Goal: Task Accomplishment & Management: Manage account settings

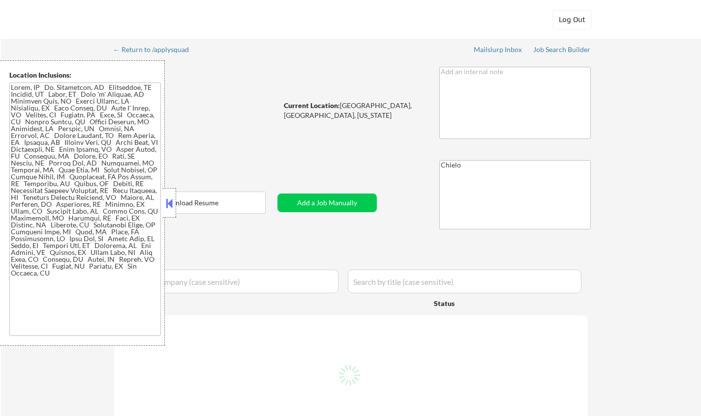
select select ""pending""
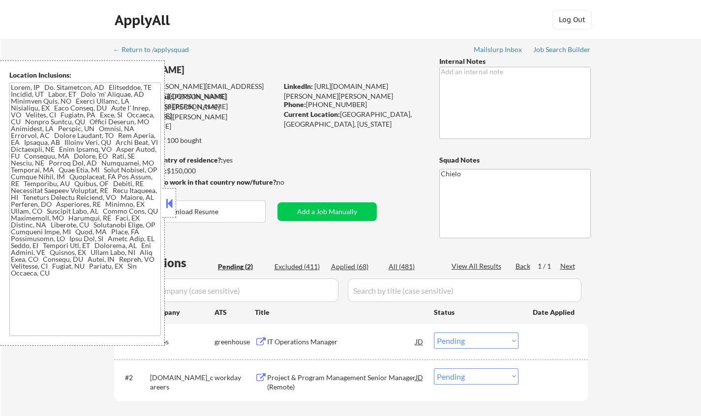
click at [168, 208] on button at bounding box center [169, 203] width 11 height 15
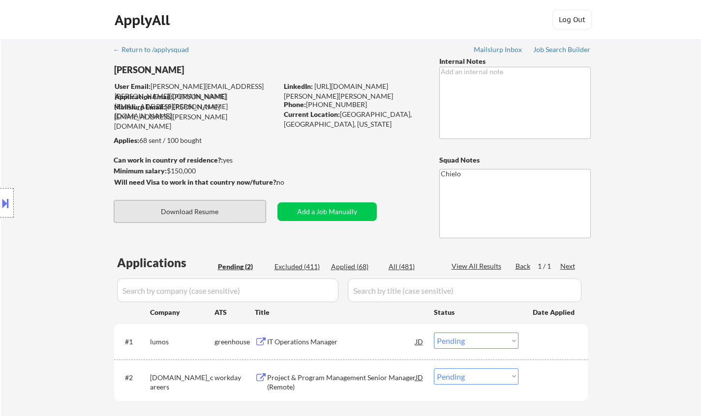
click at [190, 210] on button "Download Resume" at bounding box center [189, 212] width 151 height 22
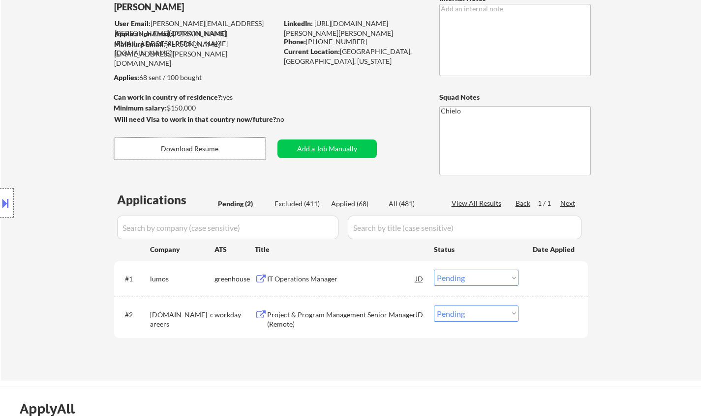
scroll to position [148, 0]
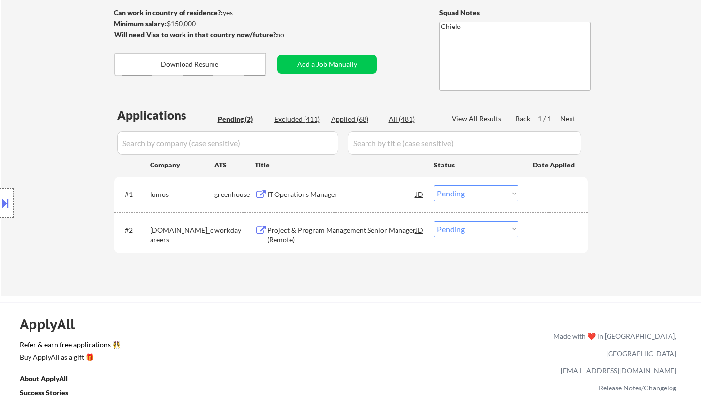
click at [300, 190] on div "IT Operations Manager" at bounding box center [341, 195] width 149 height 10
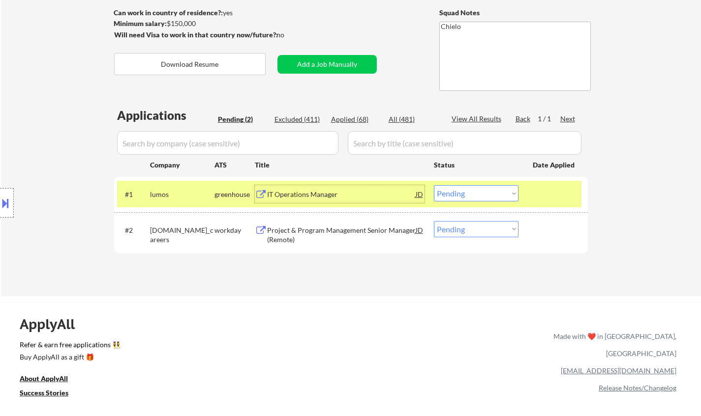
click at [487, 184] on div "#1 lumos greenhouse IT Operations Manager JD Choose an option... Pending Applie…" at bounding box center [349, 194] width 464 height 27
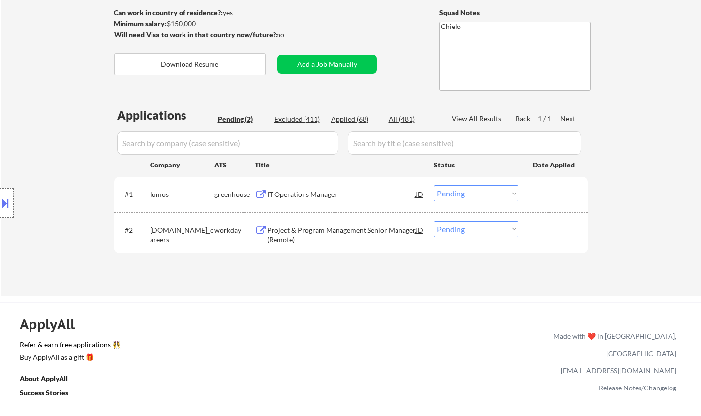
click at [482, 190] on select "Choose an option... Pending Applied Excluded (Questions) Excluded (Expired) Exc…" at bounding box center [476, 193] width 85 height 16
click at [434, 185] on select "Choose an option... Pending Applied Excluded (Questions) Excluded (Expired) Exc…" at bounding box center [476, 193] width 85 height 16
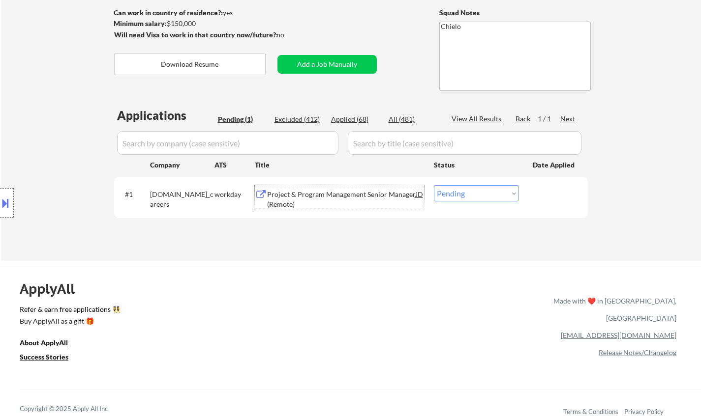
click at [315, 192] on div "Project & Program Management Senior Manager (Remote)" at bounding box center [341, 199] width 149 height 19
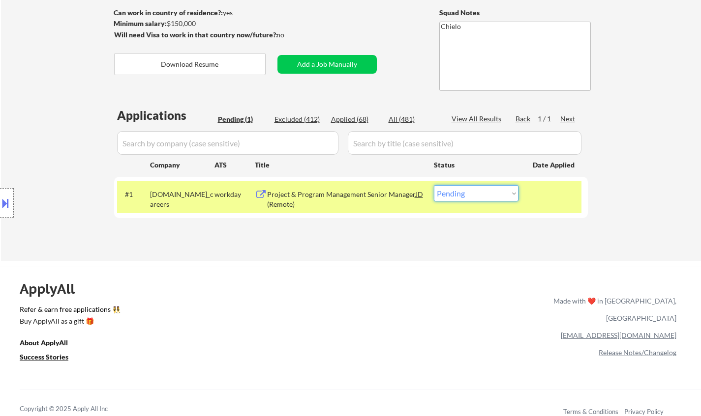
click at [470, 199] on select "Choose an option... Pending Applied Excluded (Questions) Excluded (Expired) Exc…" at bounding box center [476, 193] width 85 height 16
select select ""excluded__expired_""
click at [434, 185] on select "Choose an option... Pending Applied Excluded (Questions) Excluded (Expired) Exc…" at bounding box center [476, 193] width 85 height 16
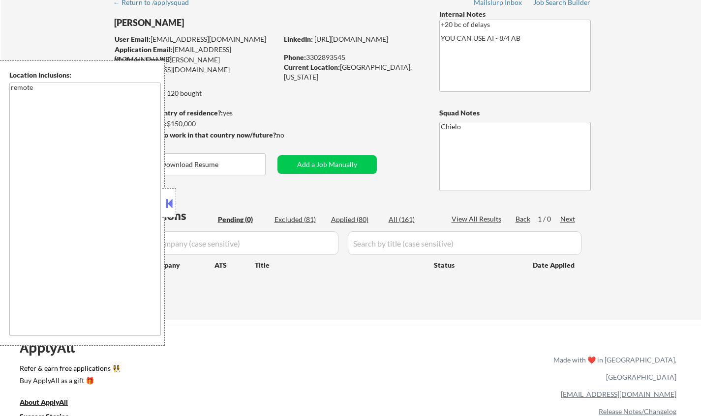
scroll to position [98, 0]
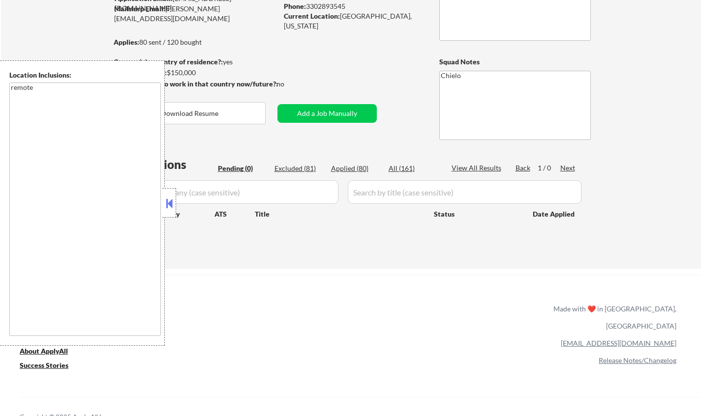
click at [168, 204] on button at bounding box center [169, 203] width 11 height 15
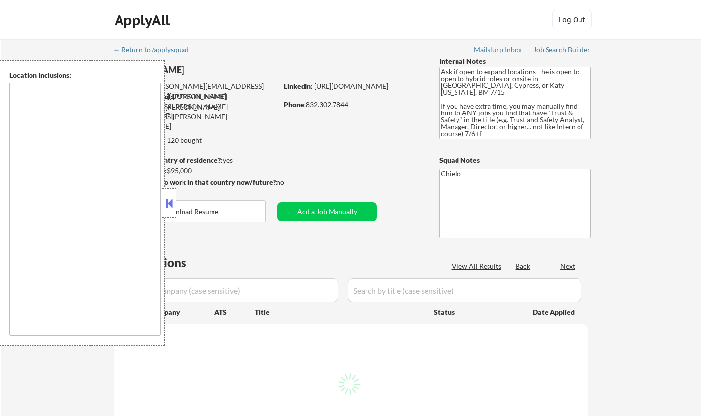
type textarea "[GEOGRAPHIC_DATA], [GEOGRAPHIC_DATA] [GEOGRAPHIC_DATA], [GEOGRAPHIC_DATA] [GEOG…"
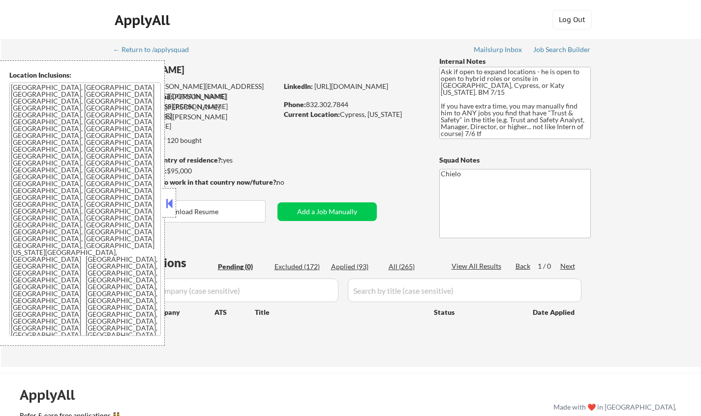
click at [172, 204] on button at bounding box center [169, 203] width 11 height 15
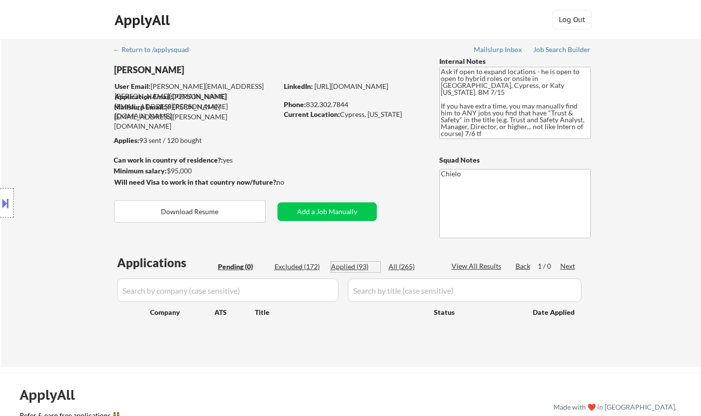
click at [347, 266] on div "Applied (93)" at bounding box center [355, 267] width 49 height 10
select select ""applied""
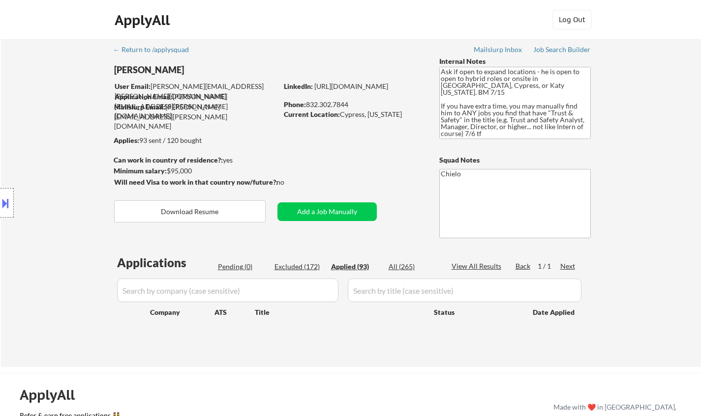
select select ""applied""
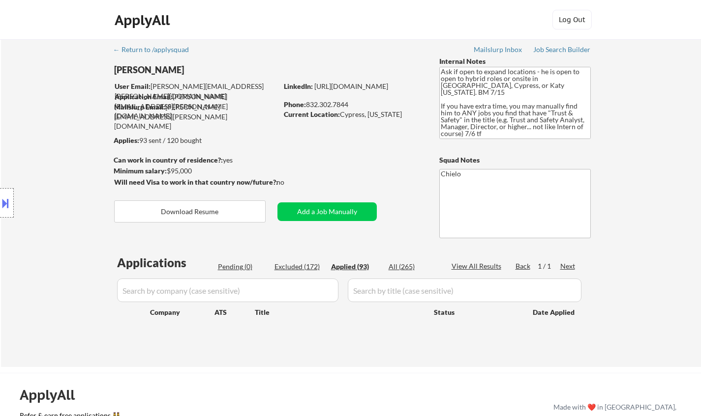
select select ""applied""
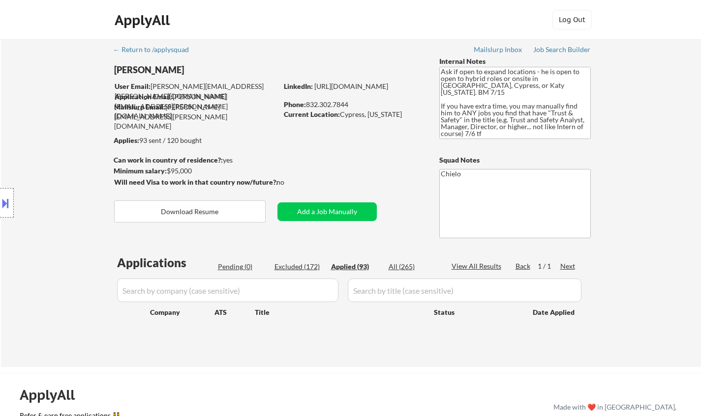
select select ""applied""
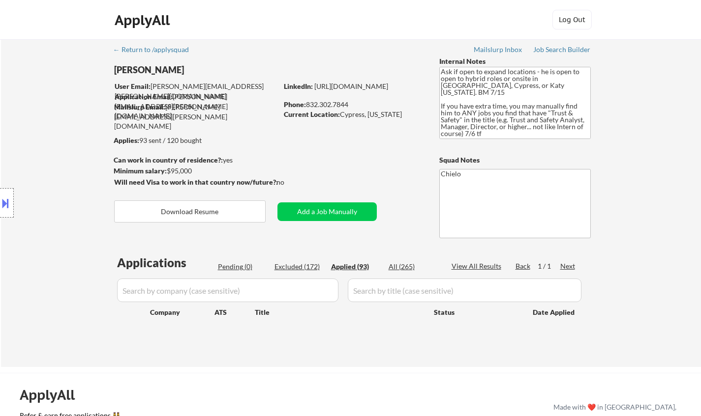
select select ""applied""
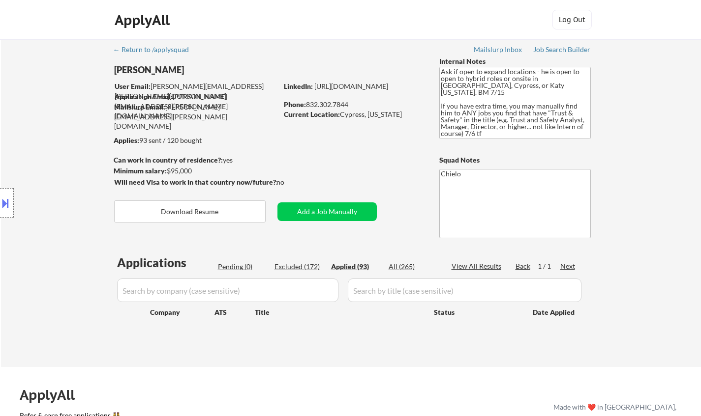
select select ""applied""
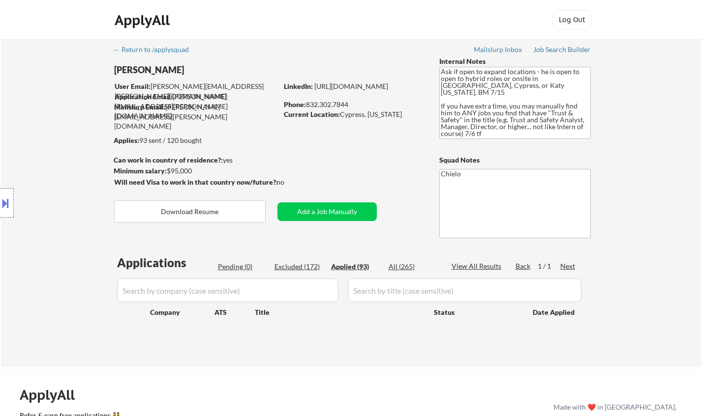
select select ""applied""
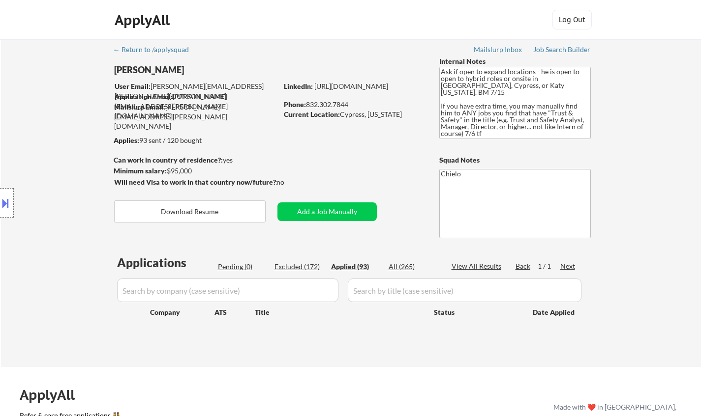
select select ""applied""
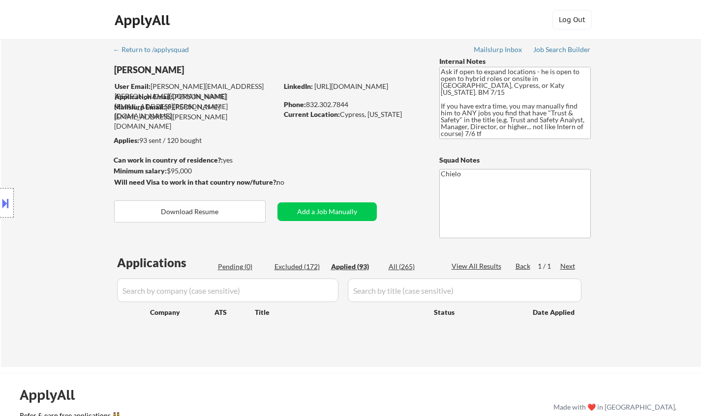
select select ""applied""
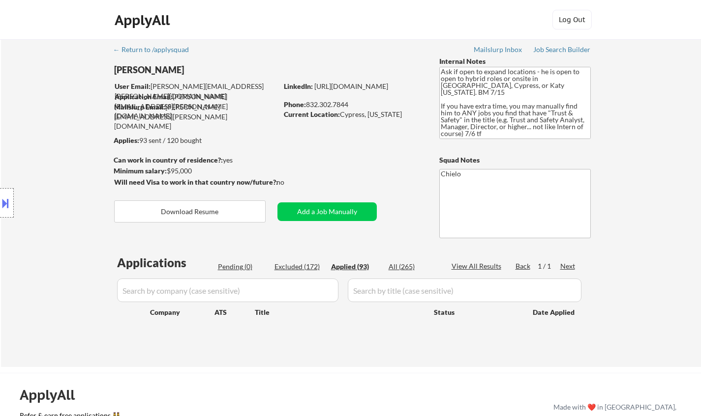
select select ""applied""
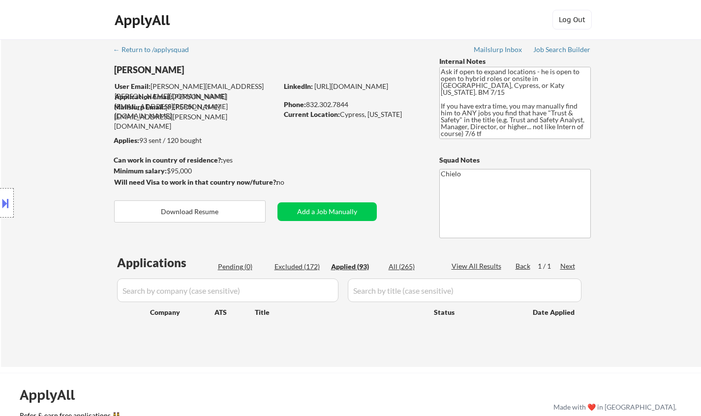
select select ""applied""
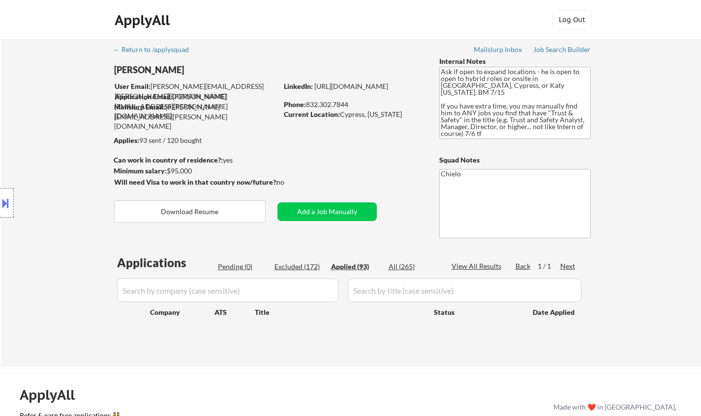
select select ""applied""
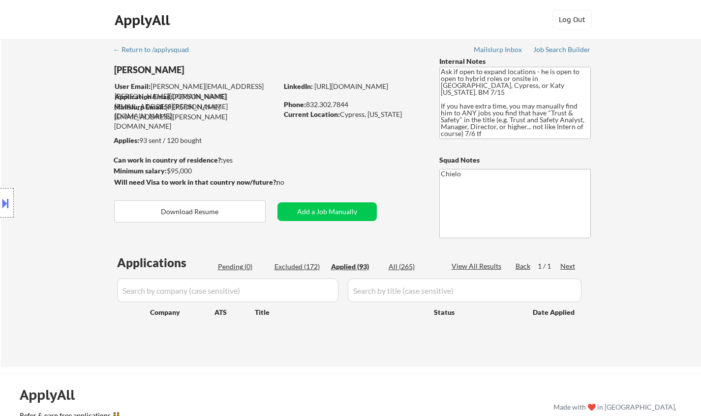
select select ""applied""
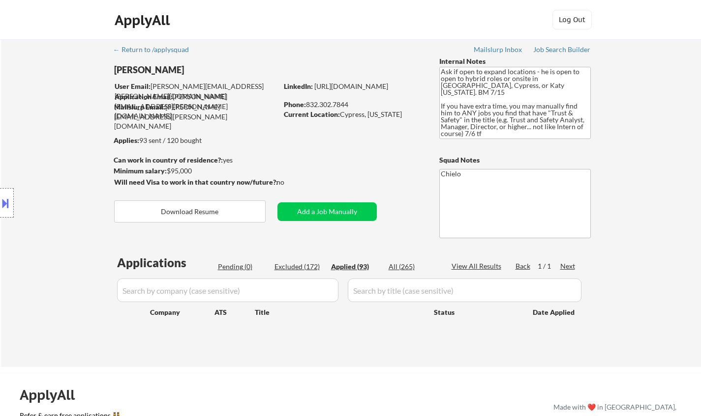
select select ""applied""
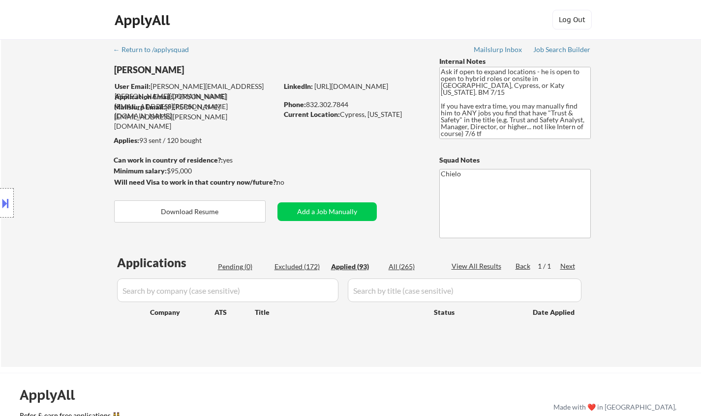
select select ""applied""
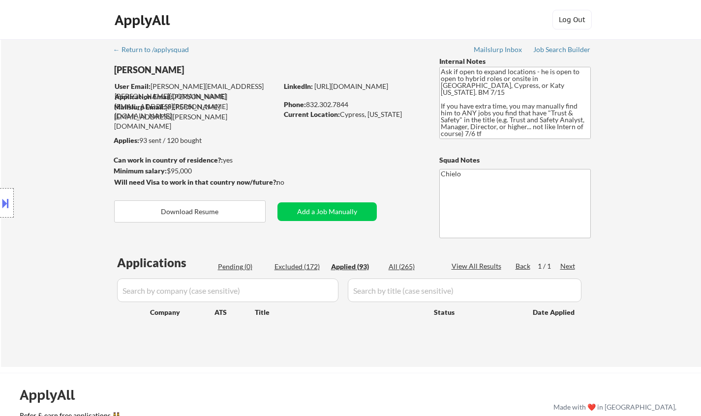
select select ""applied""
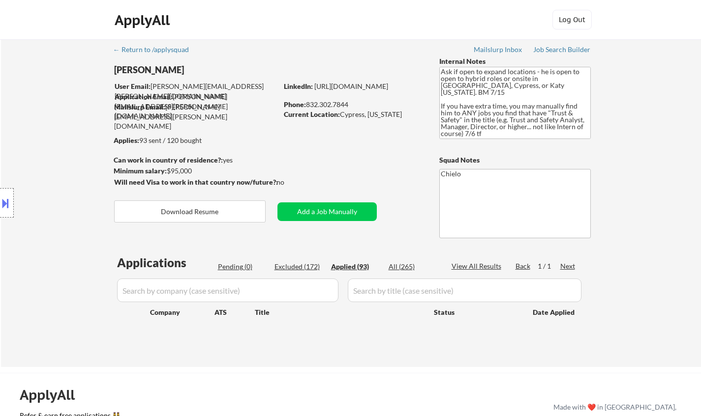
select select ""applied""
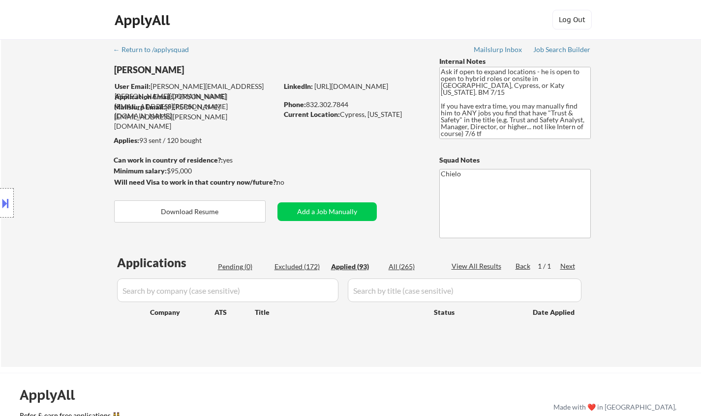
select select ""applied""
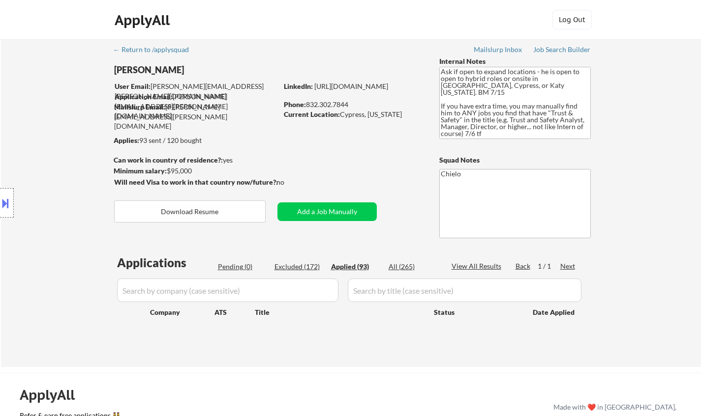
select select ""applied""
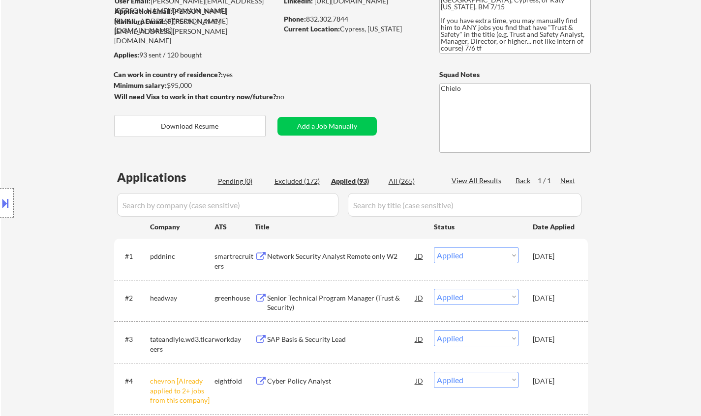
scroll to position [49, 0]
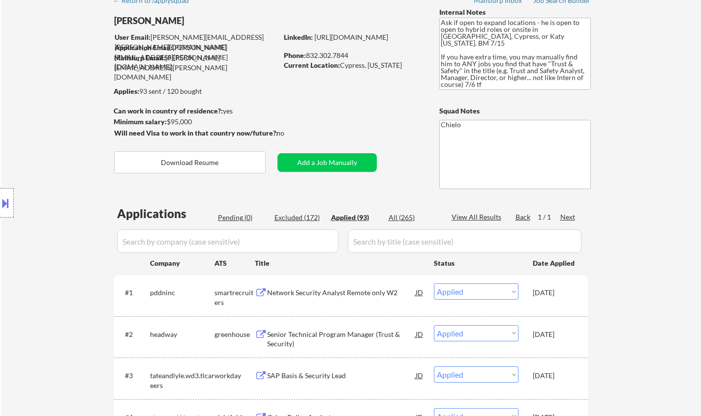
select select ""applied""
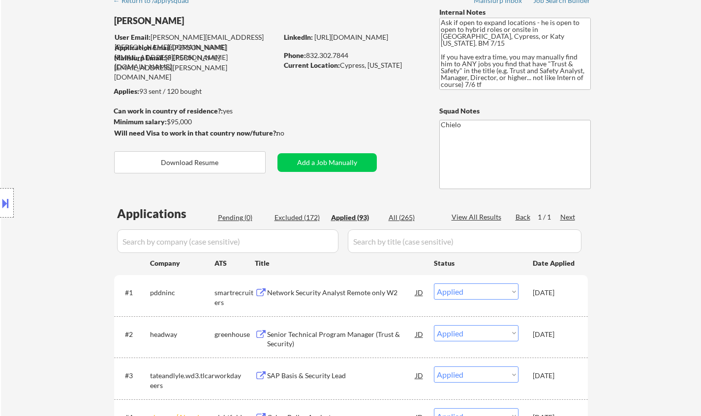
select select ""applied""
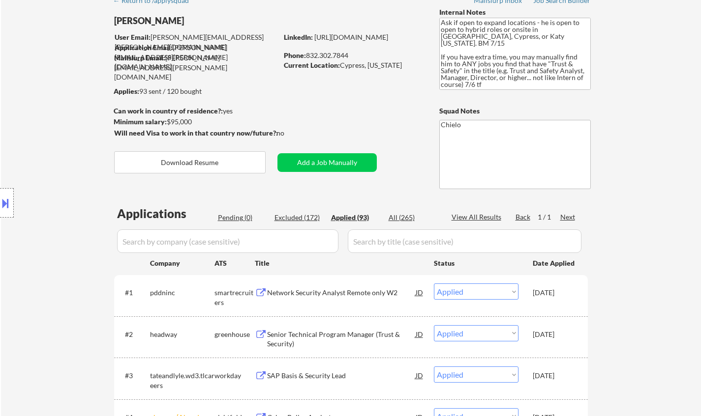
select select ""applied""
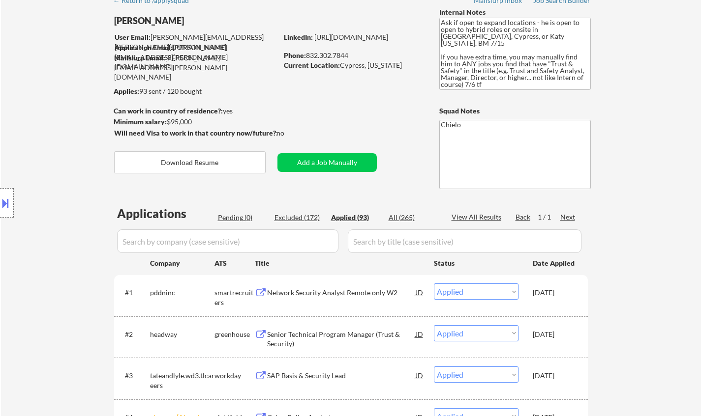
select select ""applied""
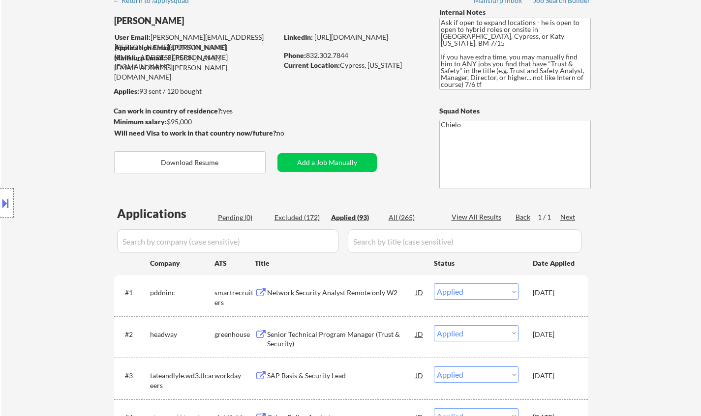
select select ""applied""
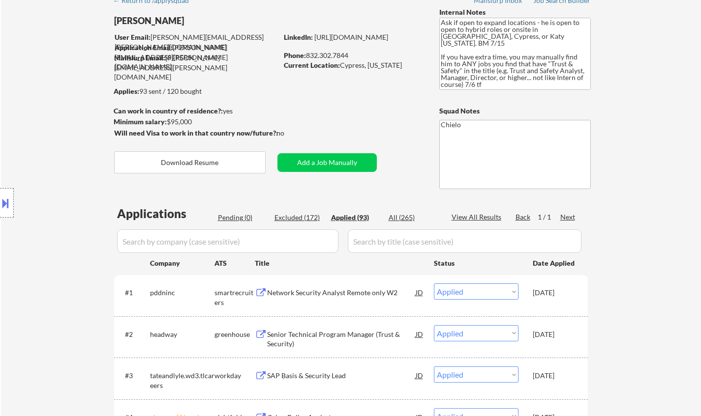
select select ""applied""
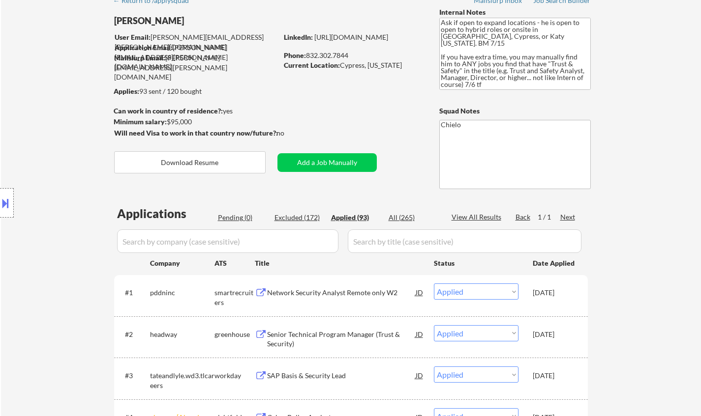
select select ""applied""
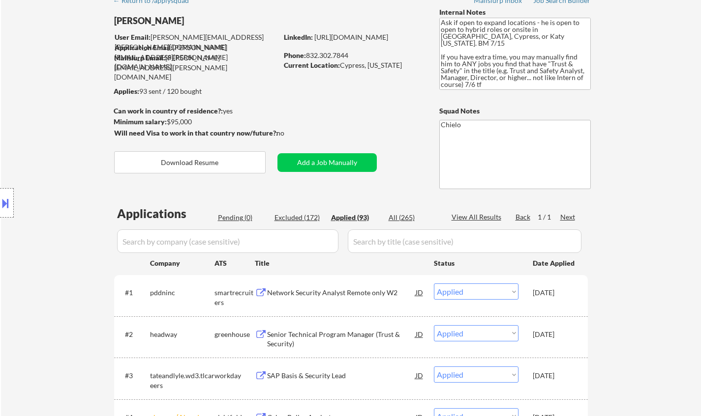
select select ""applied""
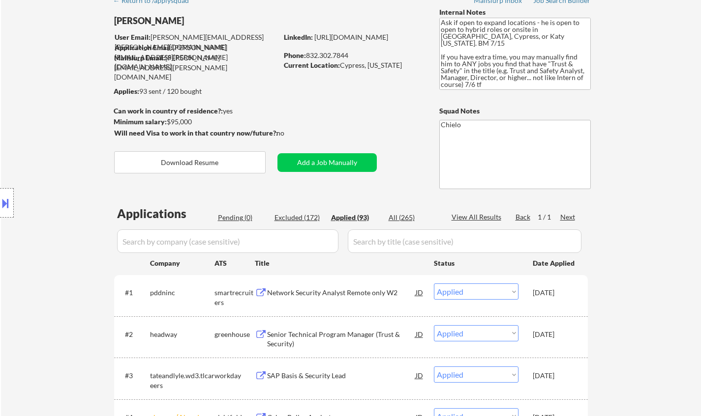
select select ""applied""
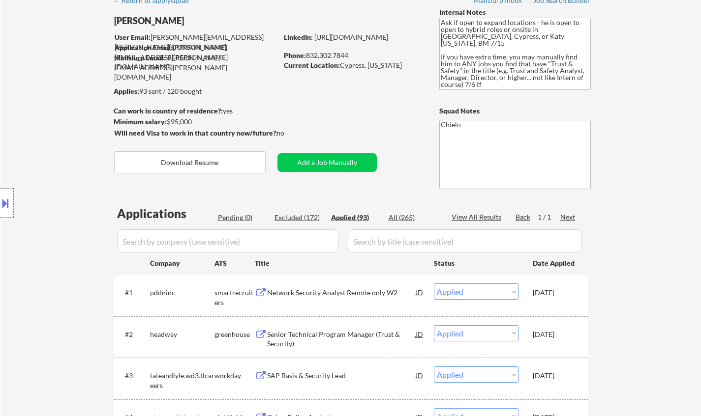
select select ""applied""
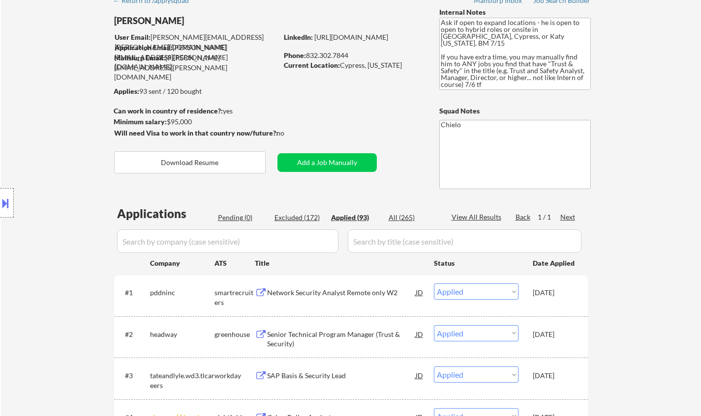
select select ""applied""
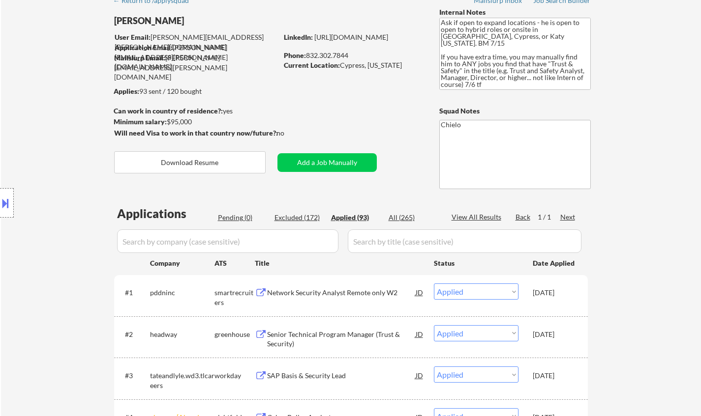
select select ""applied""
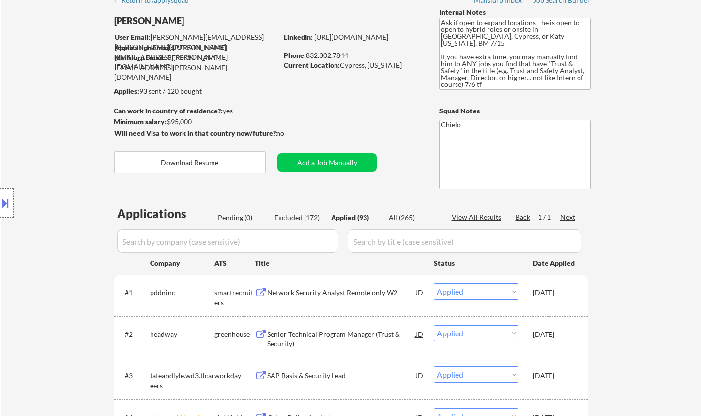
select select ""applied""
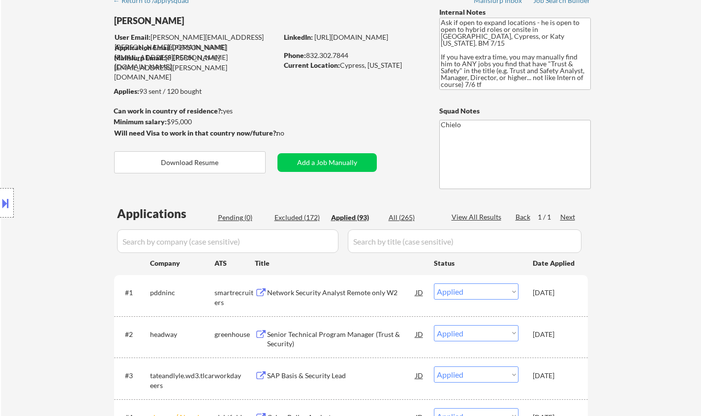
select select ""applied""
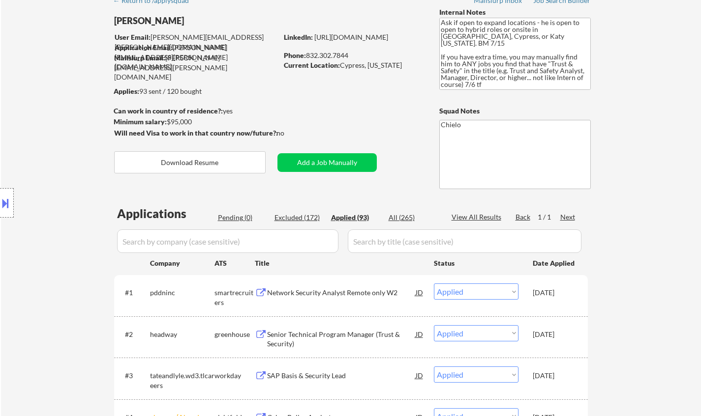
select select ""applied""
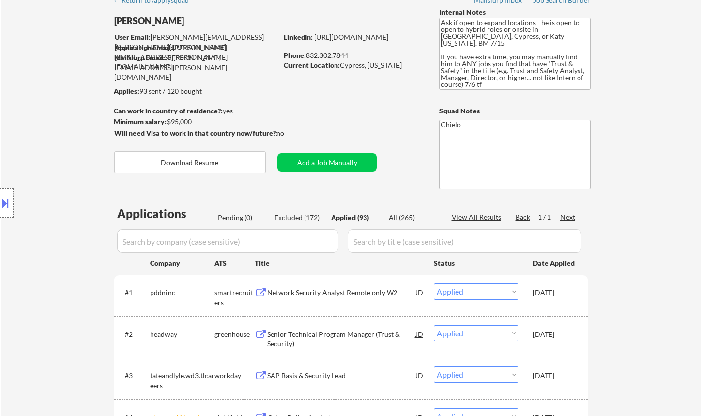
select select ""applied""
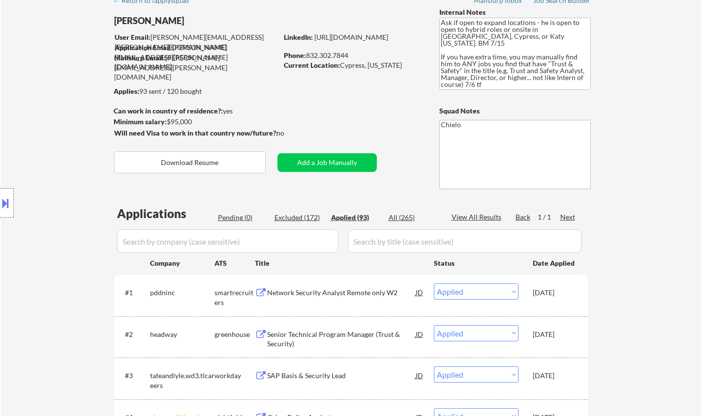
select select ""applied""
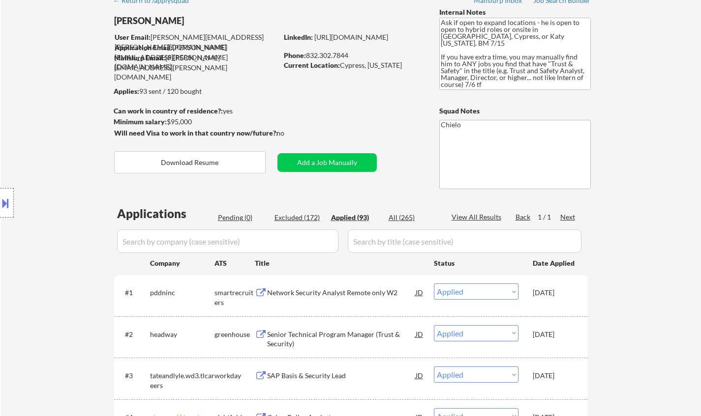
select select ""applied""
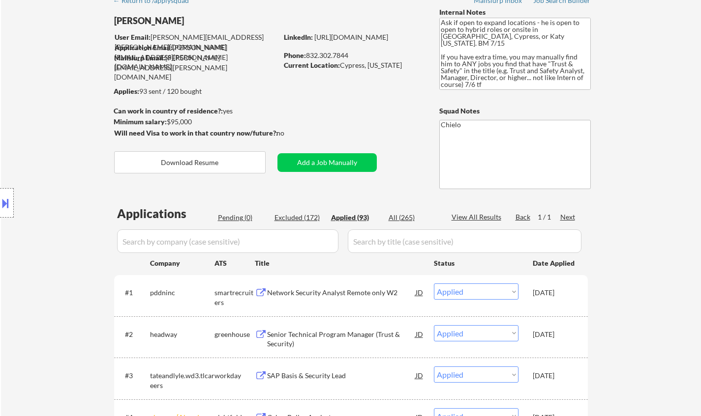
select select ""applied""
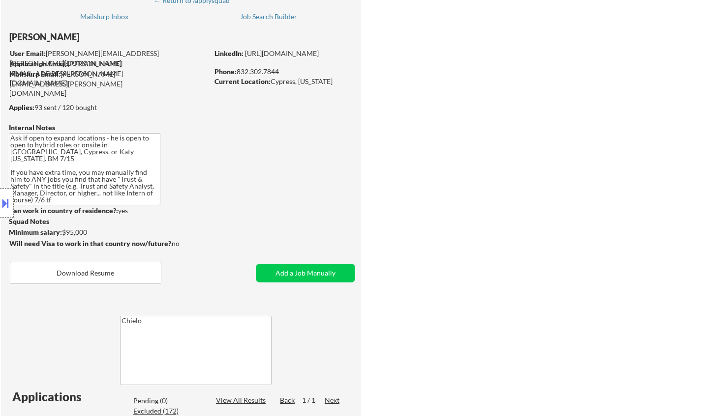
select select ""applied""
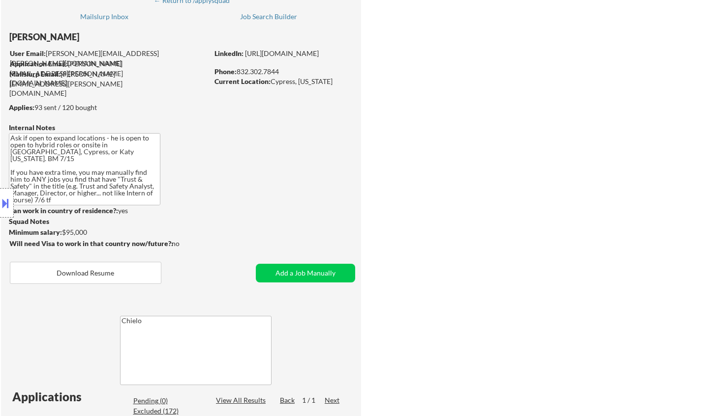
select select ""applied""
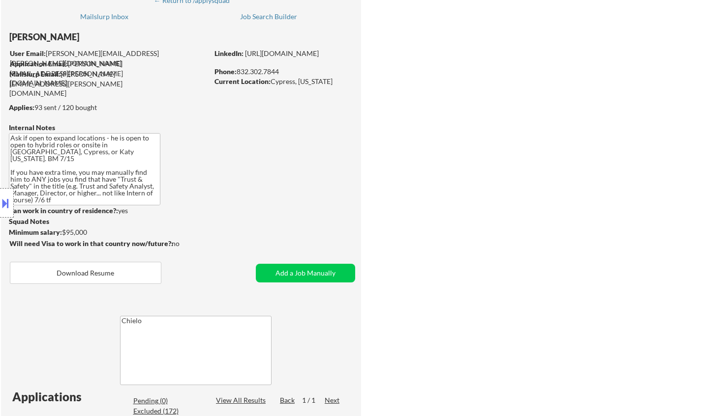
select select ""applied""
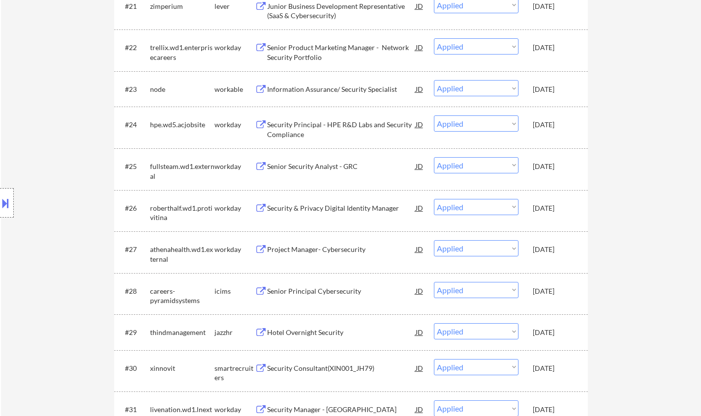
scroll to position [2600, 0]
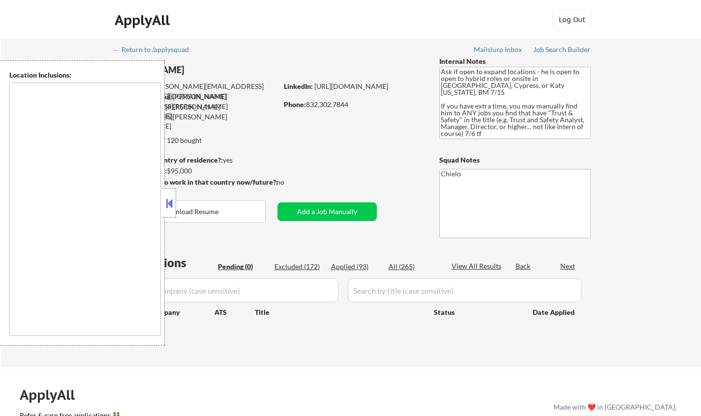
type textarea "[GEOGRAPHIC_DATA], [GEOGRAPHIC_DATA] [GEOGRAPHIC_DATA], [GEOGRAPHIC_DATA] [GEOG…"
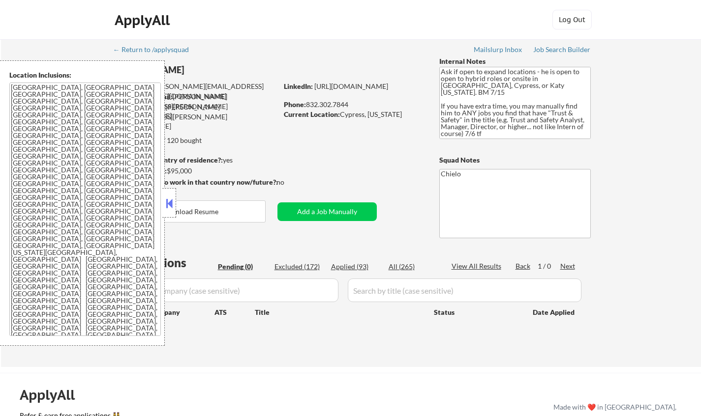
click at [168, 199] on button at bounding box center [169, 203] width 11 height 15
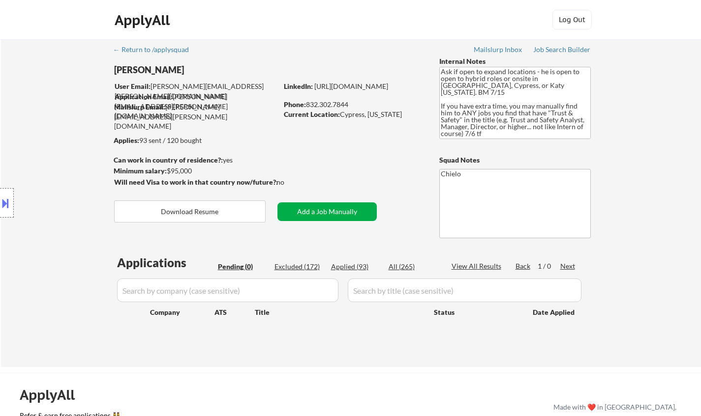
click at [320, 208] on button "Add a Job Manually" at bounding box center [326, 212] width 99 height 19
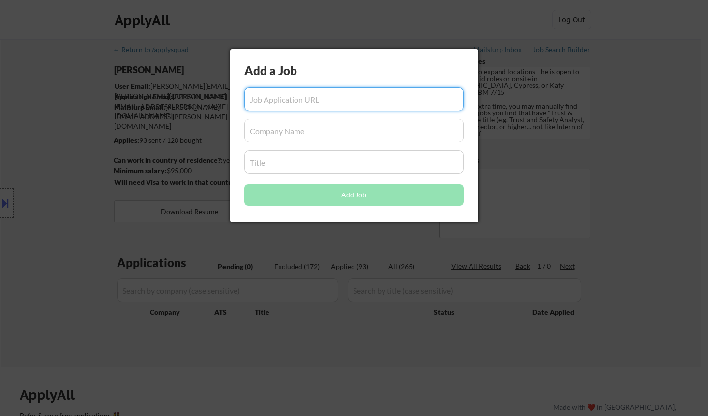
click at [291, 105] on input "input" at bounding box center [353, 100] width 219 height 24
paste input "https://apply.workable.com/owlet-baby-care-1/j/B8BAD8EB58/"
type input "https://apply.workable.com/owlet-baby-care-1/j/B8BAD8EB58/"
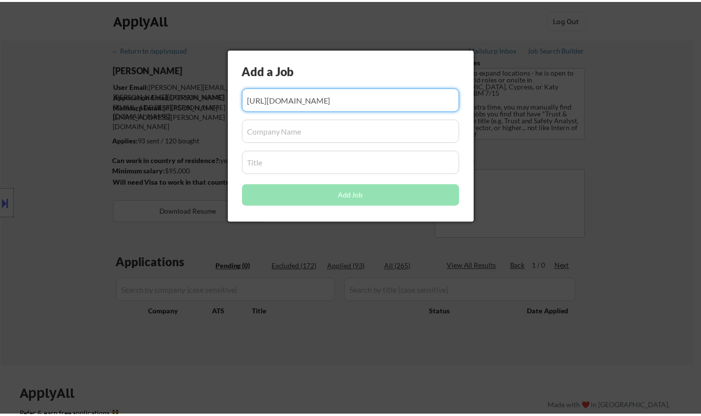
scroll to position [0, 0]
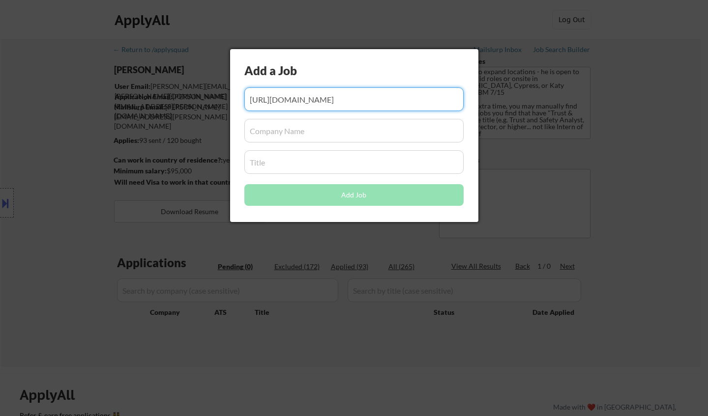
click at [305, 129] on input "input" at bounding box center [353, 131] width 219 height 24
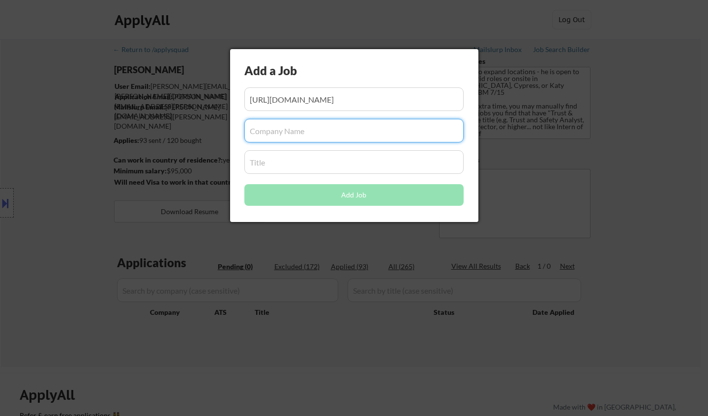
click at [295, 138] on input "input" at bounding box center [353, 131] width 219 height 24
paste input "Owlet Baby Care"
type input "Owlet Baby Care"
click at [309, 173] on input "input" at bounding box center [353, 162] width 219 height 24
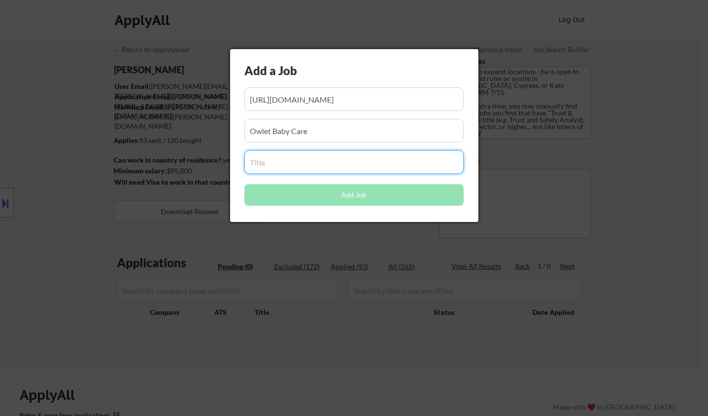
click at [269, 160] on input "input" at bounding box center [353, 162] width 219 height 24
paste input "Privacy & Compliance Analyst"
type input "Privacy & Compliance Analyst"
click at [346, 134] on input "input" at bounding box center [353, 131] width 219 height 24
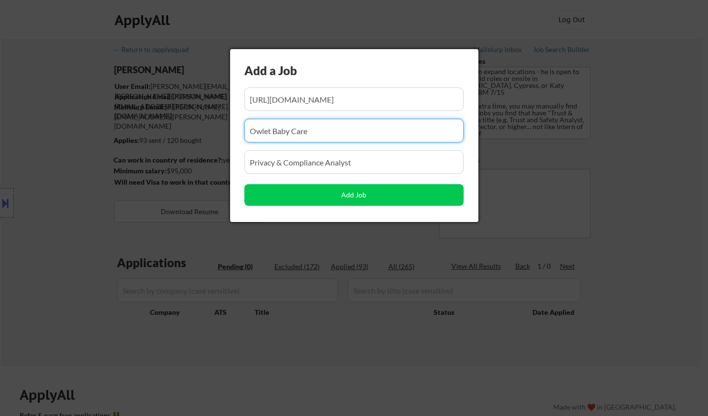
click at [341, 103] on input "input" at bounding box center [353, 100] width 219 height 24
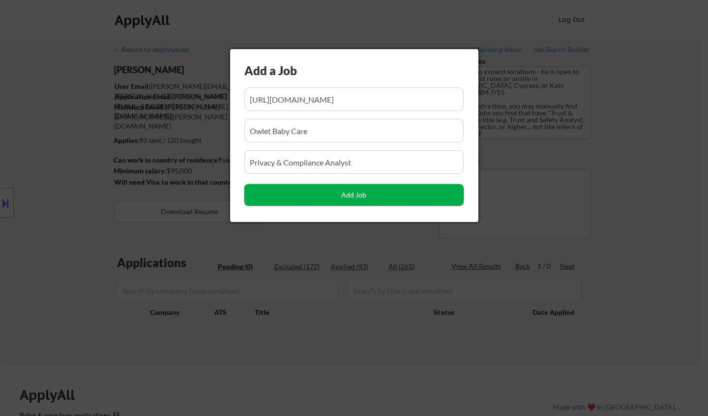
click at [360, 196] on button "Add Job" at bounding box center [353, 195] width 219 height 22
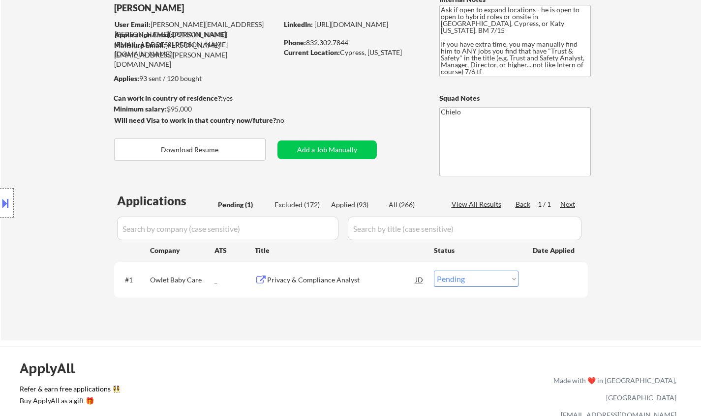
scroll to position [98, 0]
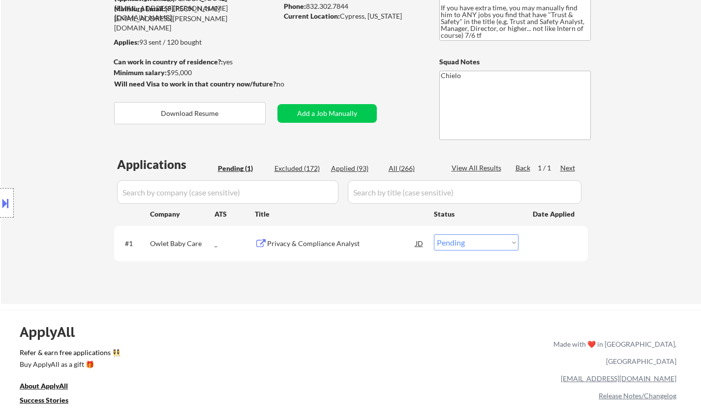
click at [486, 245] on select "Choose an option... Pending Applied Excluded (Questions) Excluded (Expired) Exc…" at bounding box center [476, 243] width 85 height 16
select select ""applied""
click at [434, 235] on select "Choose an option... Pending Applied Excluded (Questions) Excluded (Expired) Exc…" at bounding box center [476, 243] width 85 height 16
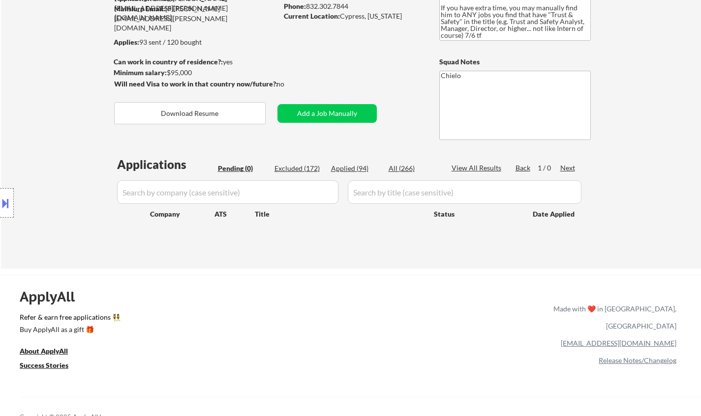
scroll to position [49, 0]
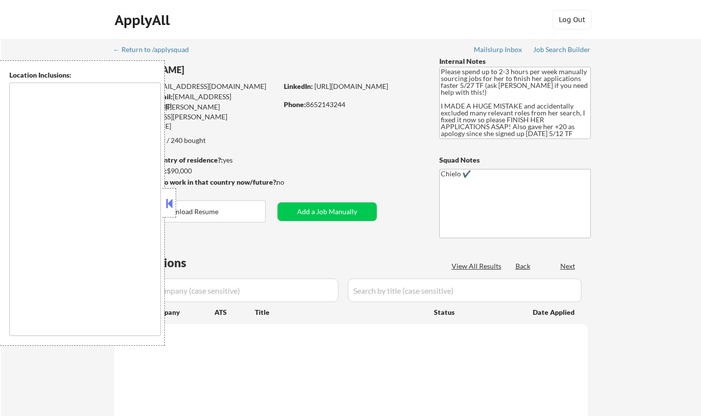
type textarea "[GEOGRAPHIC_DATA], [GEOGRAPHIC_DATA] [GEOGRAPHIC_DATA], [GEOGRAPHIC_DATA] [GEOG…"
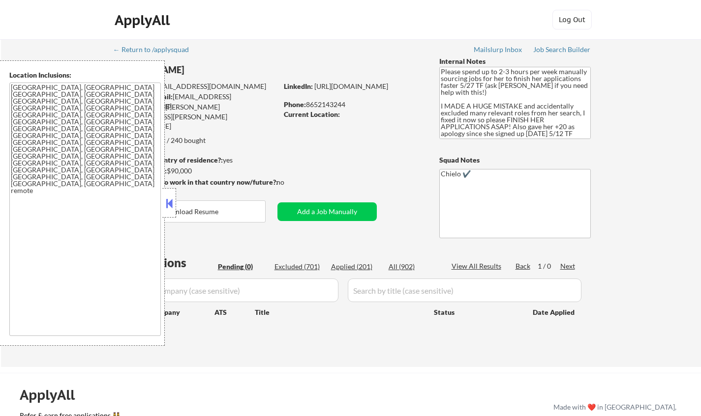
click at [168, 198] on button at bounding box center [169, 203] width 11 height 15
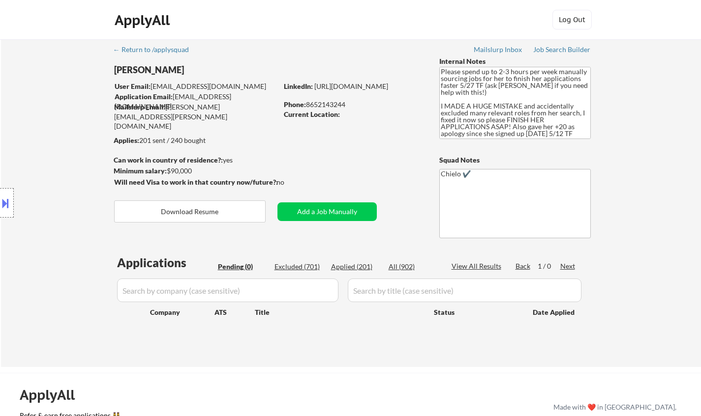
click at [354, 268] on div "Applied (201)" at bounding box center [355, 267] width 49 height 10
select select ""applied""
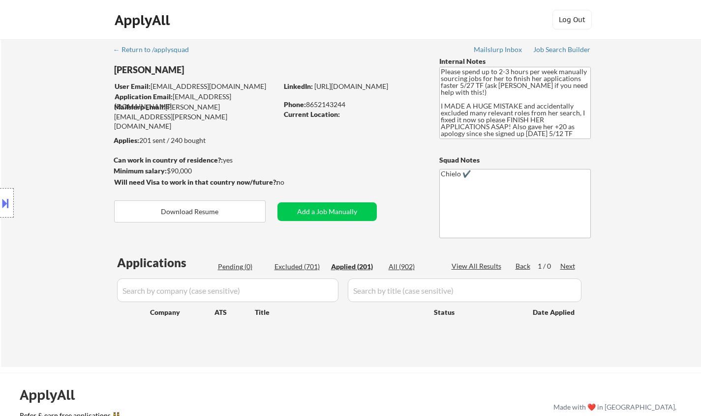
select select ""applied""
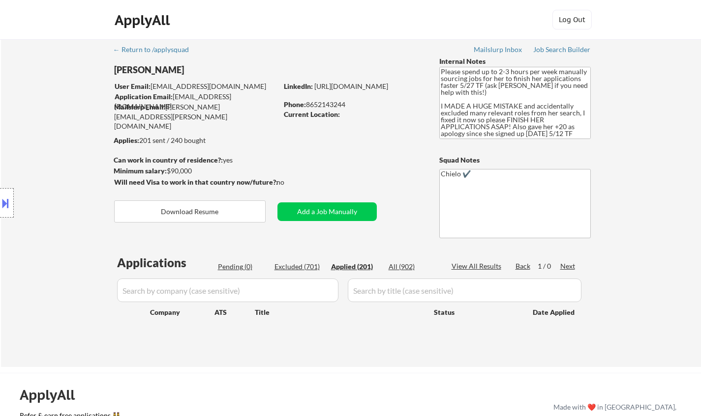
select select ""applied""
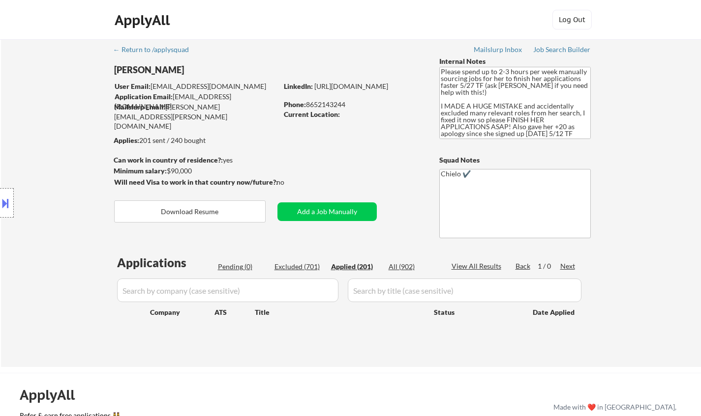
select select ""applied""
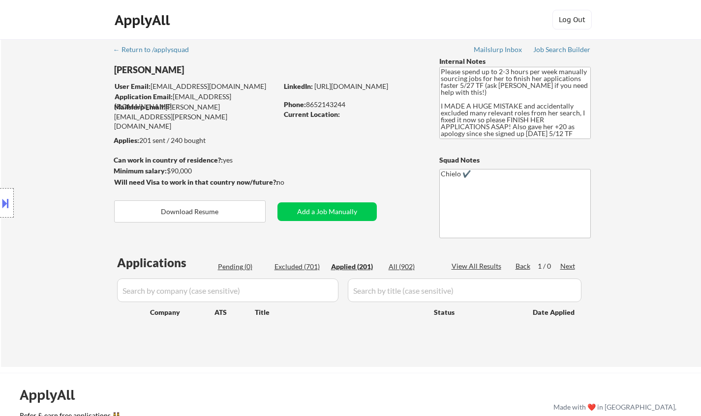
select select ""applied""
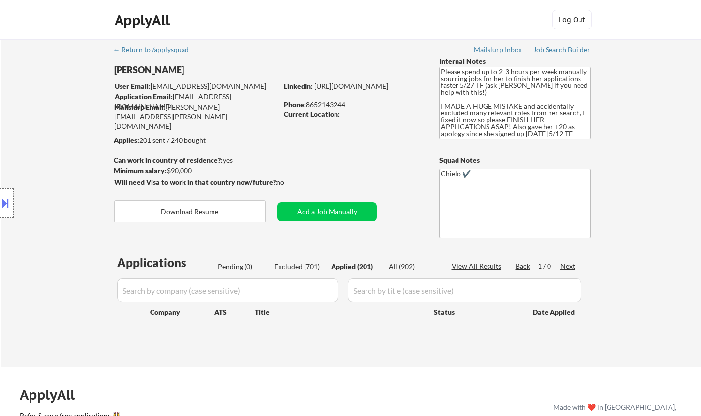
select select ""applied""
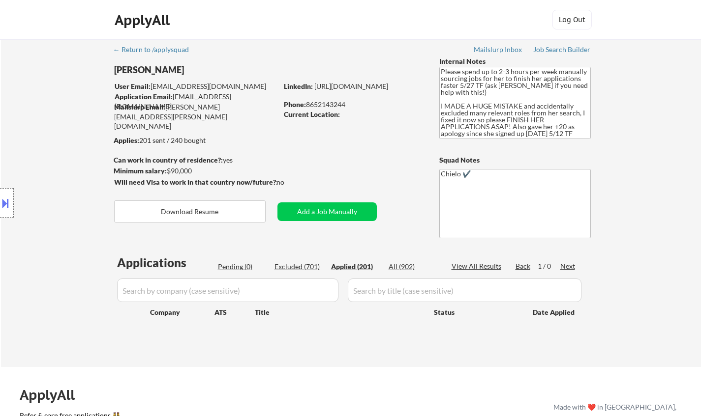
select select ""applied""
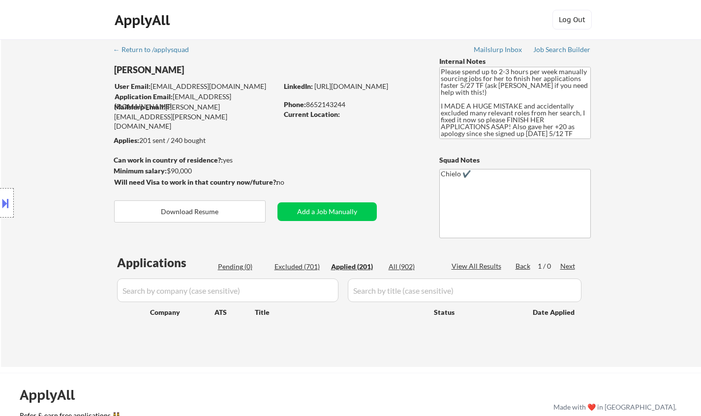
select select ""applied""
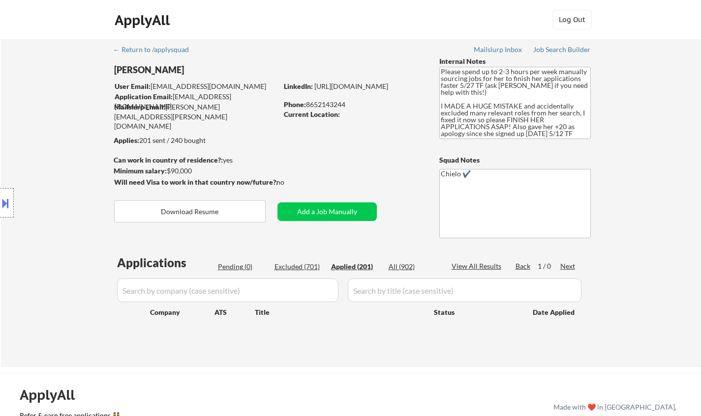
select select ""applied""
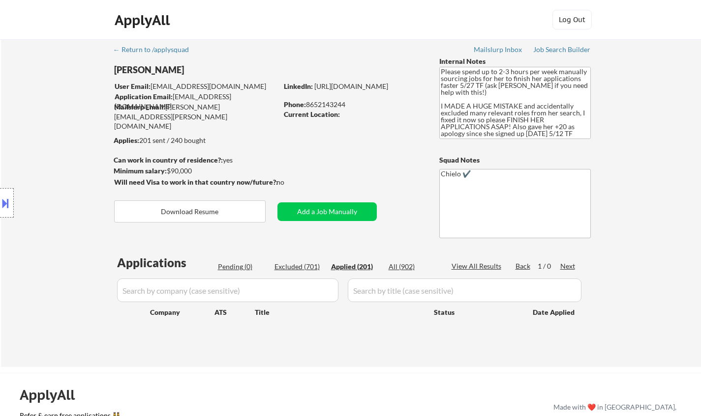
select select ""applied""
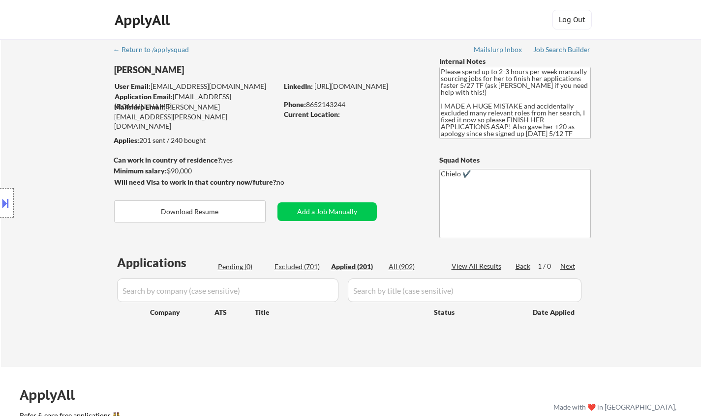
select select ""applied""
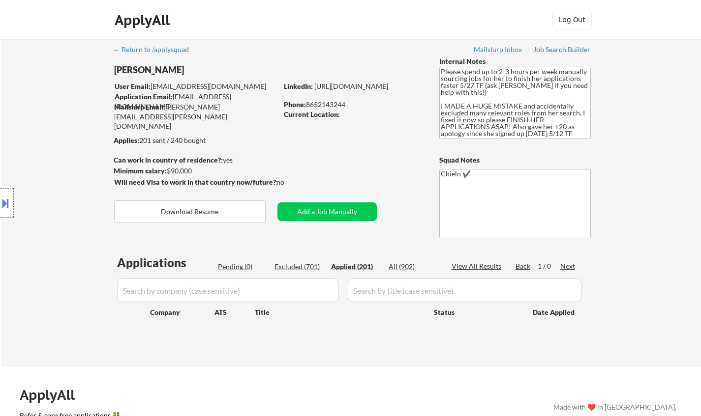
select select ""applied""
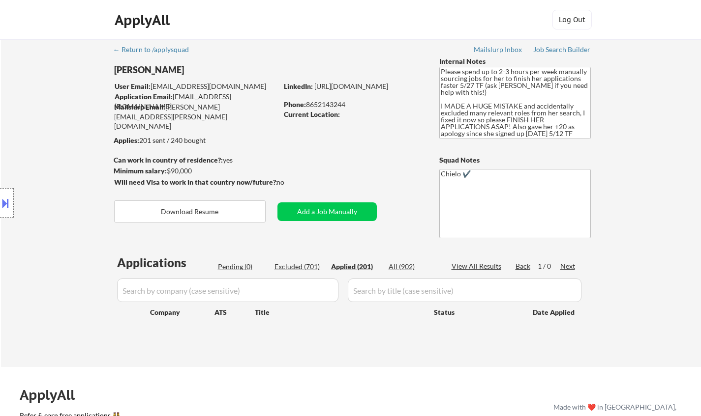
select select ""applied""
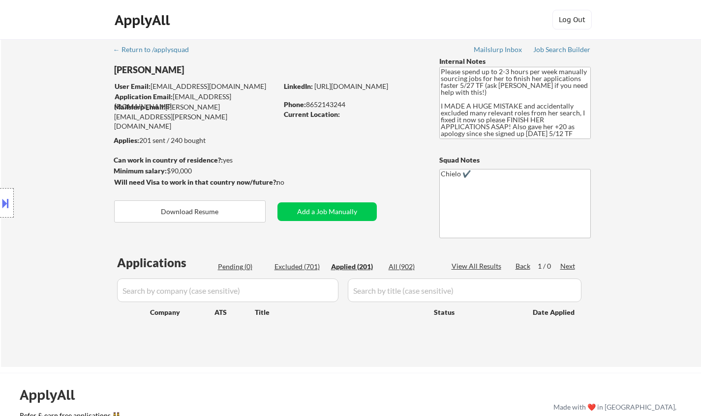
select select ""applied""
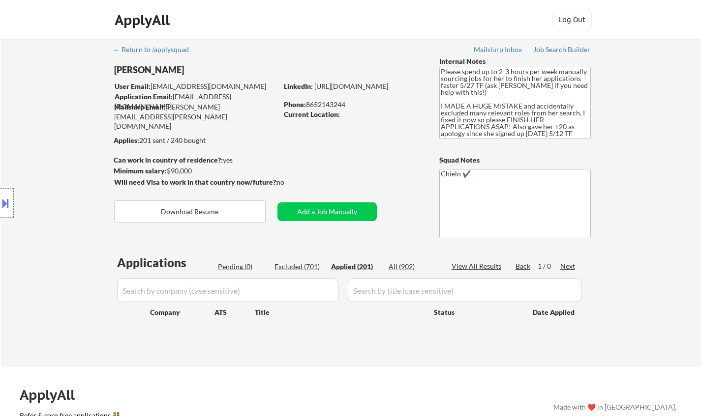
select select ""applied""
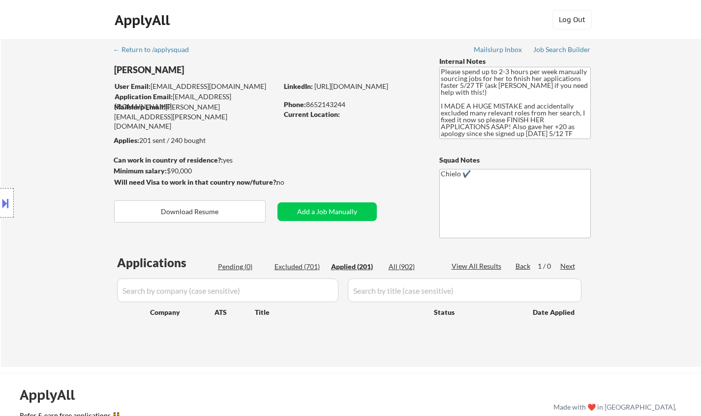
select select ""applied""
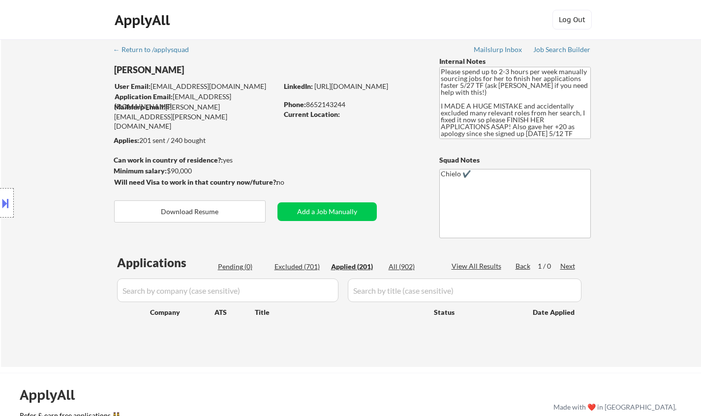
select select ""applied""
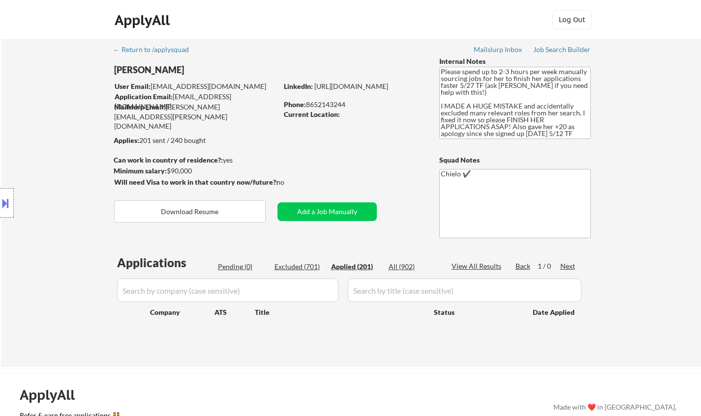
select select ""applied""
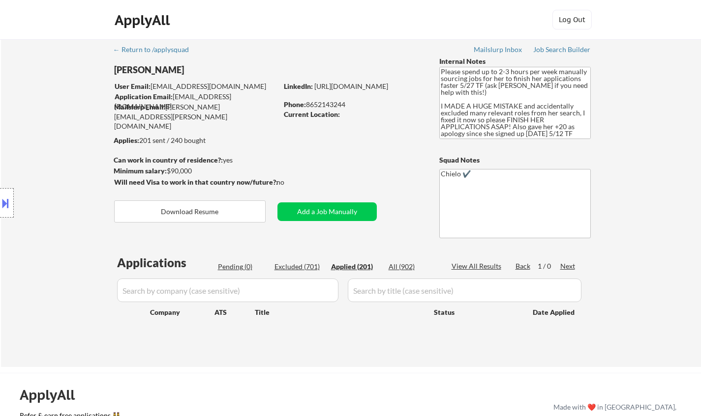
select select ""applied""
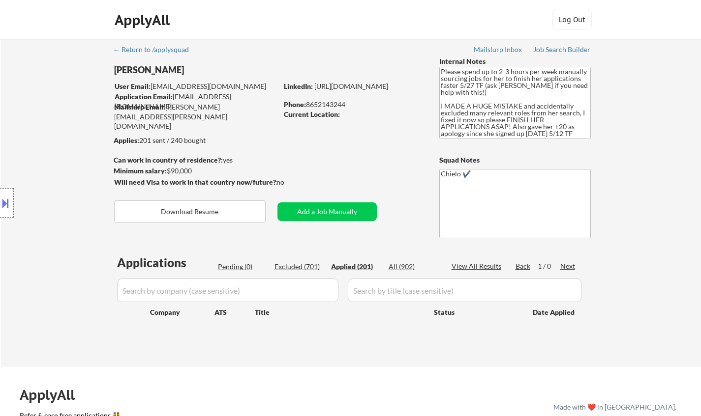
select select ""applied""
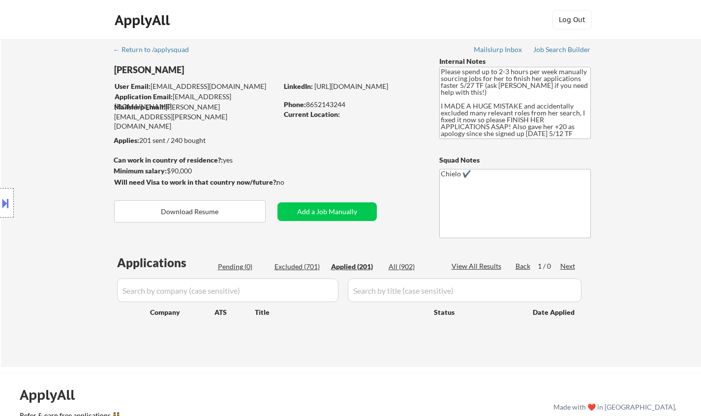
select select ""applied""
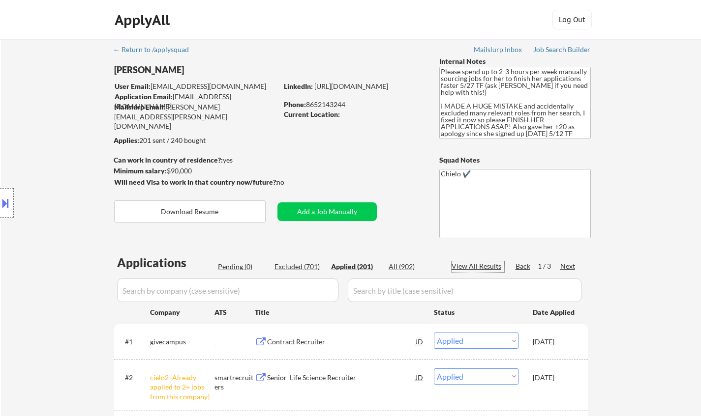
click at [471, 265] on div "View All Results" at bounding box center [477, 267] width 53 height 10
select select ""applied""
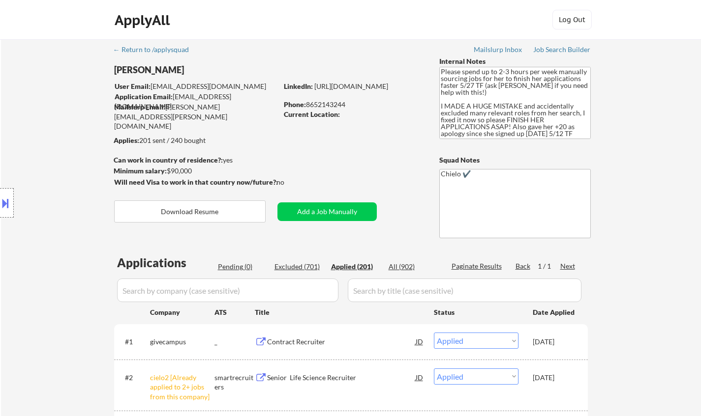
select select ""applied""
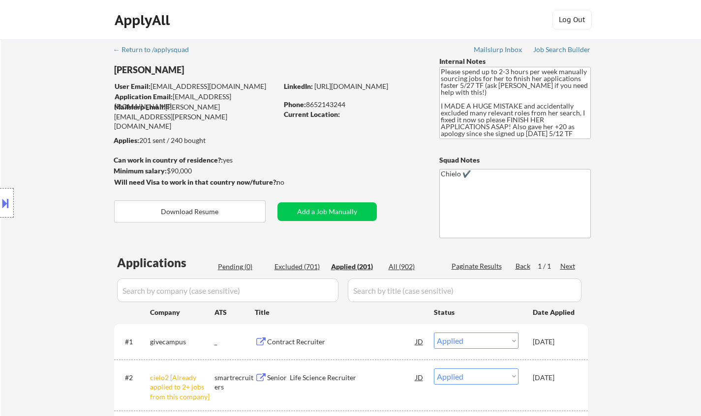
select select ""applied""
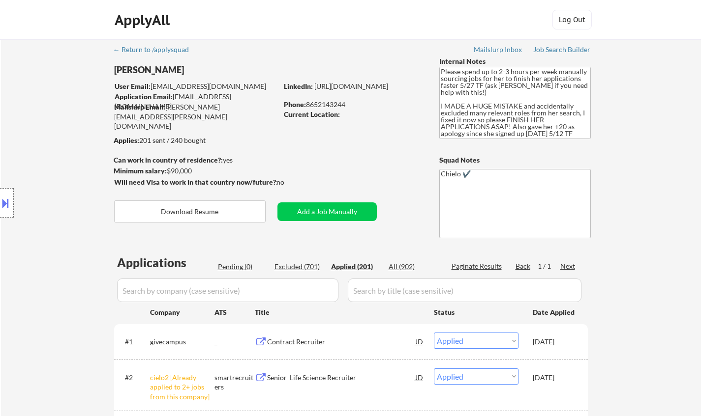
select select ""applied""
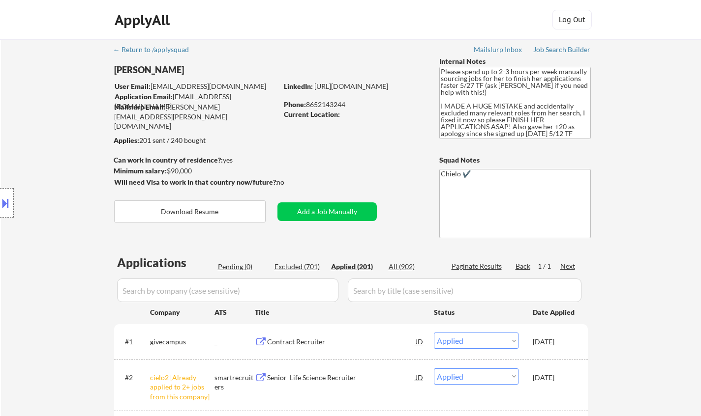
select select ""applied""
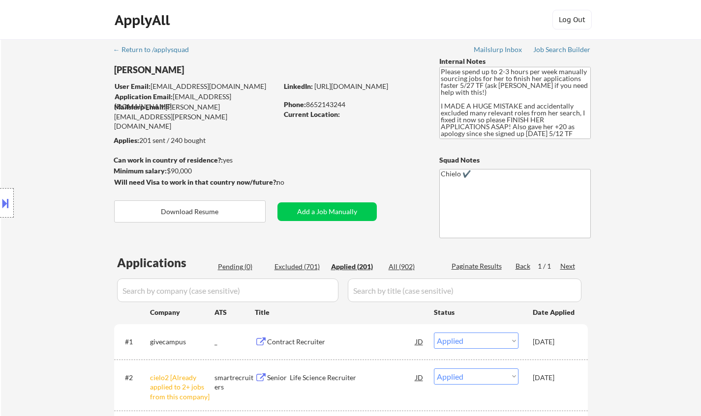
select select ""applied""
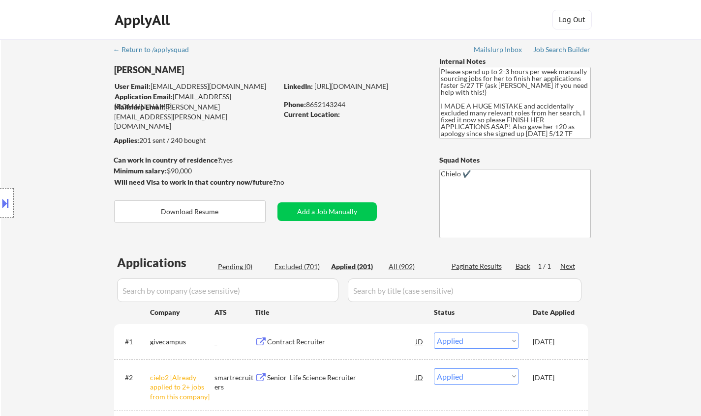
select select ""applied""
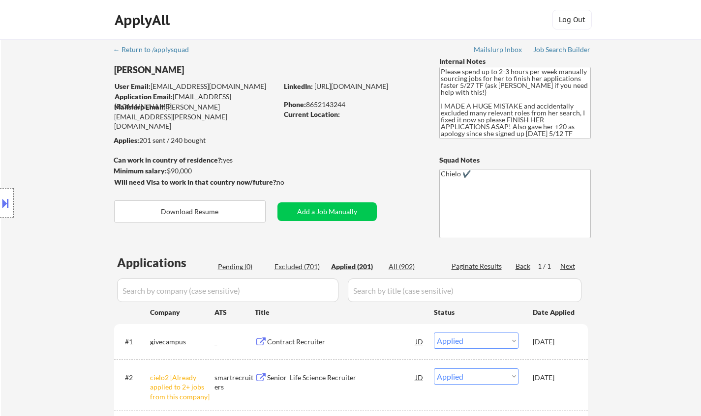
select select ""applied""
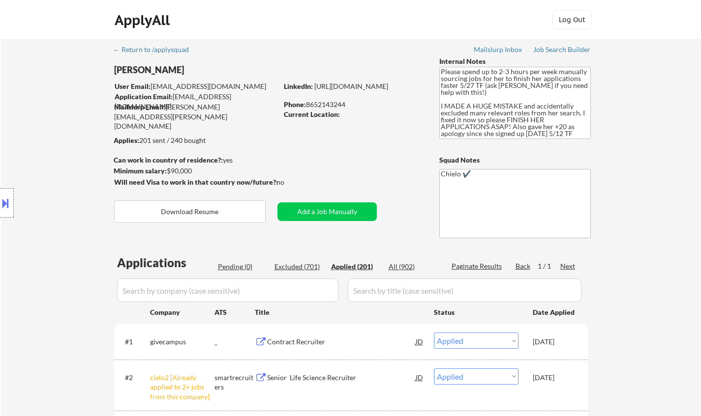
select select ""applied""
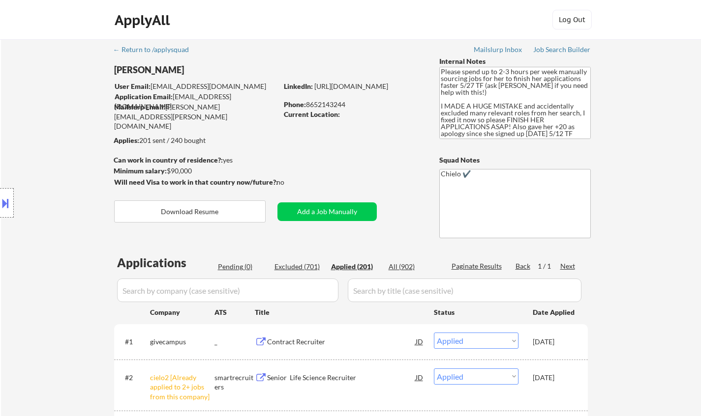
select select ""applied""
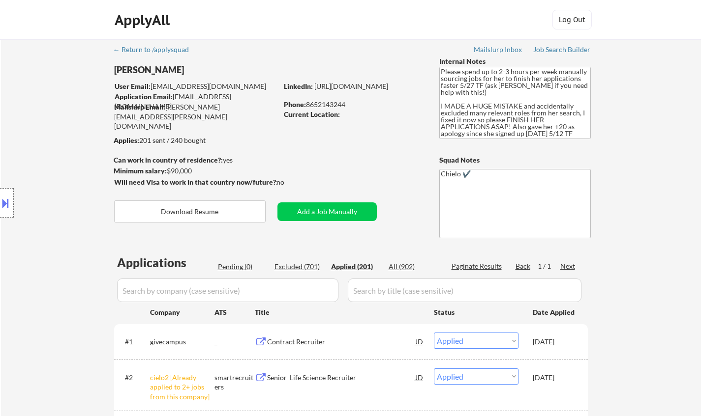
select select ""applied""
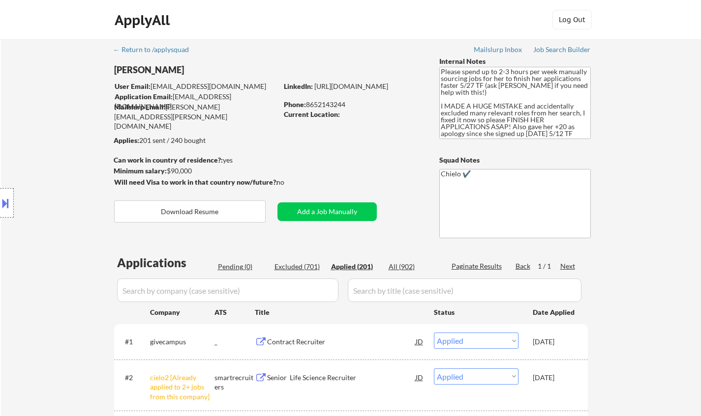
select select ""applied""
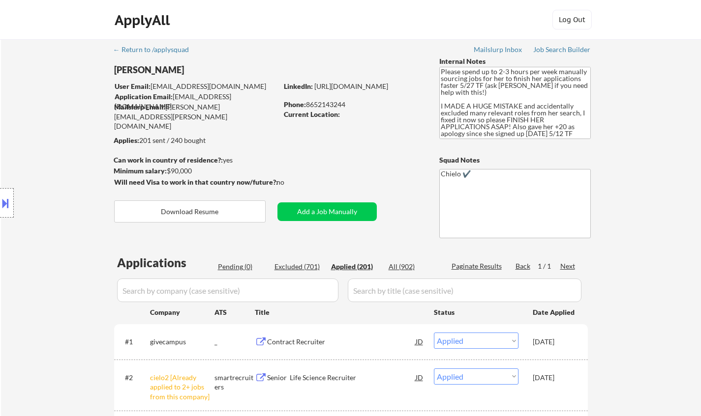
select select ""applied""
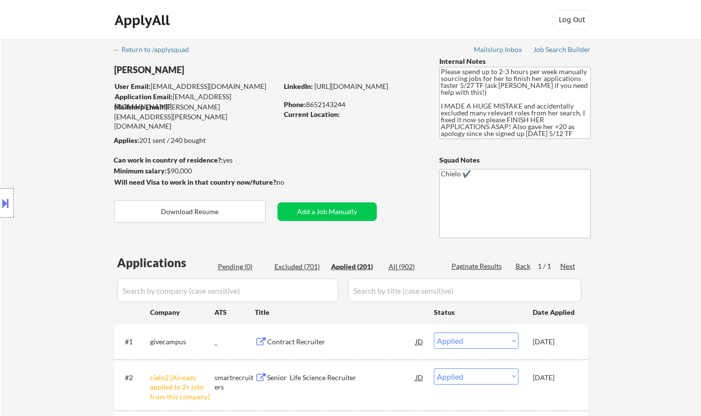
select select ""applied""
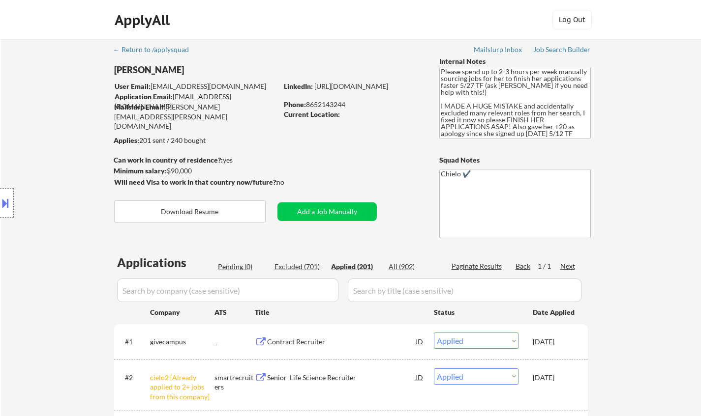
select select ""applied""
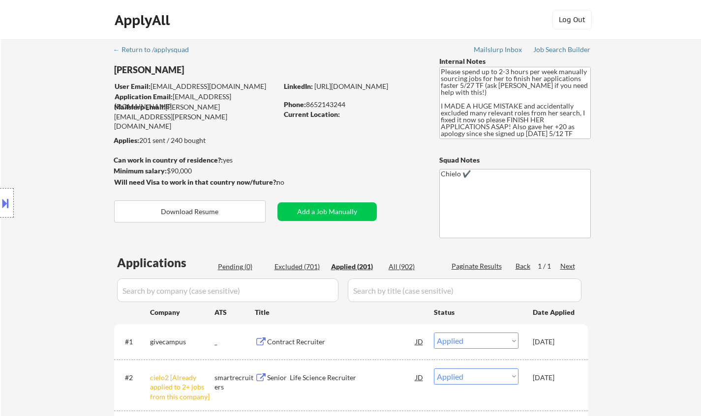
select select ""applied""
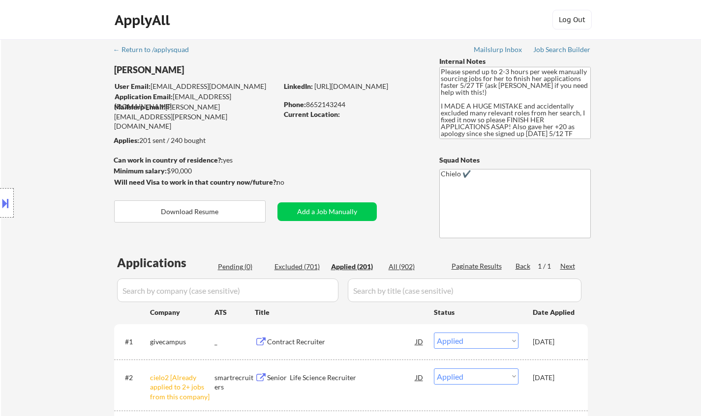
select select ""applied""
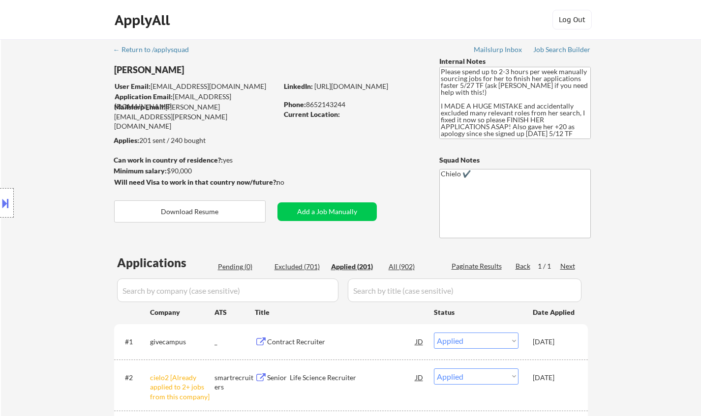
select select ""applied""
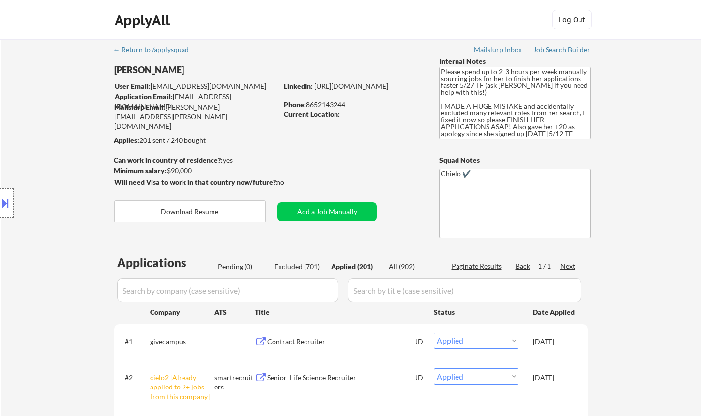
select select ""applied""
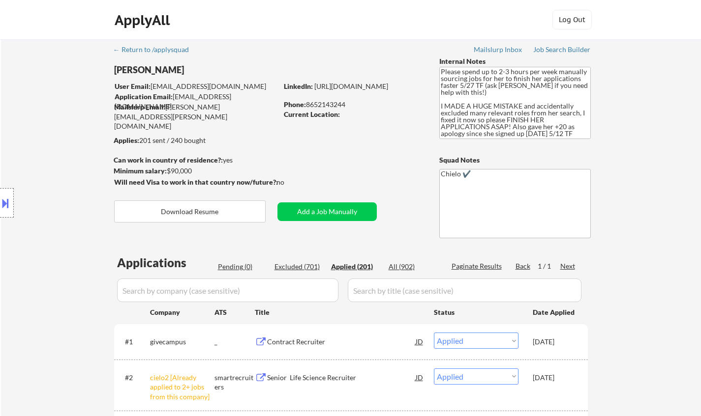
select select ""applied""
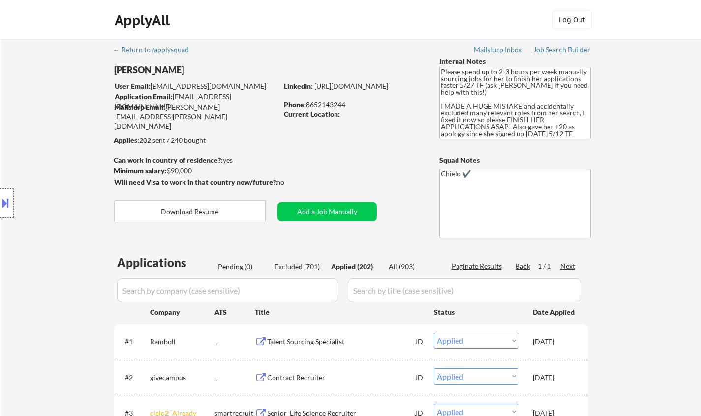
click at [5, 200] on button at bounding box center [5, 203] width 11 height 16
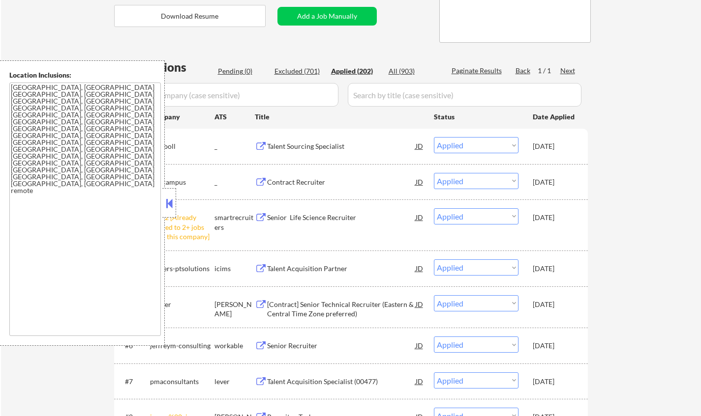
scroll to position [197, 0]
click at [163, 199] on div at bounding box center [169, 203] width 14 height 30
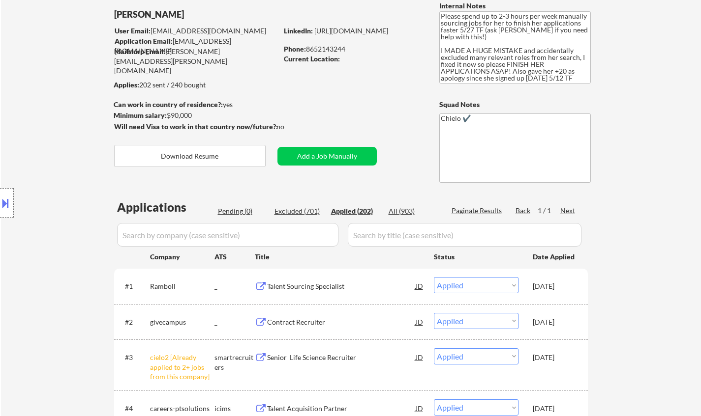
scroll to position [0, 0]
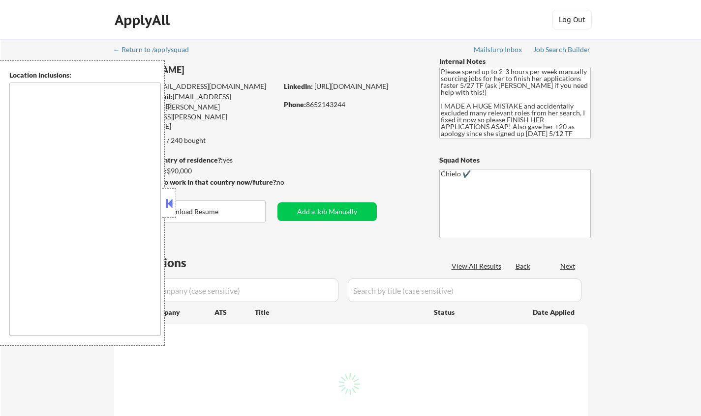
type textarea "[GEOGRAPHIC_DATA], [GEOGRAPHIC_DATA] [GEOGRAPHIC_DATA], [GEOGRAPHIC_DATA] [GEOG…"
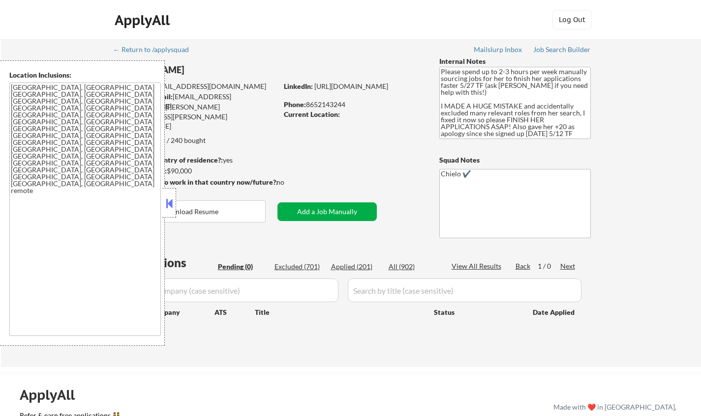
click at [312, 214] on button "Add a Job Manually" at bounding box center [326, 212] width 99 height 19
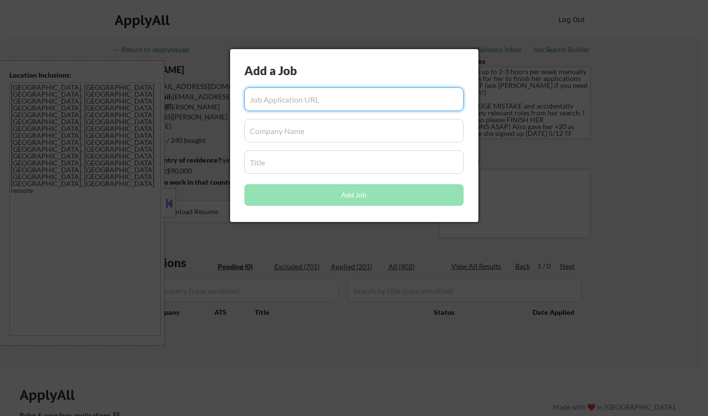
click at [299, 99] on input "input" at bounding box center [353, 100] width 219 height 24
paste input "https://jobs.smartrecruiters.com/ramboll3/744000075226631-talent-sourcing-speci…"
type input "https://jobs.smartrecruiters.com/ramboll3/744000075226631-talent-sourcing-speci…"
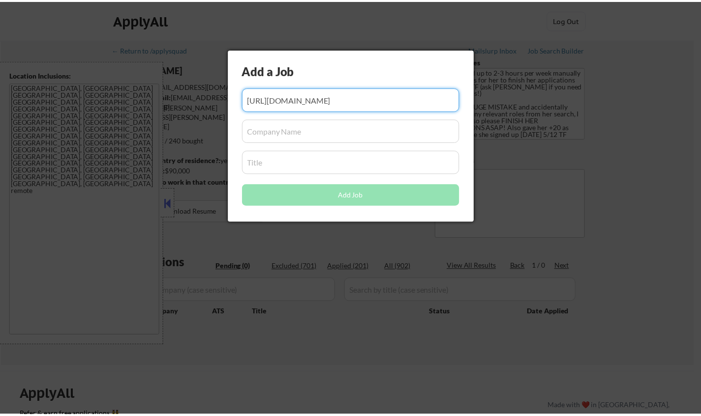
scroll to position [0, 0]
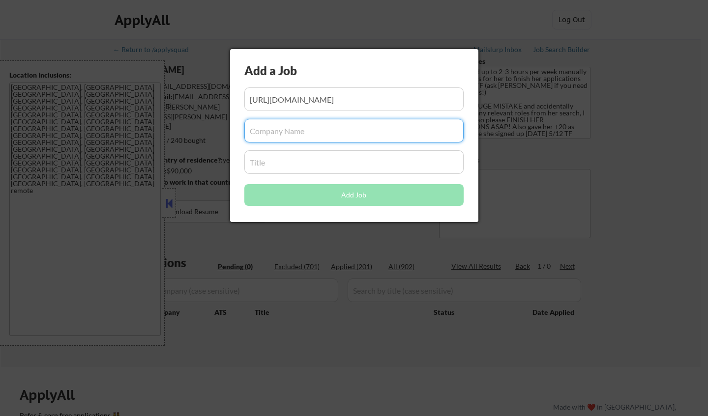
click at [288, 129] on input "input" at bounding box center [353, 131] width 219 height 24
drag, startPoint x: 293, startPoint y: 131, endPoint x: 292, endPoint y: 123, distance: 8.4
click at [293, 127] on input "input" at bounding box center [353, 131] width 219 height 24
type input "Ramboll"
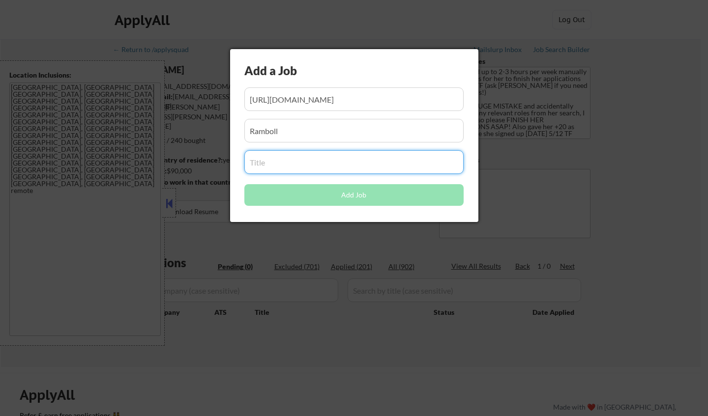
click at [283, 159] on input "input" at bounding box center [353, 162] width 219 height 24
paste input "Talent Sourcing Specialist"
type input "Talent Sourcing Specialist"
click at [300, 126] on input "input" at bounding box center [353, 131] width 219 height 24
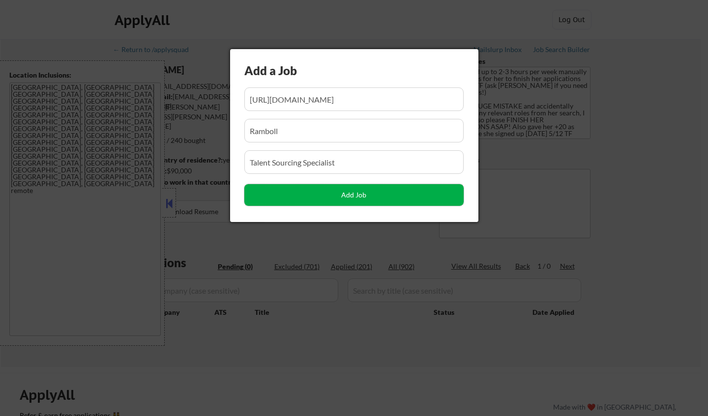
click at [369, 196] on button "Add Job" at bounding box center [353, 195] width 219 height 22
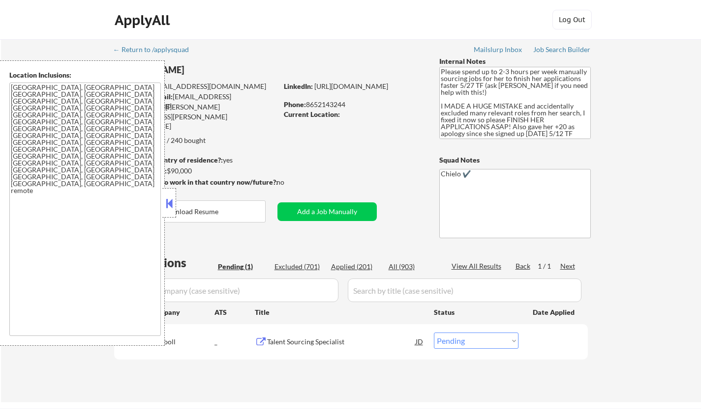
click at [163, 203] on div at bounding box center [169, 203] width 14 height 30
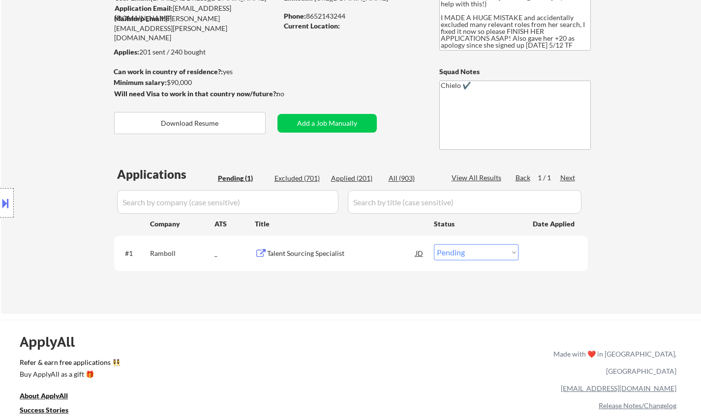
scroll to position [148, 0]
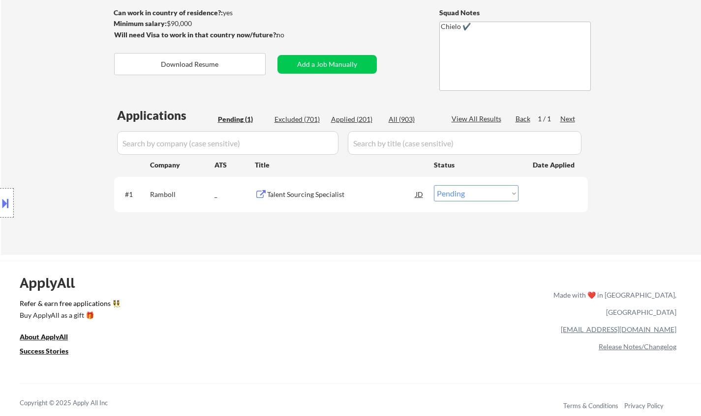
click at [469, 192] on select "Choose an option... Pending Applied Excluded (Questions) Excluded (Expired) Exc…" at bounding box center [476, 193] width 85 height 16
select select ""applied""
click at [434, 185] on select "Choose an option... Pending Applied Excluded (Questions) Excluded (Expired) Exc…" at bounding box center [476, 193] width 85 height 16
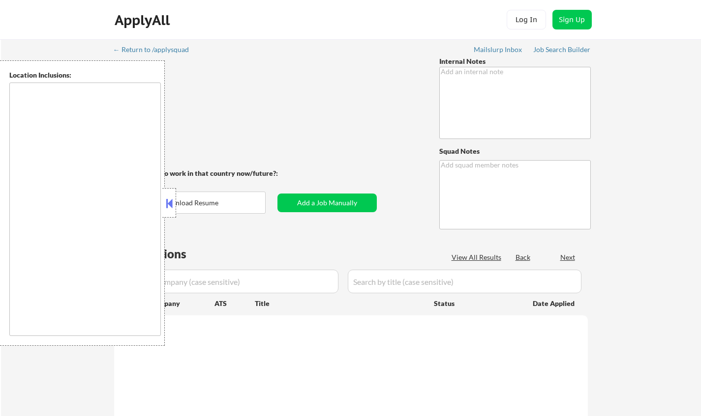
type textarea "Please spend up to 2-3 hours per week manually sourcing jobs for her to finish …"
type textarea "Chielo ✔️"
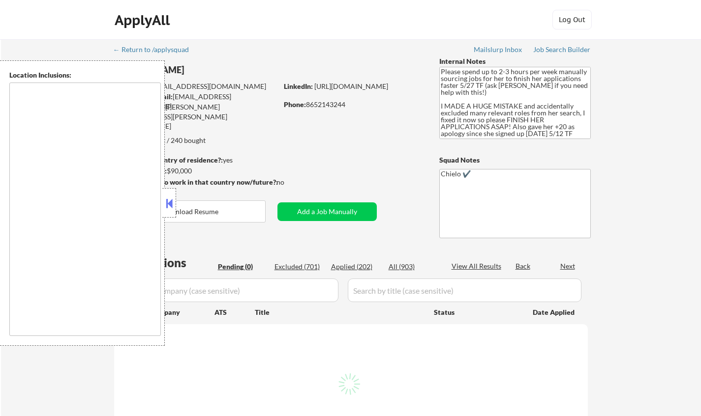
type textarea "[GEOGRAPHIC_DATA], [GEOGRAPHIC_DATA] [GEOGRAPHIC_DATA], [GEOGRAPHIC_DATA] [GEOG…"
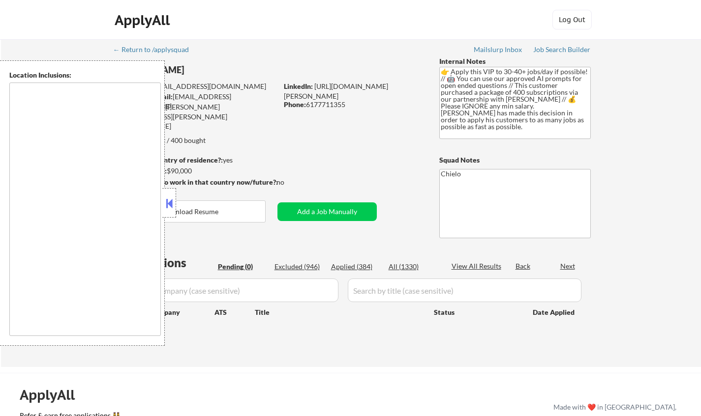
type textarea "[GEOGRAPHIC_DATA], [GEOGRAPHIC_DATA] [GEOGRAPHIC_DATA], [GEOGRAPHIC_DATA] [GEOG…"
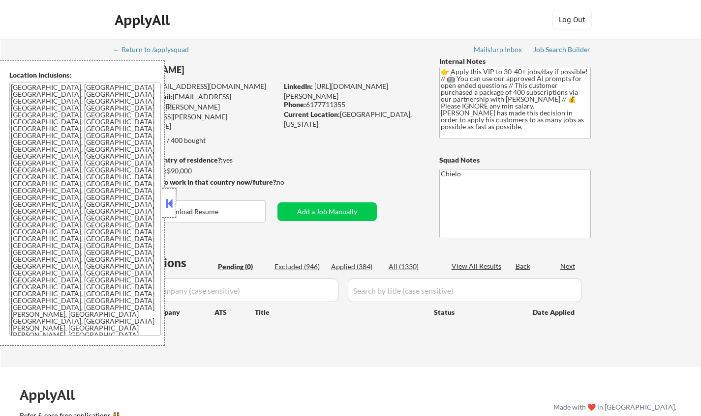
click at [163, 200] on div at bounding box center [169, 203] width 14 height 30
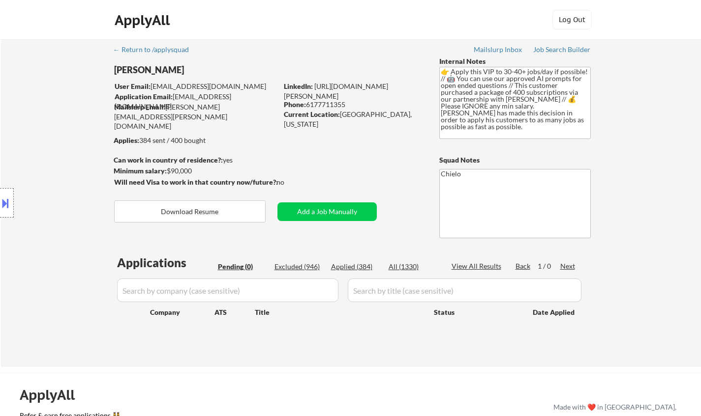
click at [295, 265] on div "Excluded (946)" at bounding box center [298, 267] width 49 height 10
select select ""excluded__location_""
select select ""excluded__other_""
select select ""excluded__bad_match_""
select select ""excluded__location_""
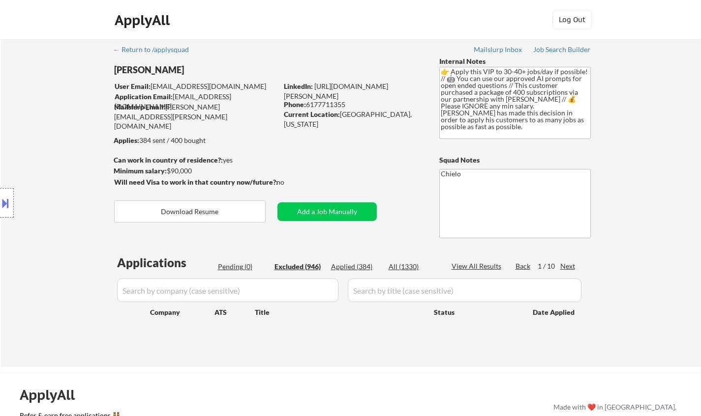
select select ""excluded__expired_""
select select ""excluded__location_""
select select ""excluded__expired_""
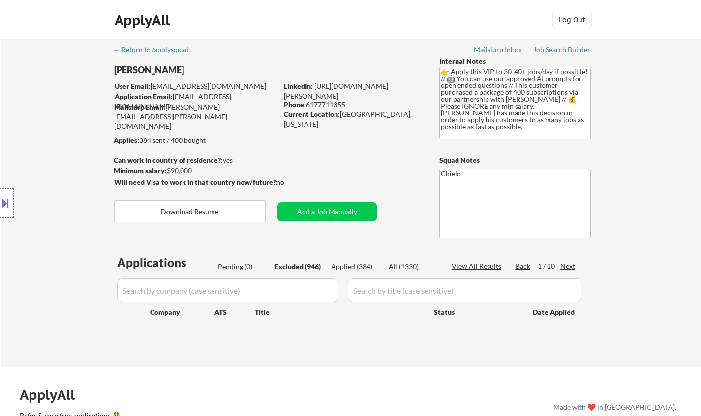
select select ""excluded__location_""
select select ""excluded__bad_match_""
select select ""excluded__other_""
select select ""excluded__bad_match_""
select select ""excluded__location_""
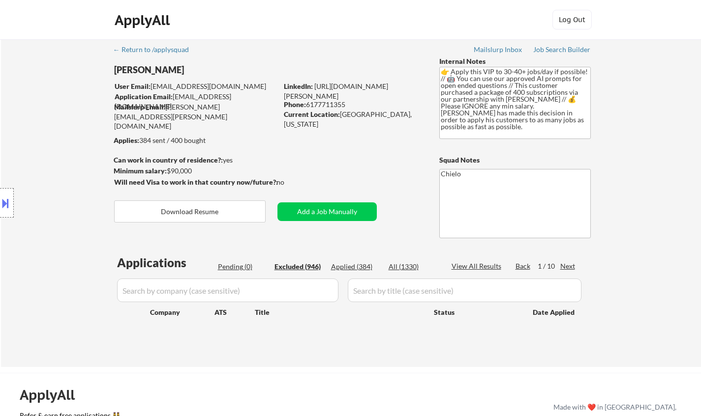
select select ""excluded__location_""
select select ""excluded__expired_""
select select ""excluded__bad_match_""
select select ""excluded""
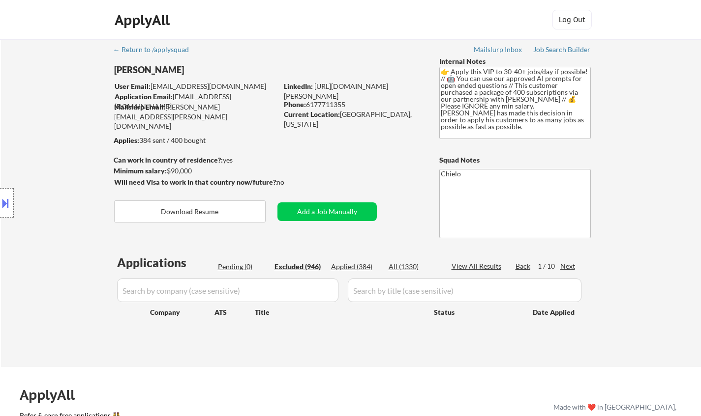
select select ""excluded__other_""
select select ""excluded__location_""
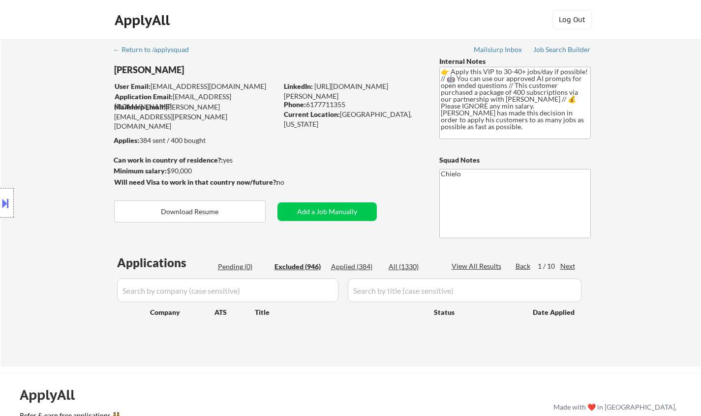
select select ""excluded__expired_""
select select ""excluded__other_""
select select ""excluded__location_""
select select ""excluded__expired_""
select select ""excluded__location_""
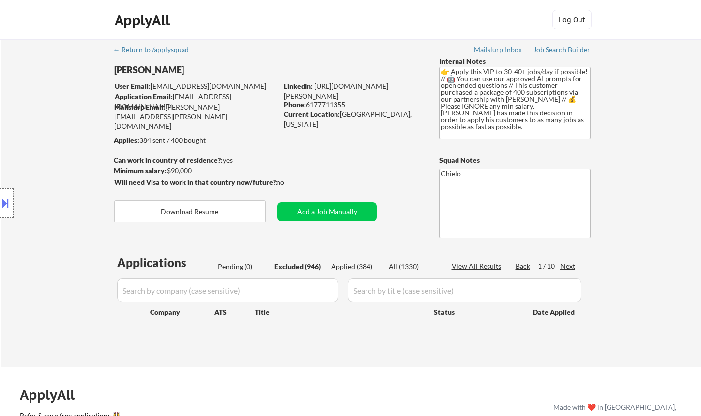
select select ""excluded__location_""
select select ""excluded__salary_""
select select ""excluded__bad_match_""
select select ""excluded__expired_""
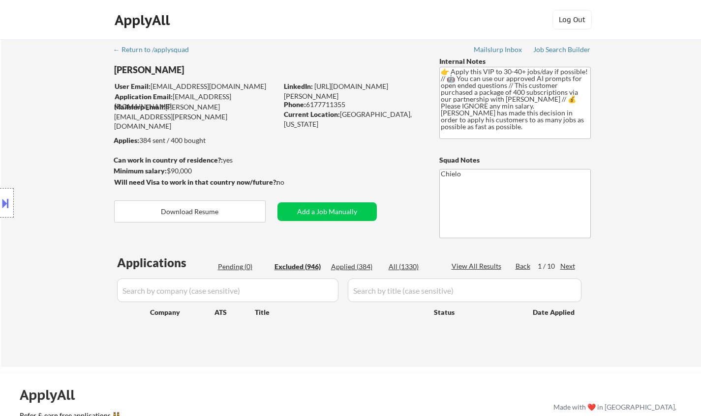
select select ""excluded__expired_""
select select ""excluded__bad_match_""
select select ""excluded__location_""
select select ""excluded""
select select ""excluded__expired_""
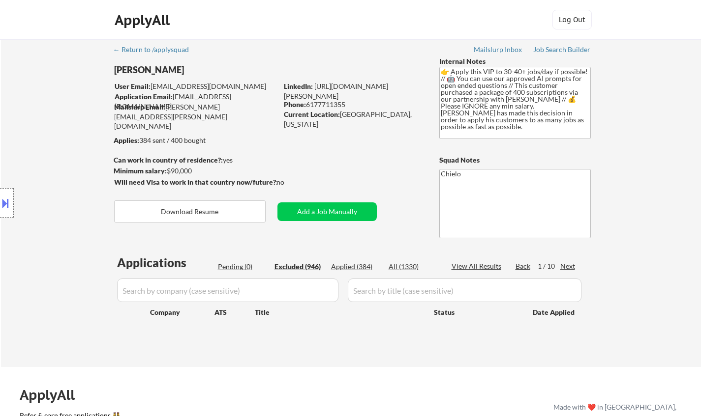
select select ""excluded""
select select ""excluded__location_""
select select ""excluded__expired_""
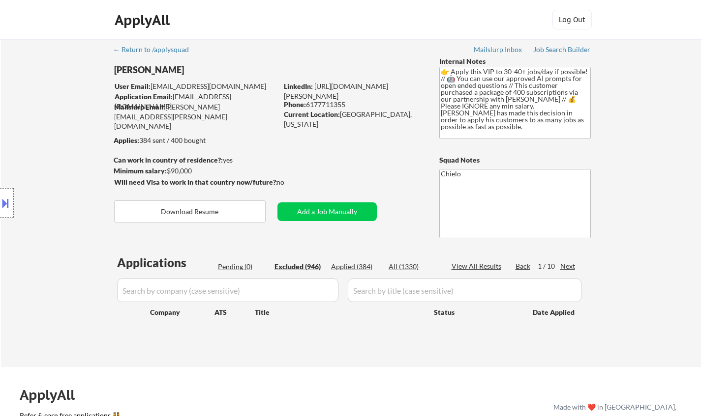
select select ""excluded__bad_match_""
select select ""excluded__expired_""
select select ""excluded__other_""
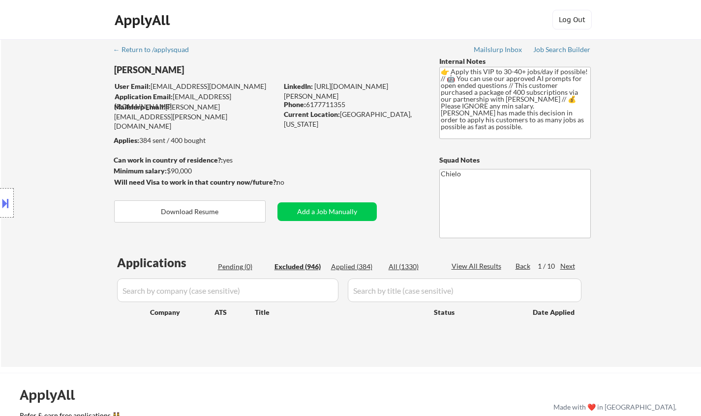
select select ""excluded__location_""
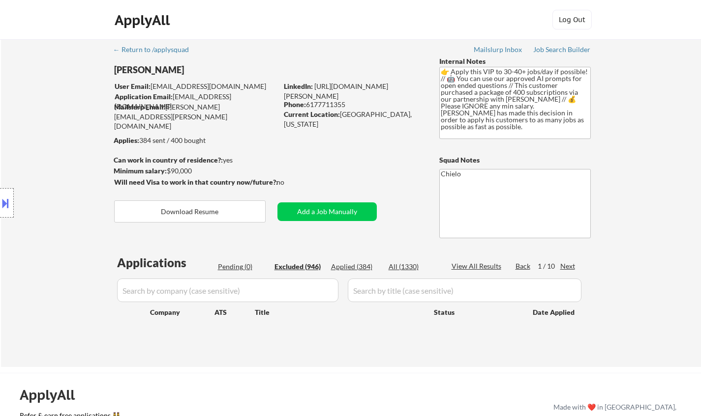
select select ""excluded__location_""
select select ""excluded""
select select ""excluded__expired_""
select select ""excluded__location_""
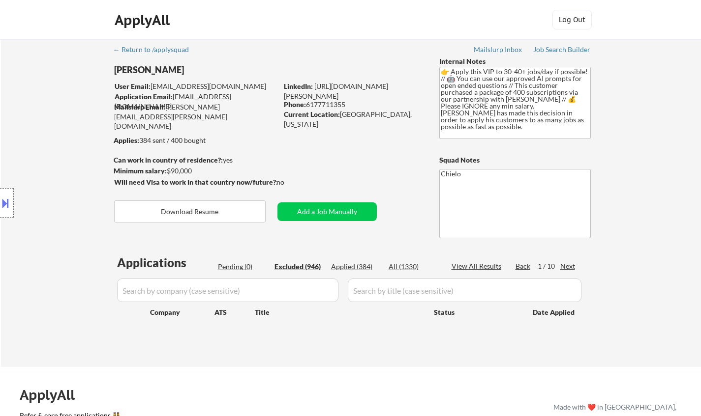
select select ""excluded__location_""
select select ""excluded__bad_match_""
select select ""excluded__location_""
select select ""excluded__expired_""
select select ""excluded__bad_match_""
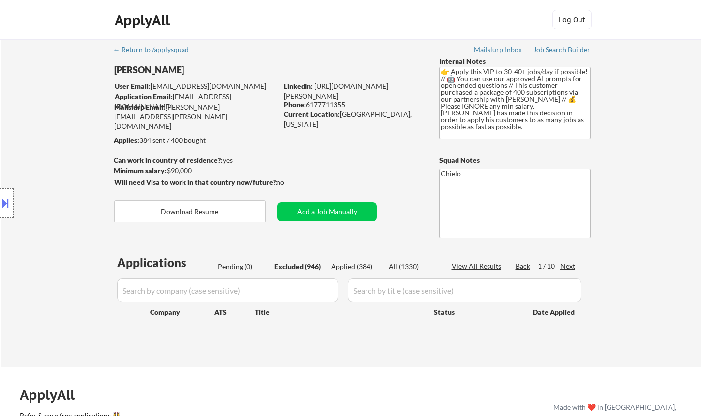
select select ""excluded__expired_""
select select ""excluded__location_""
select select ""excluded__other_""
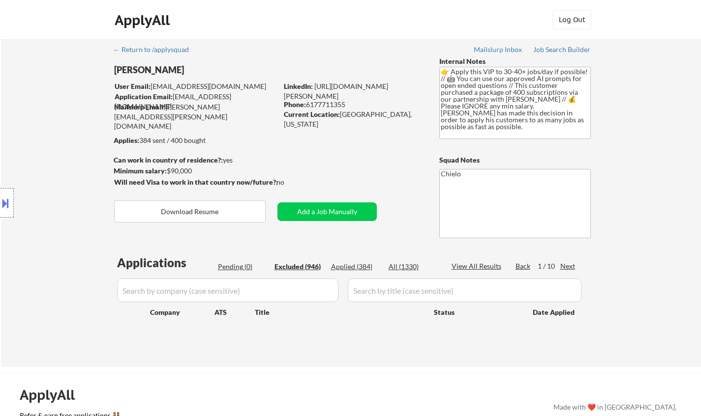
select select ""excluded__expired_""
select select ""excluded__location_""
select select ""excluded__bad_match_""
select select ""excluded__location_""
select select ""excluded__expired_""
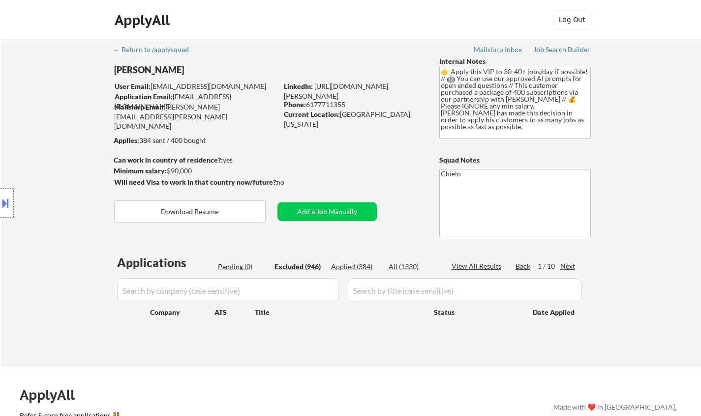
select select ""excluded__expired_""
select select ""excluded__bad_match_""
select select ""excluded__expired_""
select select ""excluded__location_""
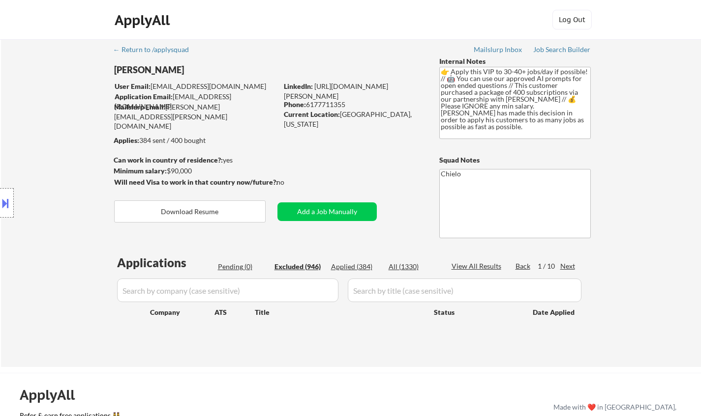
select select ""excluded__expired_""
select select ""excluded__location_""
select select ""excluded__bad_match_""
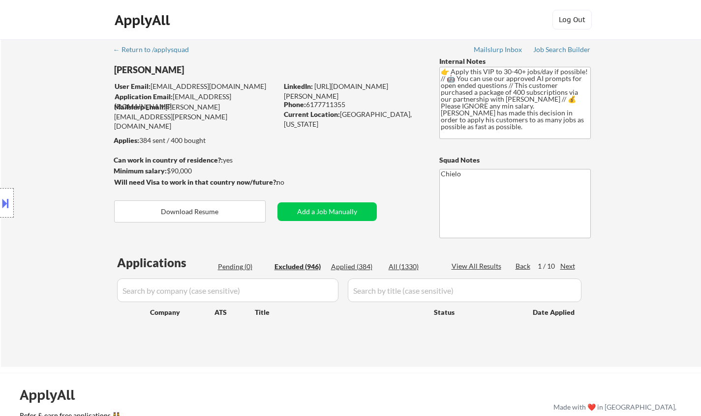
select select ""excluded__expired_""
select select ""excluded__bad_match_""
select select ""excluded__location_""
select select ""excluded__expired_""
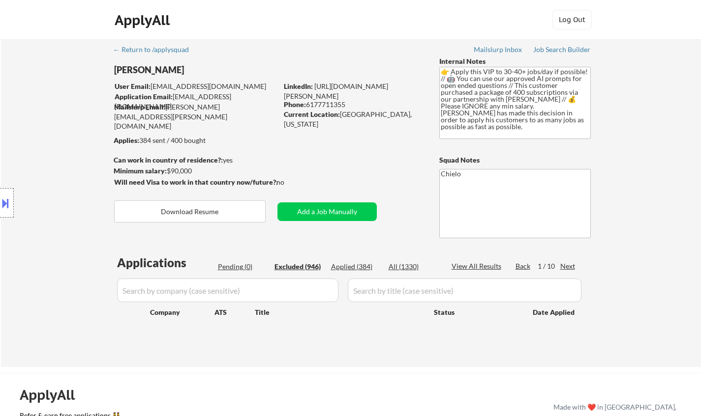
select select ""excluded__expired_""
select select ""excluded__bad_match_""
select select ""excluded__location_""
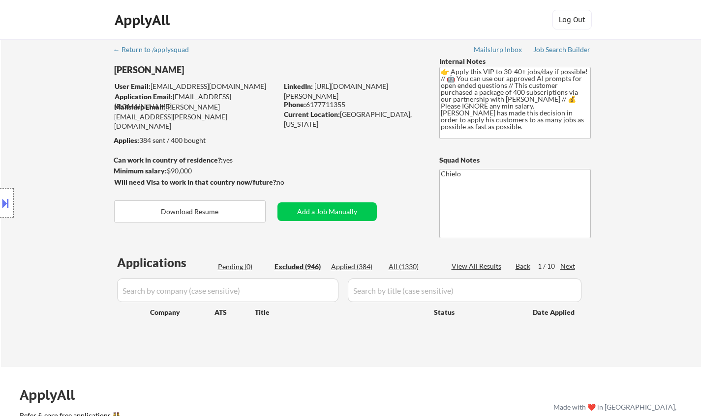
select select ""excluded__location_""
select select ""excluded""
select select ""excluded__location_""
select select ""excluded__bad_match_""
select select ""excluded__location_""
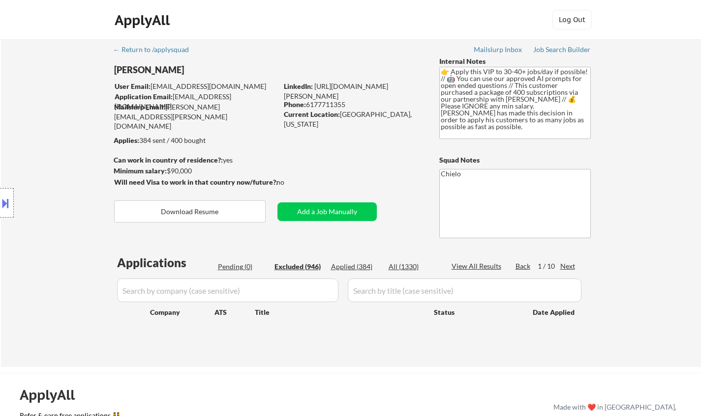
select select ""excluded""
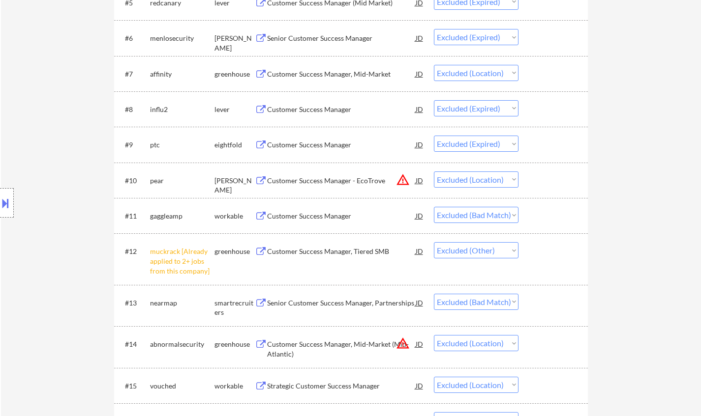
scroll to position [492, 0]
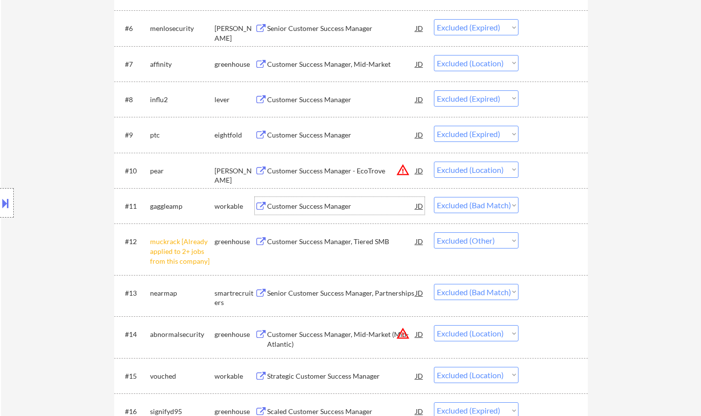
click at [326, 208] on div "Customer Success Manager" at bounding box center [341, 207] width 149 height 10
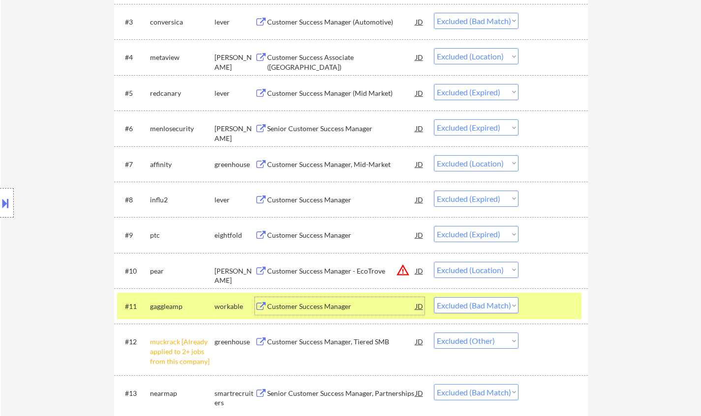
scroll to position [443, 0]
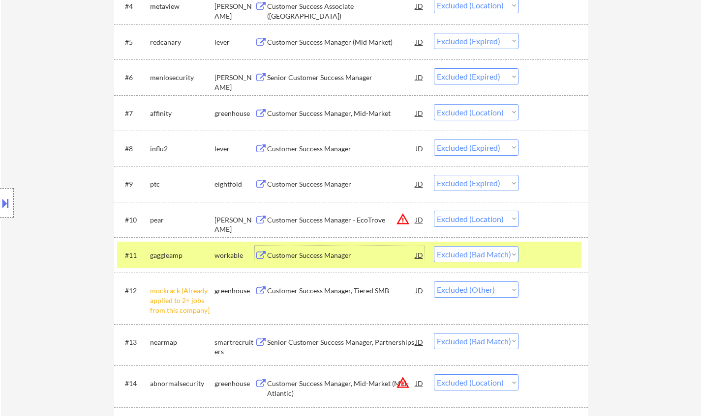
drag, startPoint x: 478, startPoint y: 254, endPoint x: 480, endPoint y: 259, distance: 5.3
click at [478, 254] on select "Choose an option... Pending Applied Excluded (Questions) Excluded (Expired) Exc…" at bounding box center [476, 254] width 85 height 16
click at [434, 246] on select "Choose an option... Pending Applied Excluded (Questions) Excluded (Expired) Exc…" at bounding box center [476, 254] width 85 height 16
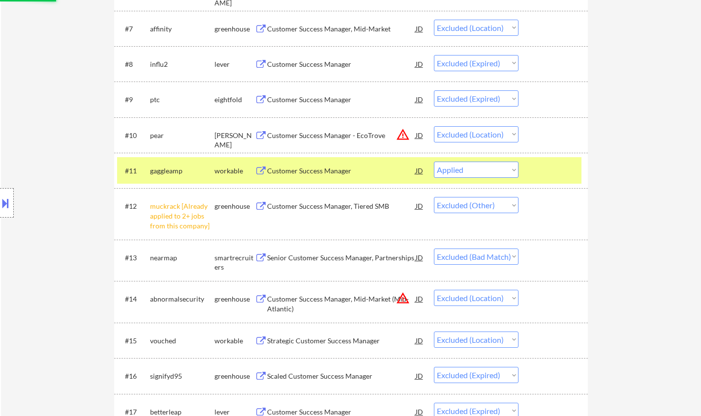
scroll to position [590, 0]
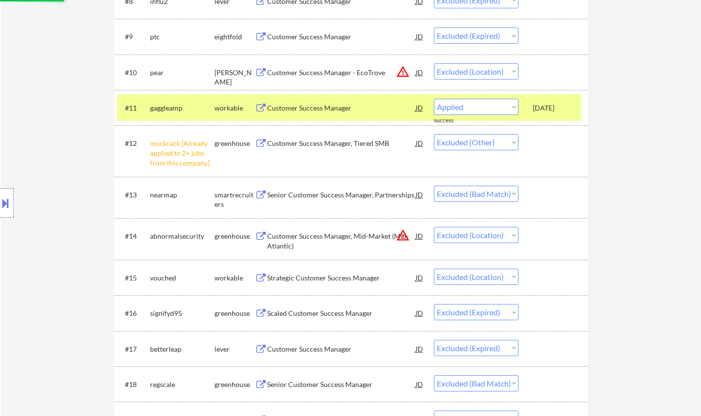
select select ""excluded__other_""
select select ""excluded__bad_match_""
select select ""excluded__location_""
select select ""excluded__expired_""
select select ""excluded__bad_match_""
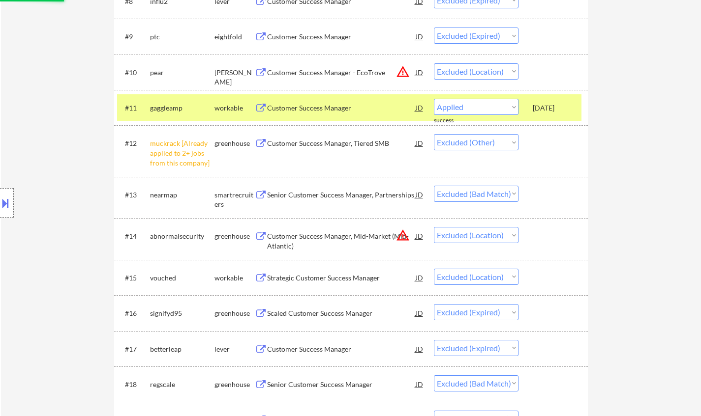
select select ""excluded""
select select ""excluded__other_""
select select ""excluded__location_""
select select ""excluded__expired_""
select select ""excluded__other_""
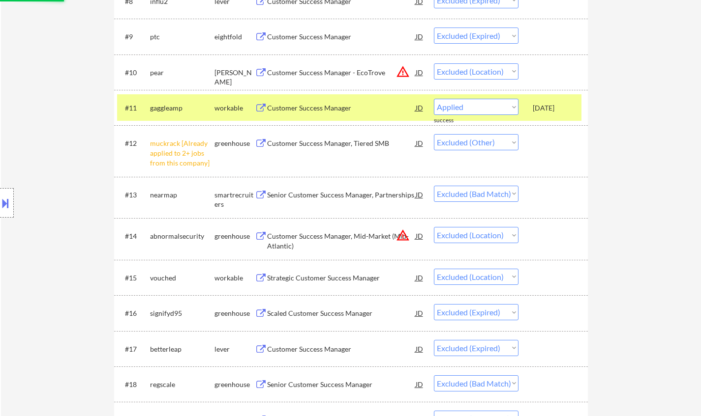
select select ""excluded__location_""
select select ""excluded__expired_""
select select ""excluded__location_""
select select ""excluded__salary_""
select select ""excluded__bad_match_""
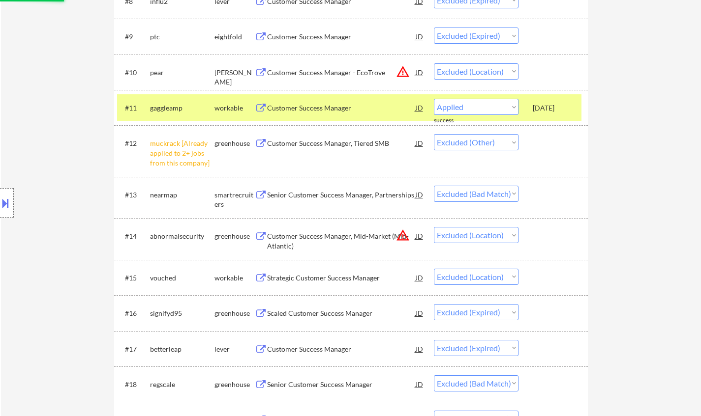
select select ""excluded__expired_""
select select ""excluded__bad_match_""
select select ""excluded__location_""
select select ""excluded""
select select ""excluded__expired_""
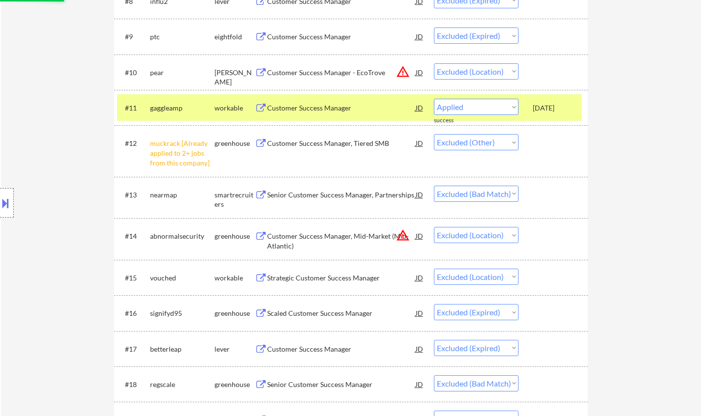
select select ""excluded""
select select ""excluded__location_""
select select ""excluded__expired_""
select select ""excluded__bad_match_""
select select ""excluded__expired_""
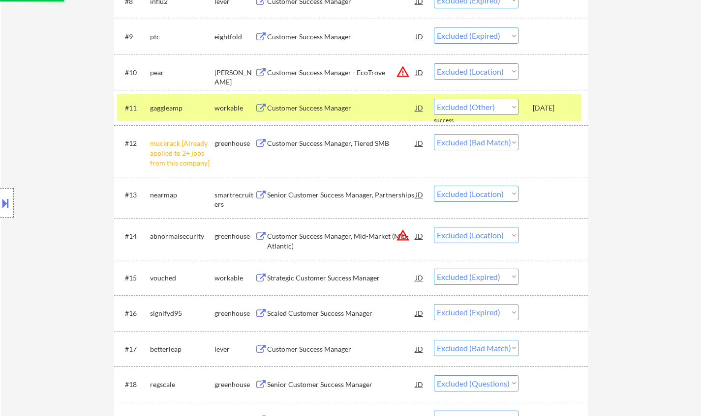
select select ""excluded__other_""
select select ""excluded__location_""
select select ""excluded""
select select ""excluded__expired_""
select select ""excluded__location_""
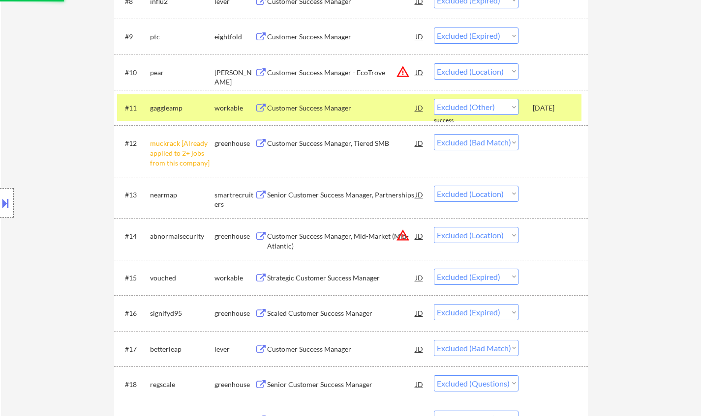
select select ""excluded__bad_match_""
select select ""excluded__location_""
select select ""excluded__expired_""
select select ""excluded__bad_match_""
select select ""excluded__expired_""
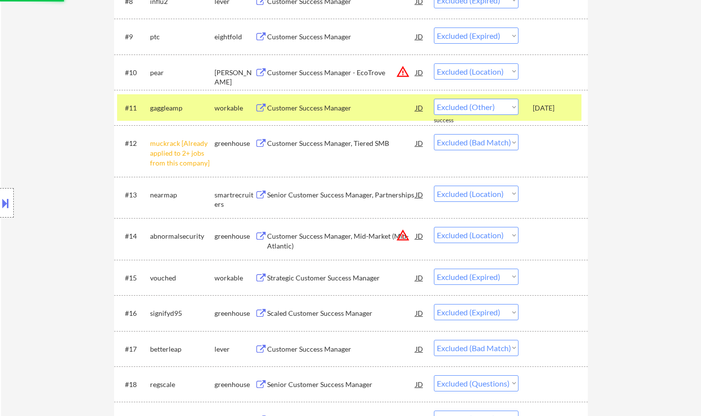
select select ""excluded__location_""
select select ""excluded__other_""
select select ""excluded__expired_""
select select ""excluded__location_""
select select ""excluded__bad_match_""
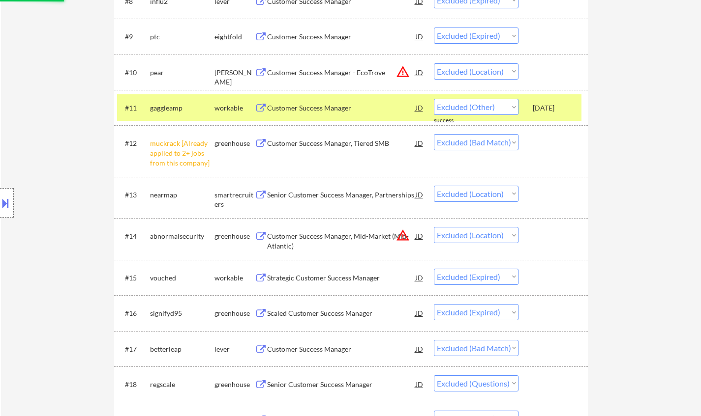
select select ""excluded__location_""
select select ""excluded__expired_""
select select ""excluded__bad_match_""
select select ""excluded__expired_""
select select ""excluded__location_""
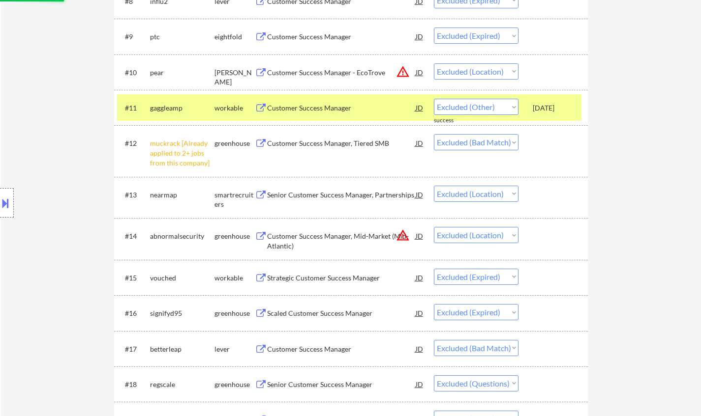
select select ""excluded__expired_""
select select ""excluded__location_""
select select ""excluded__bad_match_""
select select ""excluded__expired_""
select select ""excluded__bad_match_""
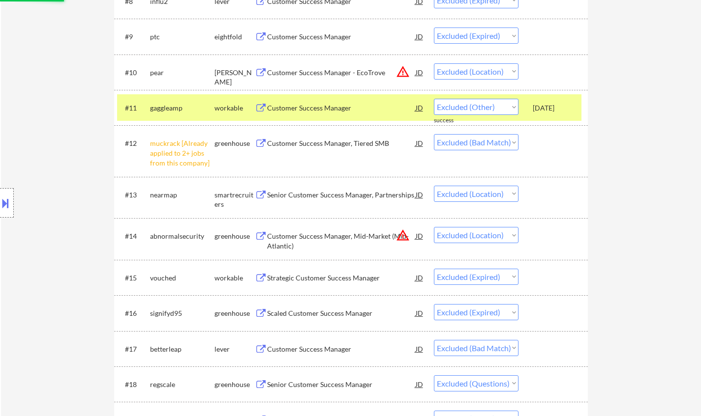
select select ""excluded__location_""
select select ""excluded__expired_""
select select ""excluded__bad_match_""
select select ""excluded__location_""
select select ""excluded""
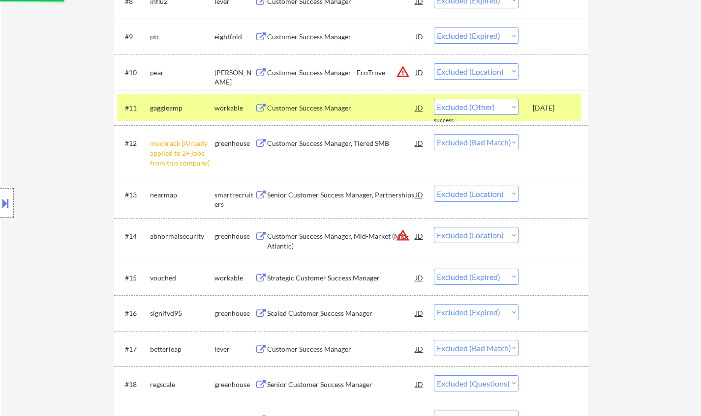
select select ""excluded__location_""
select select ""excluded__bad_match_""
select select ""excluded__location_""
select select ""excluded""
select select ""excluded__expired_""
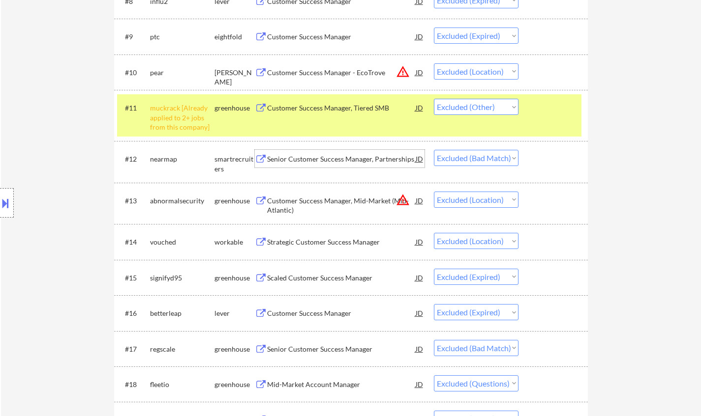
click at [316, 156] on div "Senior Customer Success Manager, Partnerships" at bounding box center [341, 159] width 149 height 10
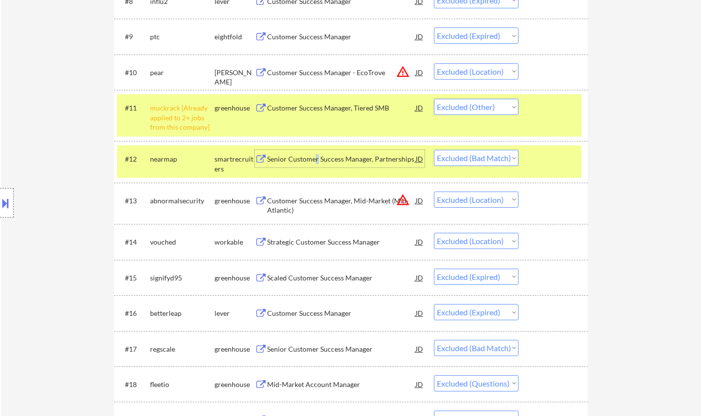
click at [461, 159] on select "Choose an option... Pending Applied Excluded (Questions) Excluded (Expired) Exc…" at bounding box center [476, 158] width 85 height 16
click at [434, 150] on select "Choose an option... Pending Applied Excluded (Questions) Excluded (Expired) Exc…" at bounding box center [476, 158] width 85 height 16
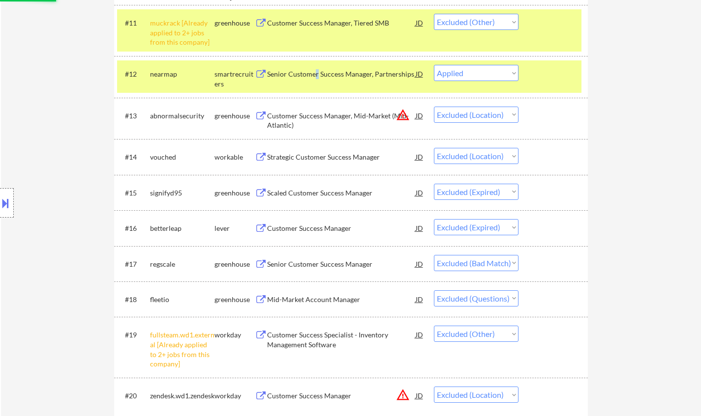
scroll to position [688, 0]
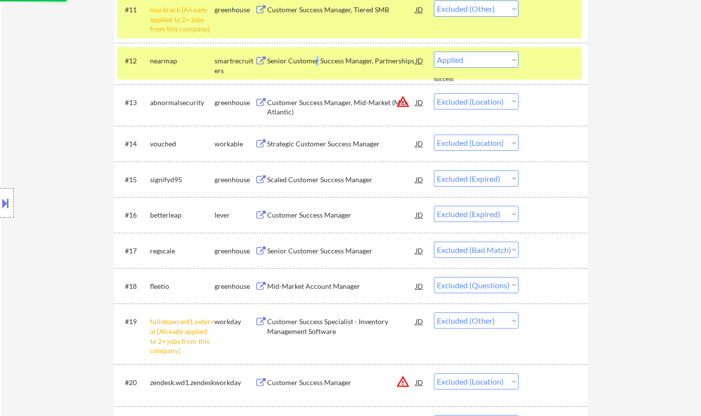
select select ""excluded__location_""
select select ""excluded__expired_""
select select ""excluded__bad_match_""
select select ""excluded""
select select ""excluded__other_""
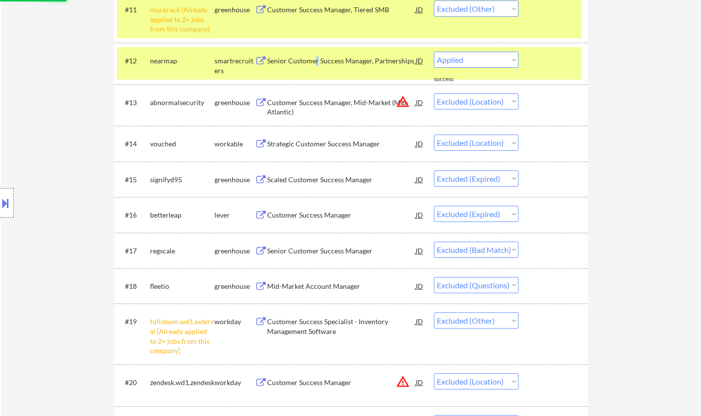
select select ""excluded__location_""
select select ""excluded__expired_""
select select ""excluded__other_""
select select ""excluded__location_""
select select ""excluded__expired_""
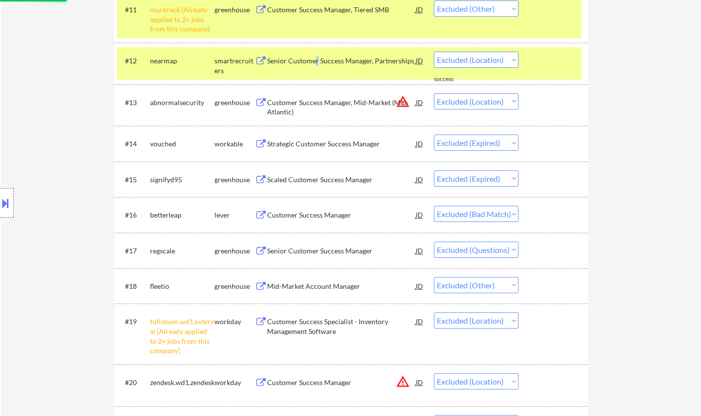
select select ""excluded__location_""
select select ""excluded__salary_""
select select ""excluded__bad_match_""
select select ""excluded__expired_""
select select ""excluded__bad_match_""
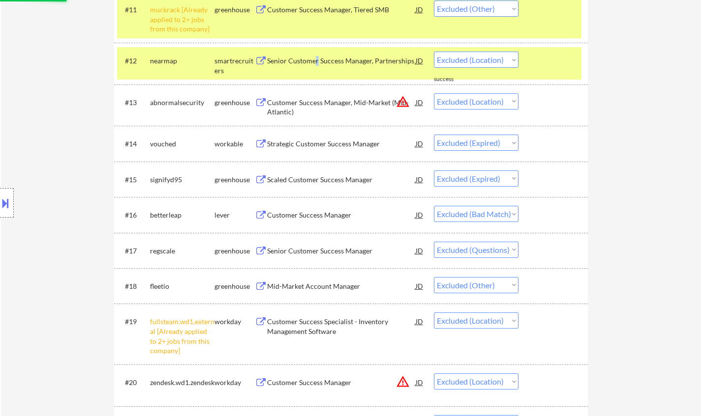
select select ""excluded__location_""
select select ""excluded""
select select ""excluded__expired_""
select select ""excluded""
select select ""excluded__location_""
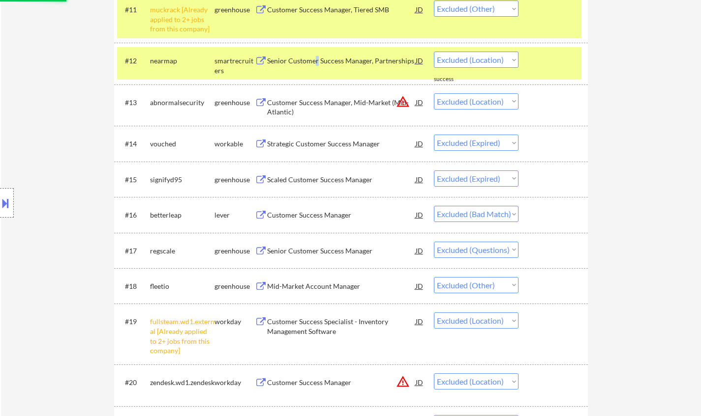
select select ""excluded__expired_""
select select ""excluded__bad_match_""
select select ""excluded__expired_""
select select ""excluded__other_""
select select ""excluded__location_""
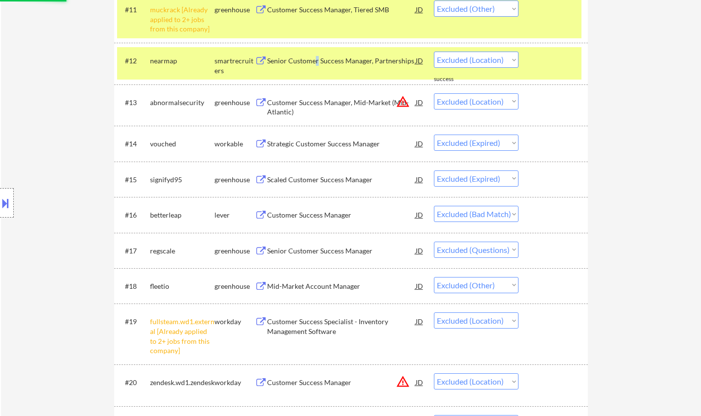
select select ""excluded""
select select ""excluded__expired_""
select select ""excluded__location_""
select select ""excluded__bad_match_""
select select ""excluded__location_""
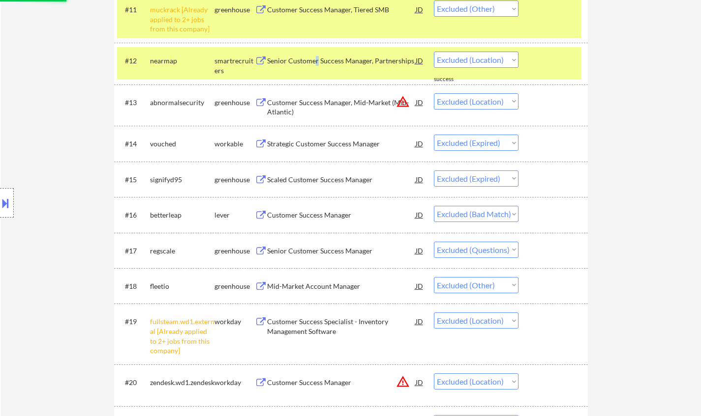
select select ""excluded__expired_""
select select ""excluded__bad_match_""
select select ""excluded__expired_""
select select ""excluded__location_""
select select ""excluded__other_""
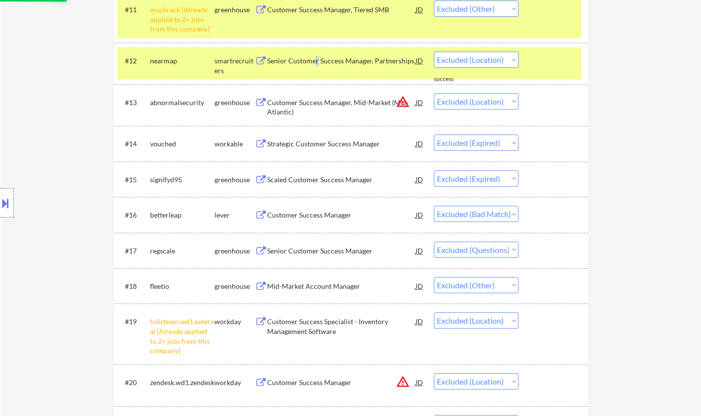
select select ""excluded__expired_""
select select ""excluded__location_""
select select ""excluded__bad_match_""
select select ""excluded__location_""
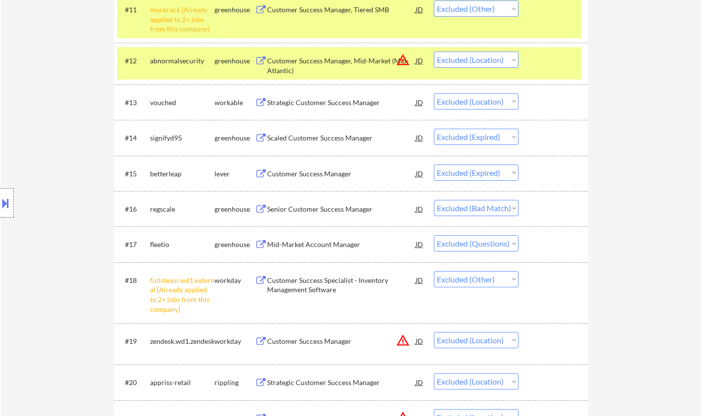
click at [314, 209] on div "Senior Customer Success Manager" at bounding box center [341, 210] width 149 height 10
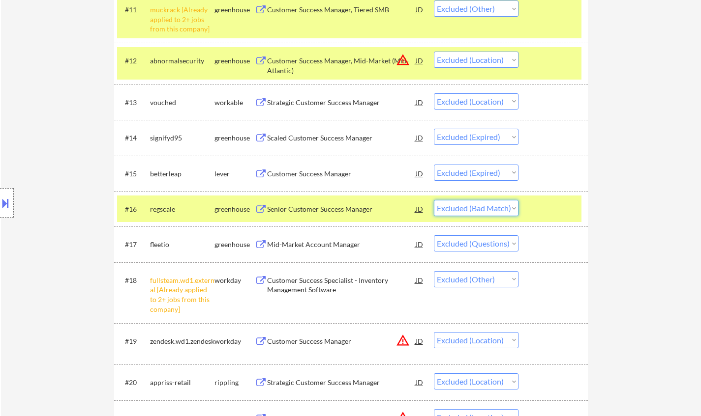
drag, startPoint x: 486, startPoint y: 206, endPoint x: 486, endPoint y: 213, distance: 6.9
click at [486, 206] on select "Choose an option... Pending Applied Excluded (Questions) Excluded (Expired) Exc…" at bounding box center [476, 208] width 85 height 16
click at [434, 200] on select "Choose an option... Pending Applied Excluded (Questions) Excluded (Expired) Exc…" at bounding box center [476, 208] width 85 height 16
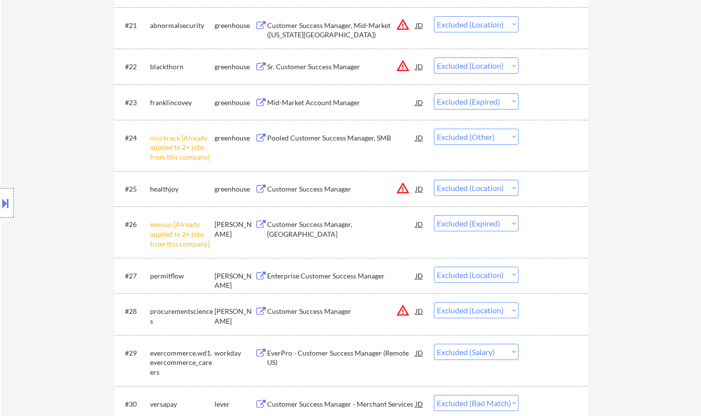
scroll to position [1279, 0]
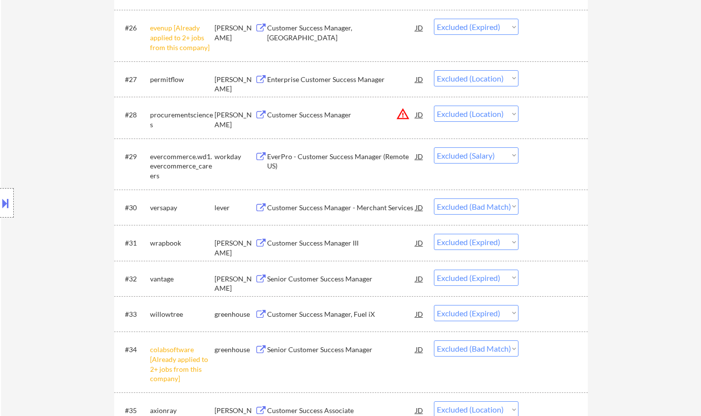
click at [319, 207] on div "Customer Success Manager - Merchant Services" at bounding box center [341, 208] width 149 height 10
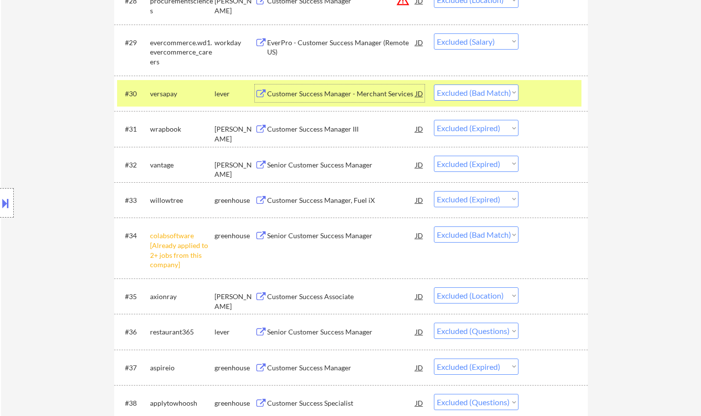
scroll to position [1475, 0]
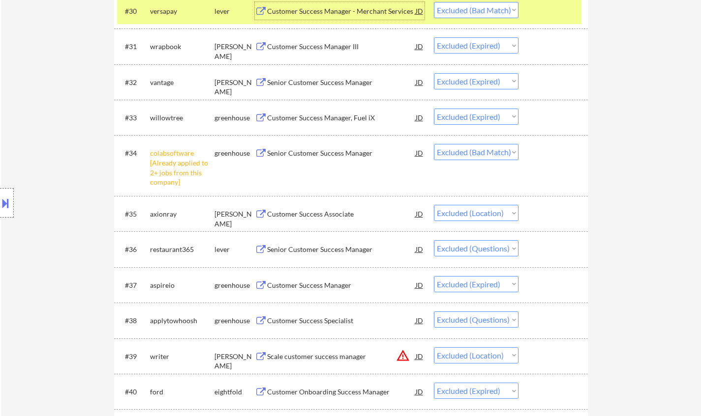
click at [471, 151] on select "Choose an option... Pending Applied Excluded (Questions) Excluded (Expired) Exc…" at bounding box center [476, 152] width 85 height 16
click at [434, 144] on select "Choose an option... Pending Applied Excluded (Questions) Excluded (Expired) Exc…" at bounding box center [476, 152] width 85 height 16
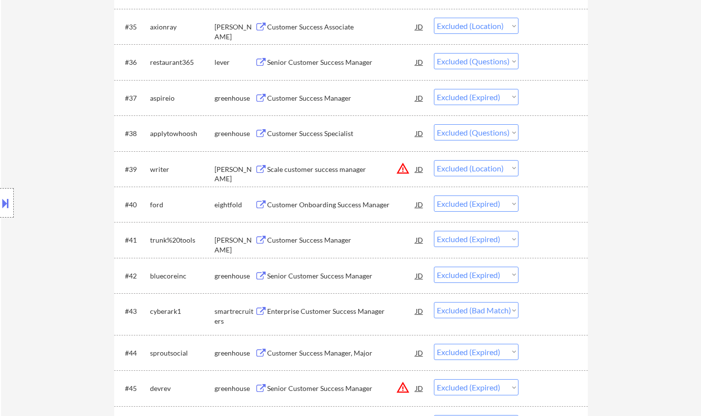
scroll to position [1623, 0]
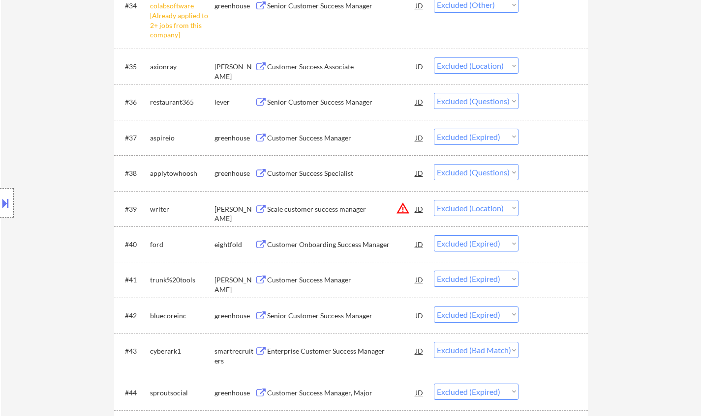
click at [309, 173] on div "Customer Success Specialist" at bounding box center [341, 174] width 149 height 10
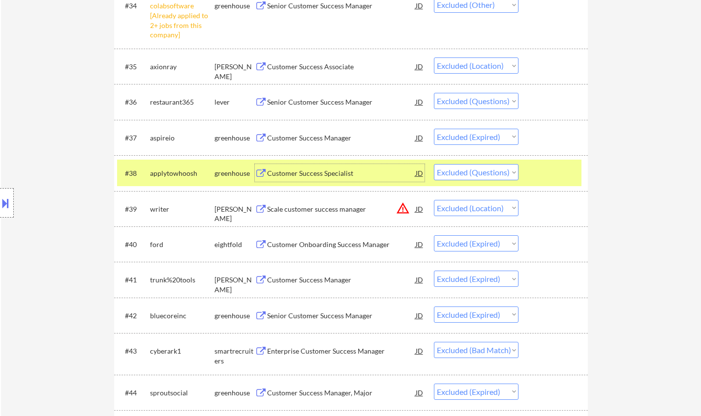
click at [478, 172] on select "Choose an option... Pending Applied Excluded (Questions) Excluded (Expired) Exc…" at bounding box center [476, 172] width 85 height 16
click at [434, 164] on select "Choose an option... Pending Applied Excluded (Questions) Excluded (Expired) Exc…" at bounding box center [476, 172] width 85 height 16
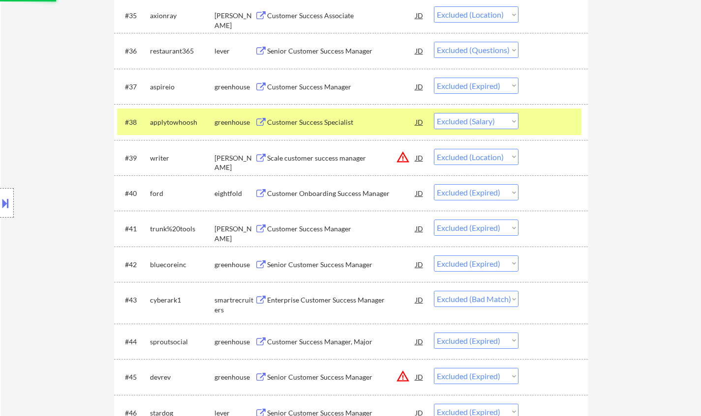
scroll to position [1721, 0]
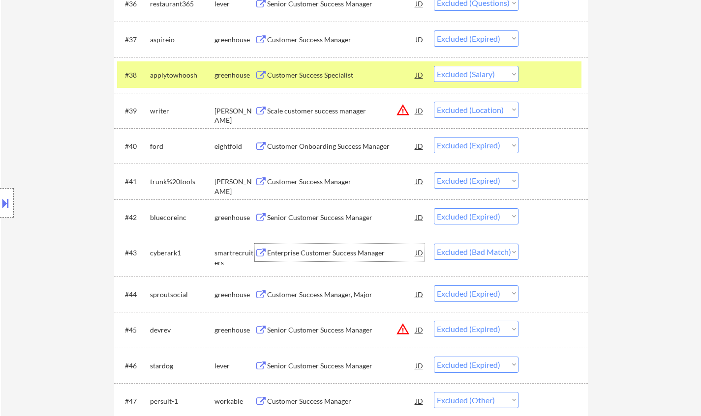
click at [324, 253] on div "Enterprise Customer Success Manager" at bounding box center [341, 253] width 149 height 10
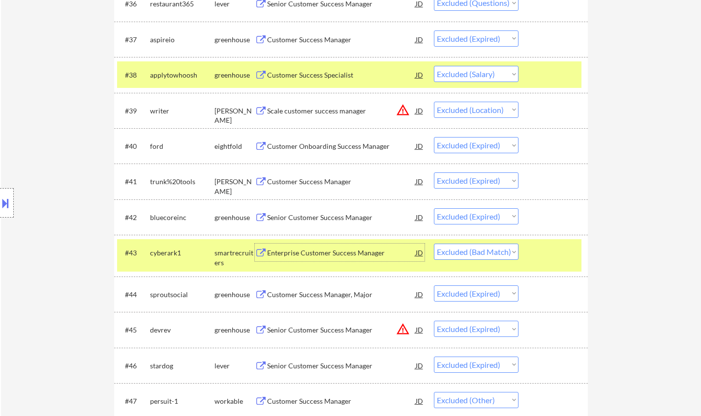
click at [481, 245] on div "#43 cyberark1 smartrecruiters Enterprise Customer Success Manager JD Choose an …" at bounding box center [349, 255] width 464 height 32
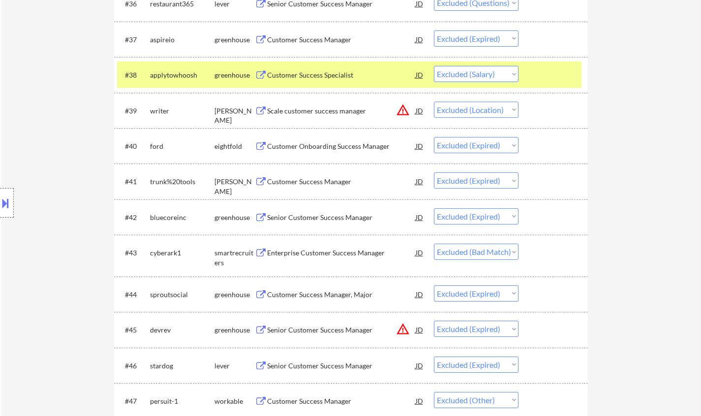
drag, startPoint x: 482, startPoint y: 253, endPoint x: 488, endPoint y: 260, distance: 8.8
click at [482, 253] on select "Choose an option... Pending Applied Excluded (Questions) Excluded (Expired) Exc…" at bounding box center [476, 252] width 85 height 16
click at [434, 244] on select "Choose an option... Pending Applied Excluded (Questions) Excluded (Expired) Exc…" at bounding box center [476, 252] width 85 height 16
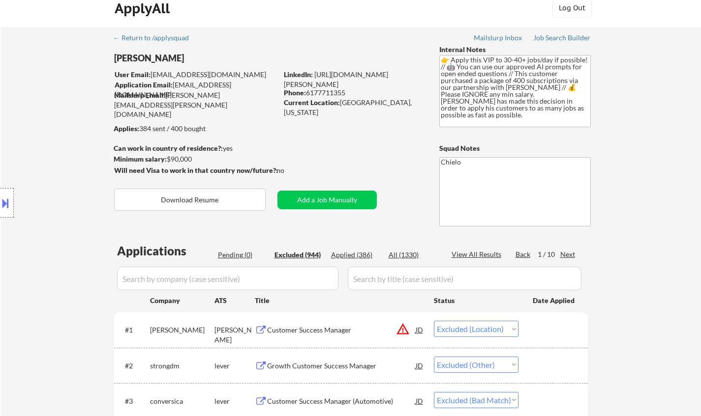
scroll to position [0, 0]
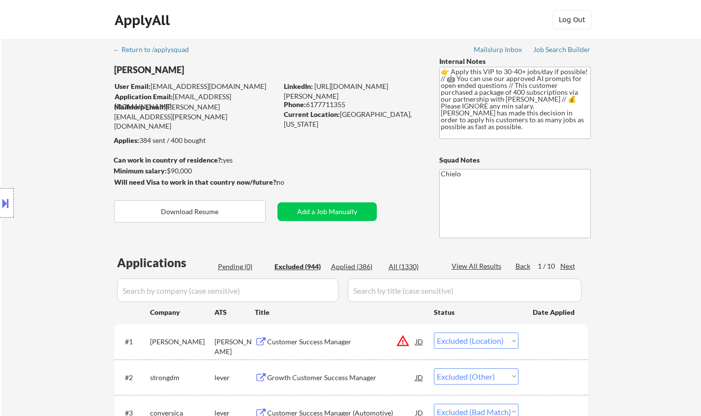
click at [357, 267] on div "Applied (386)" at bounding box center [355, 267] width 49 height 10
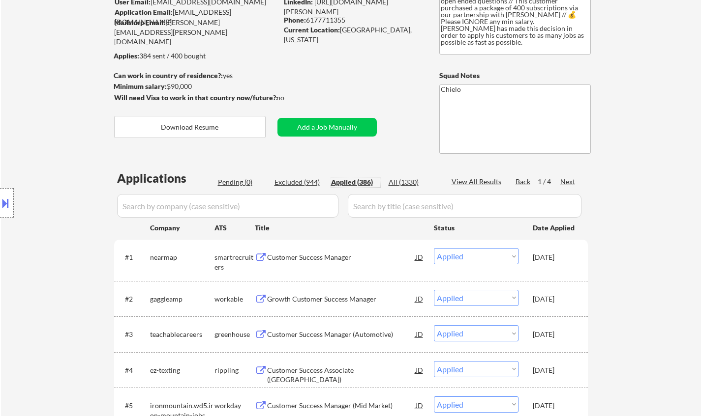
scroll to position [98, 0]
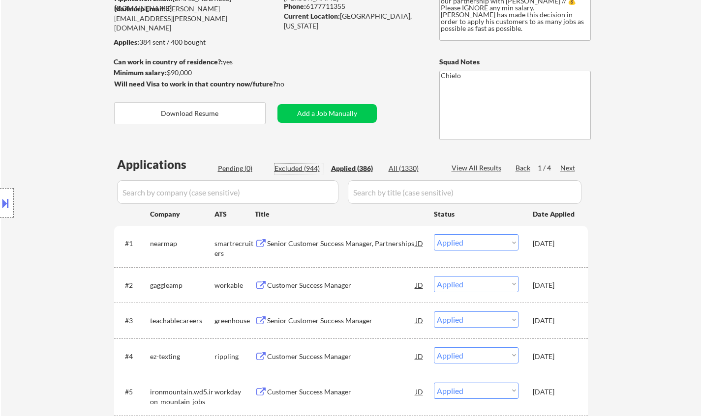
click at [295, 164] on div "Excluded (944)" at bounding box center [298, 169] width 49 height 10
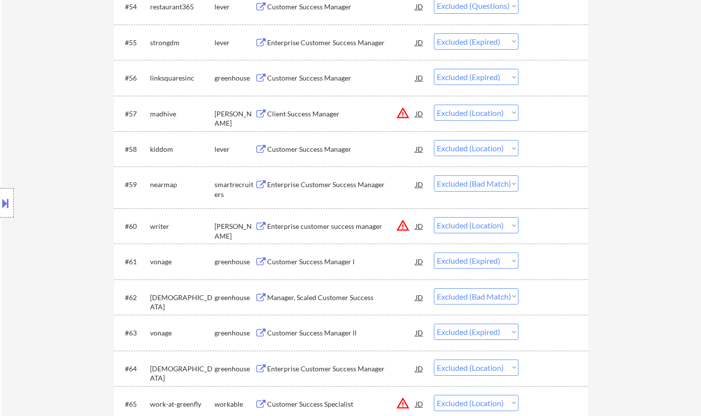
scroll to position [2459, 0]
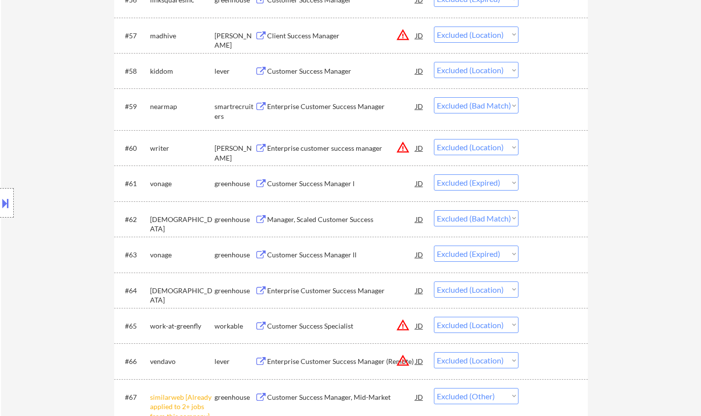
click at [310, 221] on div "Manager, Scaled Customer Success" at bounding box center [341, 220] width 149 height 10
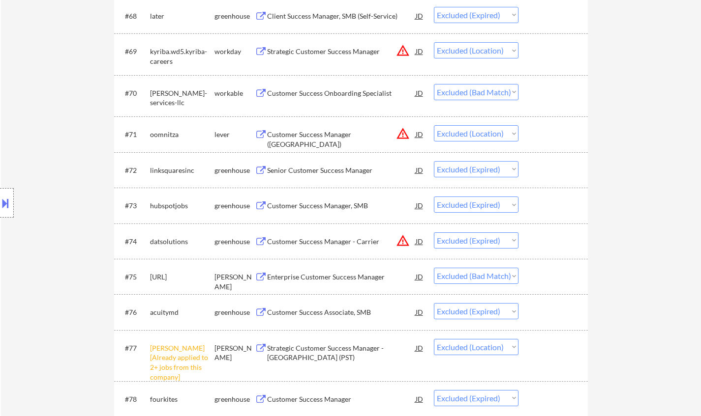
scroll to position [2901, 0]
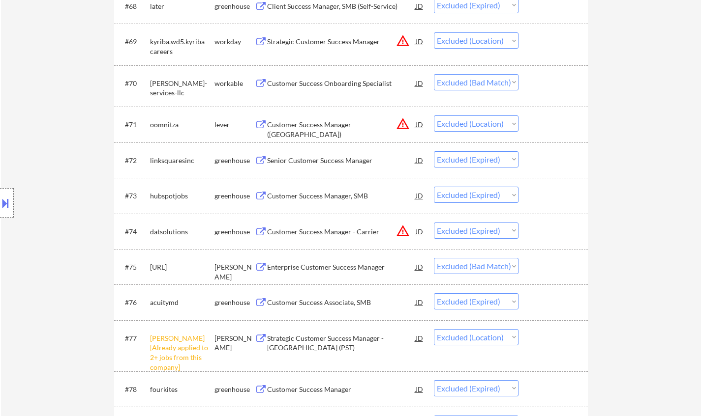
click at [326, 270] on div "Enterprise Customer Success Manager" at bounding box center [341, 268] width 149 height 10
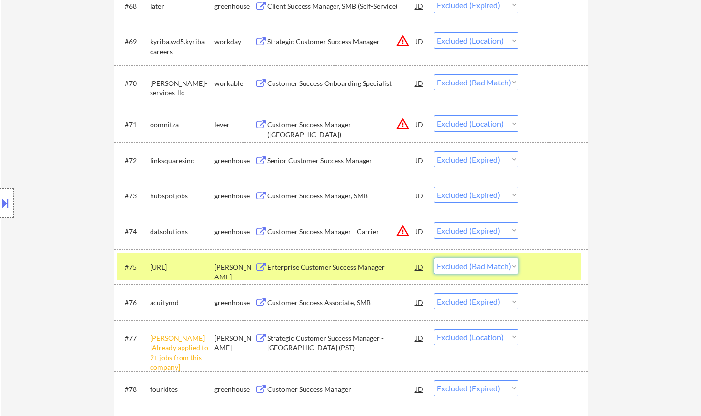
click at [480, 270] on select "Choose an option... Pending Applied Excluded (Questions) Excluded (Expired) Exc…" at bounding box center [476, 266] width 85 height 16
click at [434, 258] on select "Choose an option... Pending Applied Excluded (Questions) Excluded (Expired) Exc…" at bounding box center [476, 266] width 85 height 16
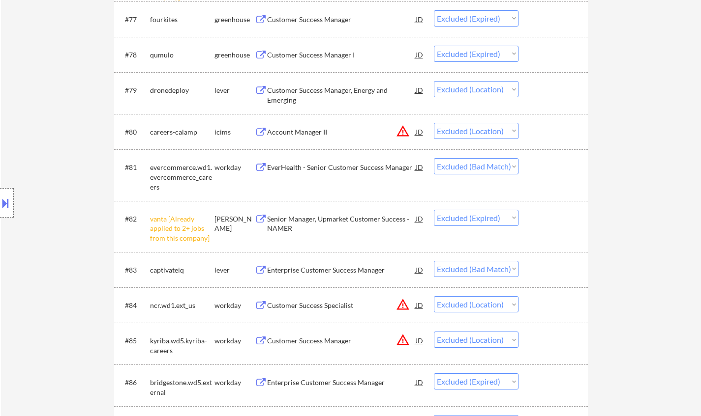
scroll to position [3245, 0]
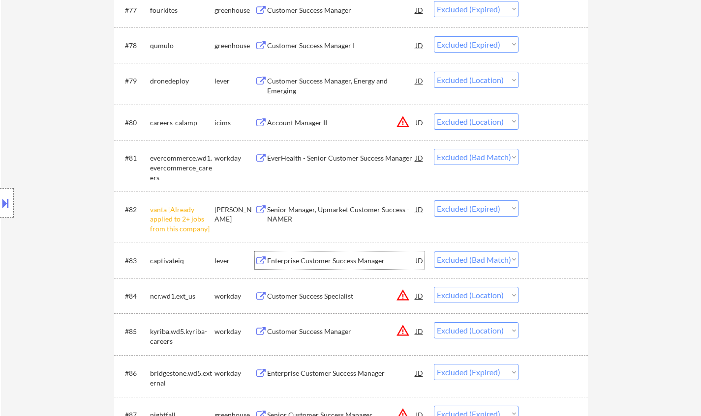
click at [343, 263] on div "Enterprise Customer Success Manager" at bounding box center [341, 261] width 149 height 10
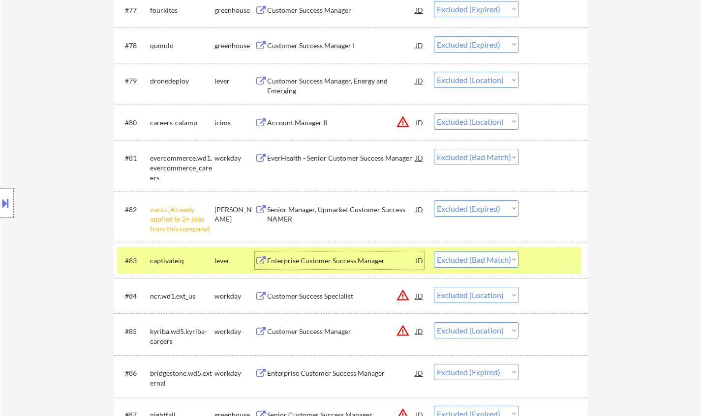
click at [477, 262] on select "Choose an option... Pending Applied Excluded (Questions) Excluded (Expired) Exc…" at bounding box center [476, 260] width 85 height 16
click at [434, 252] on select "Choose an option... Pending Applied Excluded (Questions) Excluded (Expired) Exc…" at bounding box center [476, 260] width 85 height 16
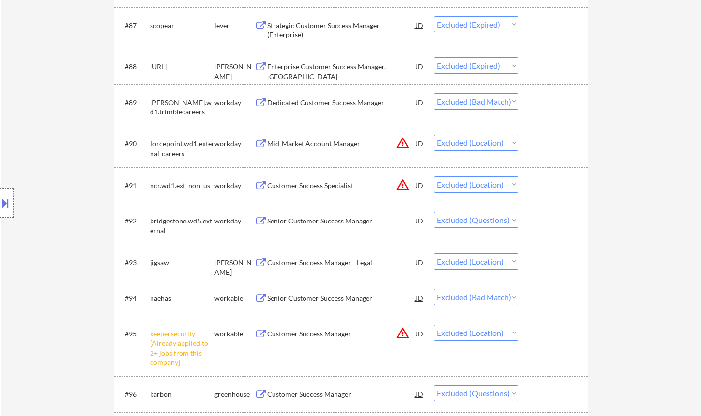
scroll to position [3639, 0]
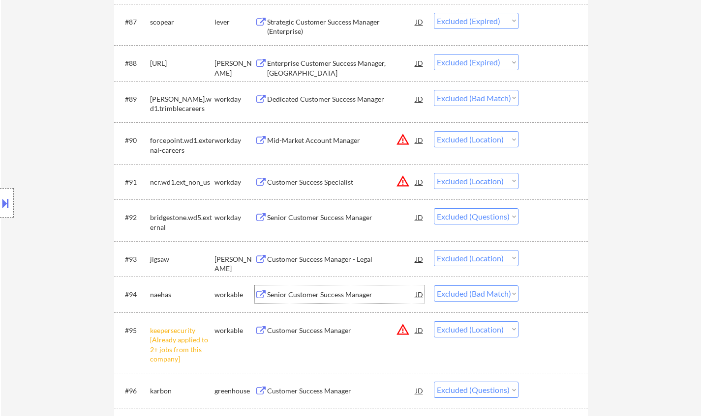
click at [304, 298] on div "Senior Customer Success Manager" at bounding box center [341, 295] width 149 height 10
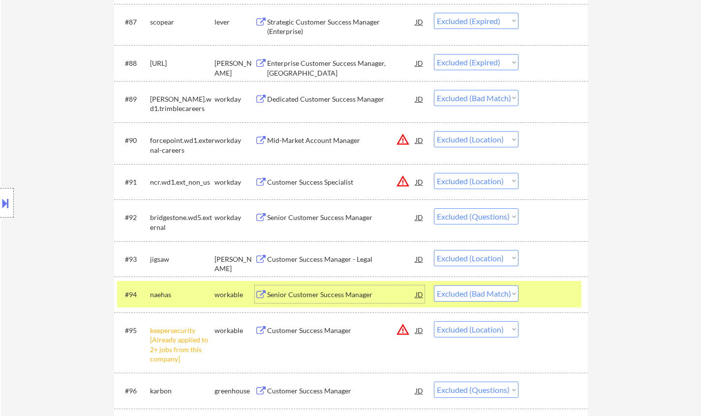
click at [489, 291] on select "Choose an option... Pending Applied Excluded (Questions) Excluded (Expired) Exc…" at bounding box center [476, 294] width 85 height 16
click at [434, 286] on select "Choose an option... Pending Applied Excluded (Questions) Excluded (Expired) Exc…" at bounding box center [476, 294] width 85 height 16
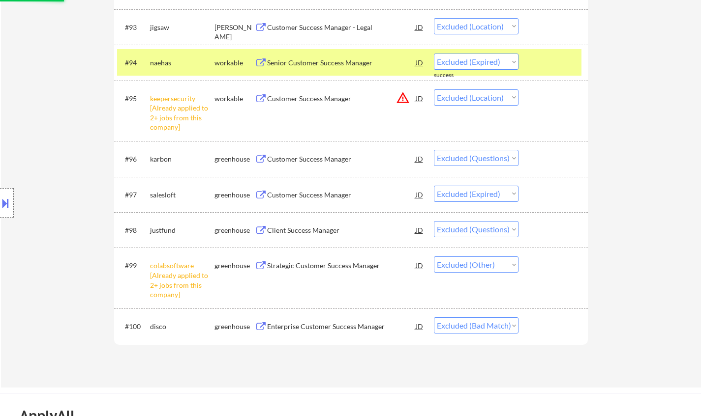
scroll to position [3934, 0]
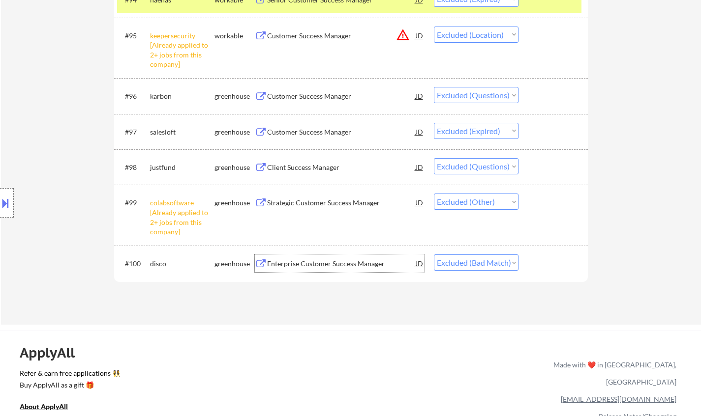
click at [327, 257] on div "Enterprise Customer Success Manager" at bounding box center [341, 264] width 149 height 18
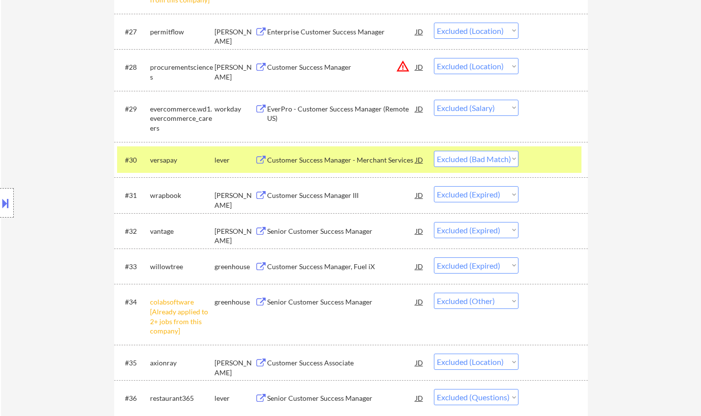
scroll to position [0, 0]
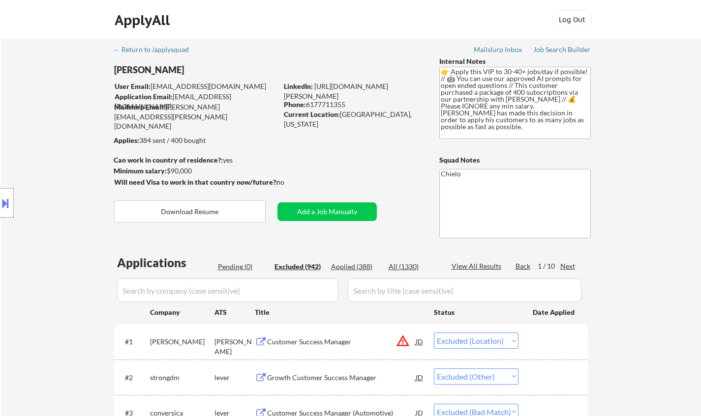
click at [570, 263] on div "Next" at bounding box center [568, 267] width 16 height 10
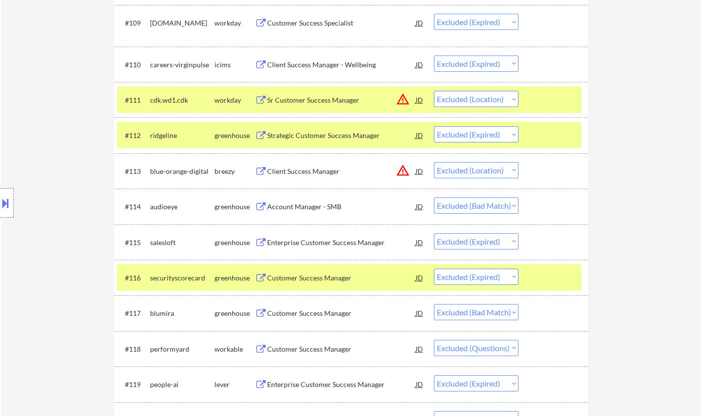
scroll to position [639, 0]
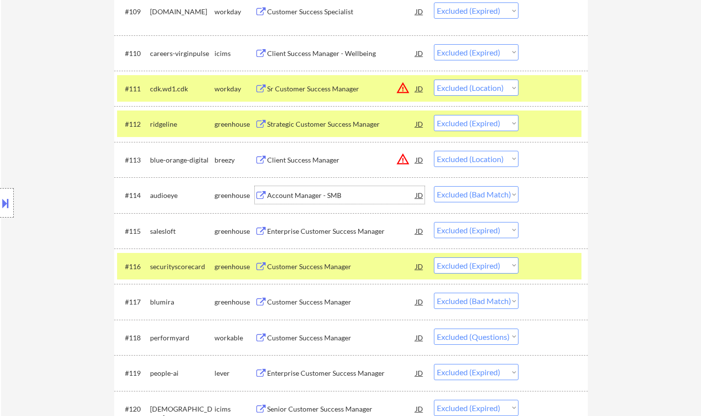
click at [298, 194] on div "Account Manager - SMB" at bounding box center [341, 196] width 149 height 10
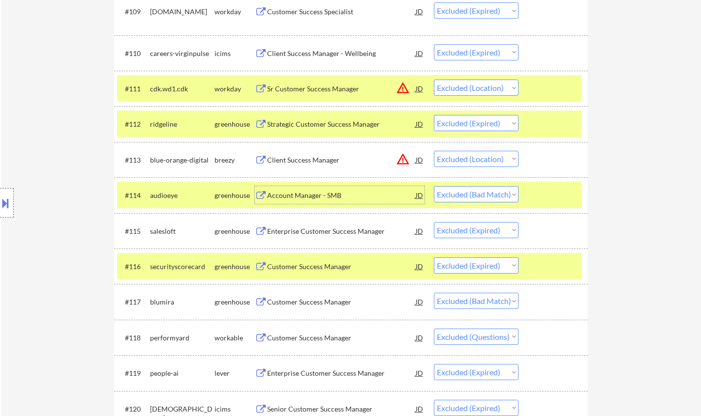
drag, startPoint x: 502, startPoint y: 192, endPoint x: 503, endPoint y: 200, distance: 8.0
click at [502, 192] on select "Choose an option... Pending Applied Excluded (Questions) Excluded (Expired) Exc…" at bounding box center [476, 194] width 85 height 16
click at [434, 186] on select "Choose an option... Pending Applied Excluded (Questions) Excluded (Expired) Exc…" at bounding box center [476, 194] width 85 height 16
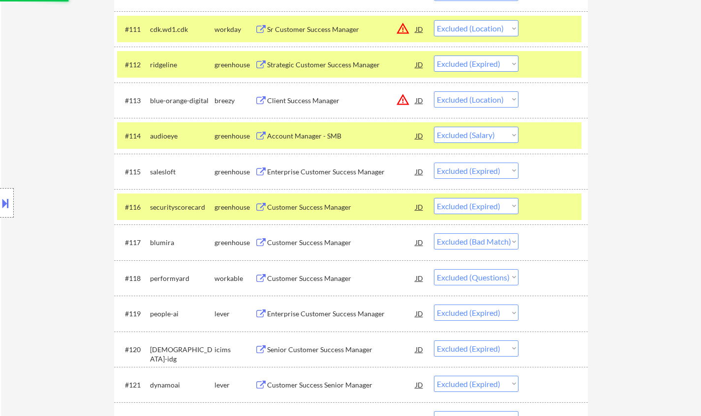
scroll to position [738, 0]
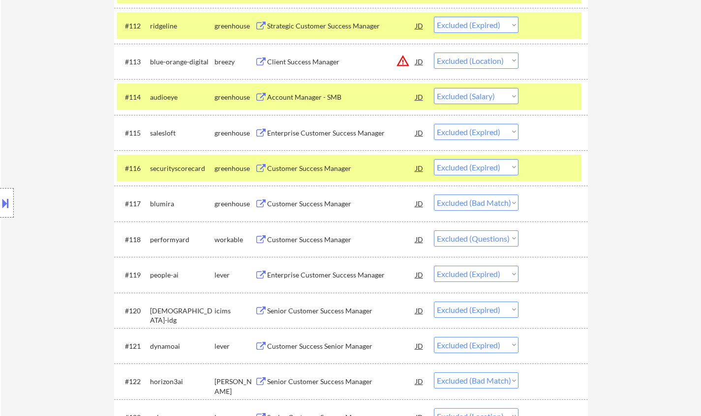
click at [328, 209] on div "Customer Success Manager" at bounding box center [341, 204] width 149 height 18
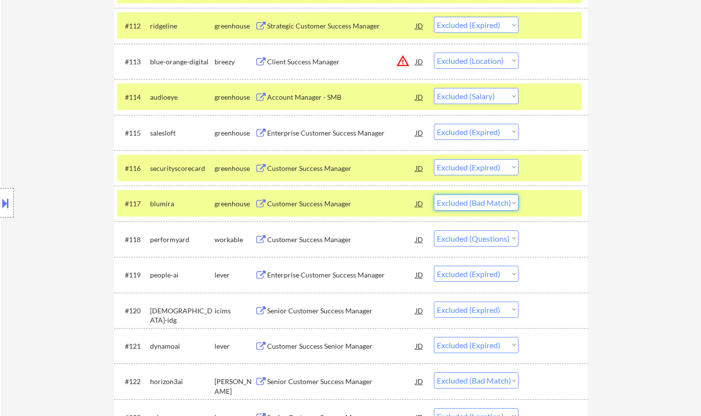
click at [490, 204] on select "Choose an option... Pending Applied Excluded (Questions) Excluded (Expired) Exc…" at bounding box center [476, 203] width 85 height 16
click at [434, 195] on select "Choose an option... Pending Applied Excluded (Questions) Excluded (Expired) Exc…" at bounding box center [476, 203] width 85 height 16
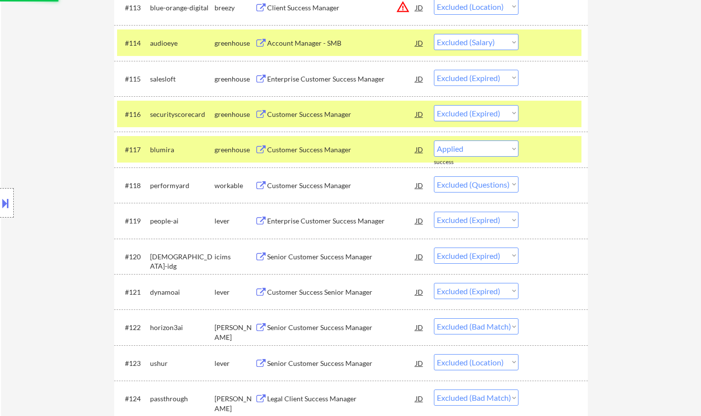
scroll to position [836, 0]
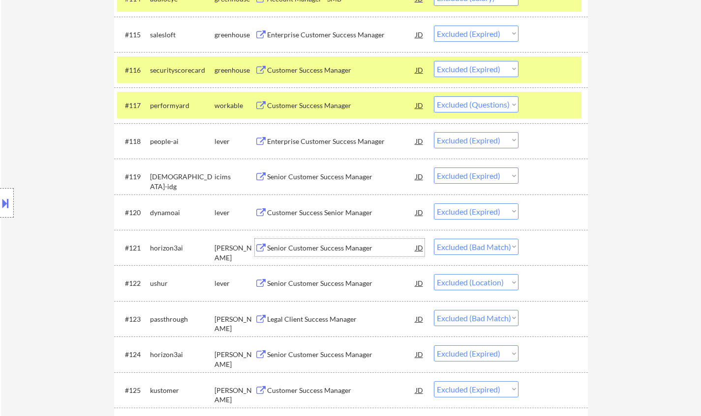
click at [334, 249] on div "Senior Customer Success Manager" at bounding box center [341, 248] width 149 height 10
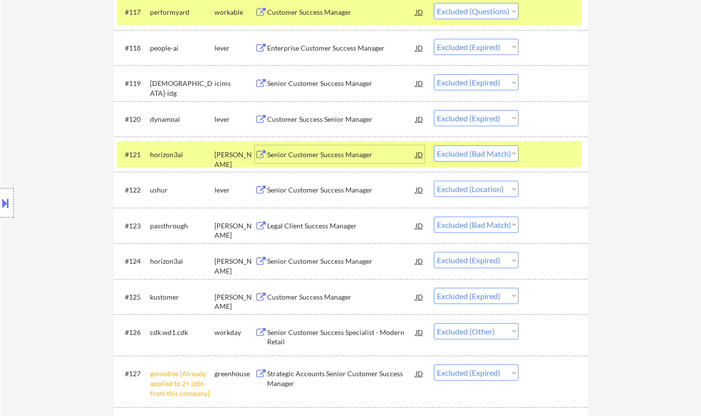
scroll to position [934, 0]
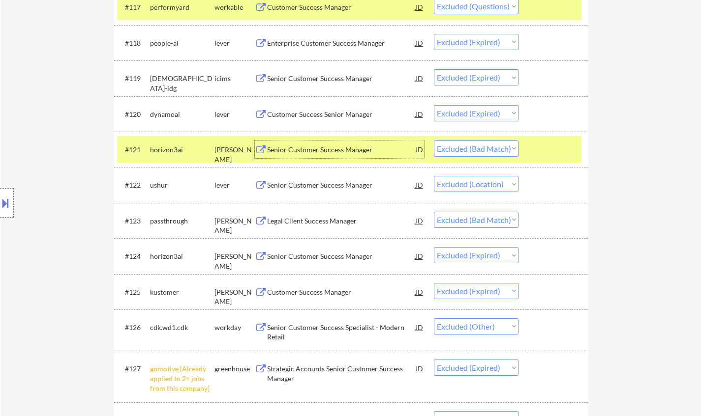
click at [313, 221] on div "Legal Client Success Manager" at bounding box center [341, 221] width 149 height 10
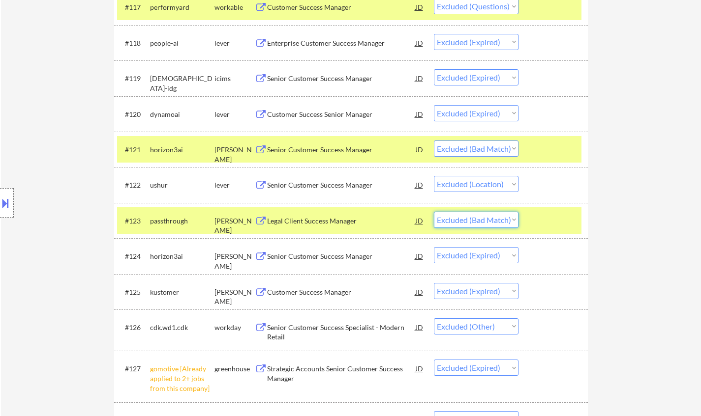
drag, startPoint x: 467, startPoint y: 215, endPoint x: 469, endPoint y: 227, distance: 12.4
click at [467, 215] on select "Choose an option... Pending Applied Excluded (Questions) Excluded (Expired) Exc…" at bounding box center [476, 220] width 85 height 16
click at [434, 212] on select "Choose an option... Pending Applied Excluded (Questions) Excluded (Expired) Exc…" at bounding box center [476, 220] width 85 height 16
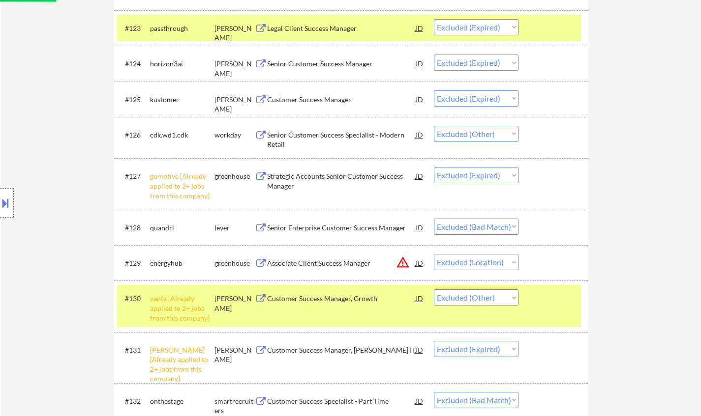
scroll to position [1131, 0]
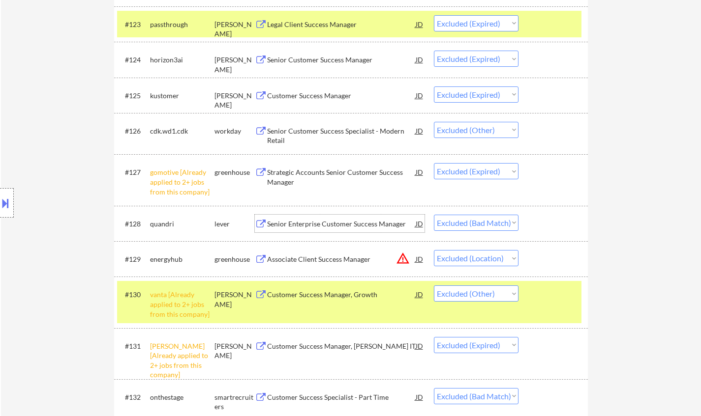
click at [340, 226] on div "Senior Enterprise Customer Success Manager" at bounding box center [341, 224] width 149 height 10
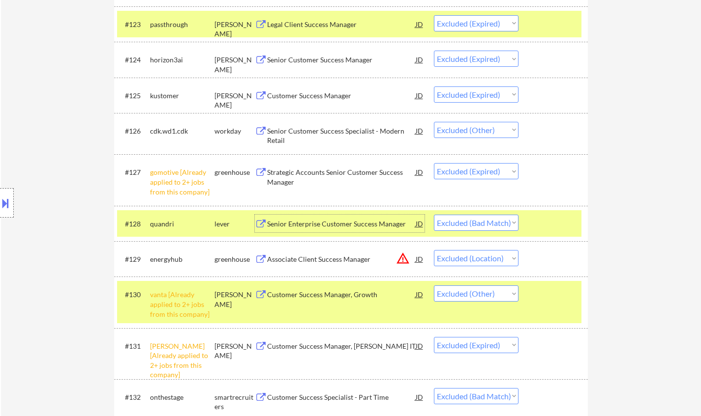
click at [477, 221] on select "Choose an option... Pending Applied Excluded (Questions) Excluded (Expired) Exc…" at bounding box center [476, 223] width 85 height 16
click at [434, 215] on select "Choose an option... Pending Applied Excluded (Questions) Excluded (Expired) Exc…" at bounding box center [476, 223] width 85 height 16
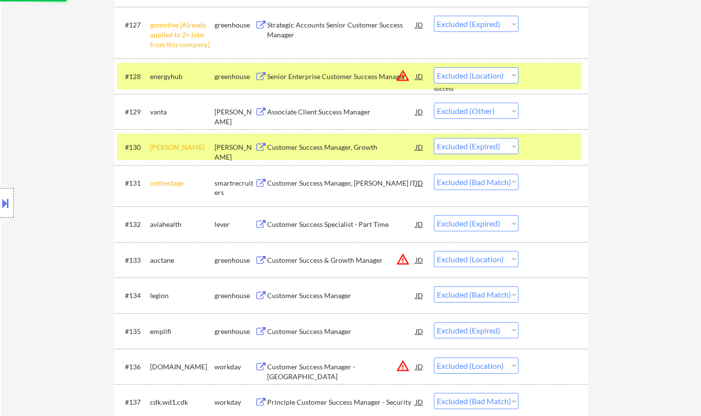
scroll to position [1328, 0]
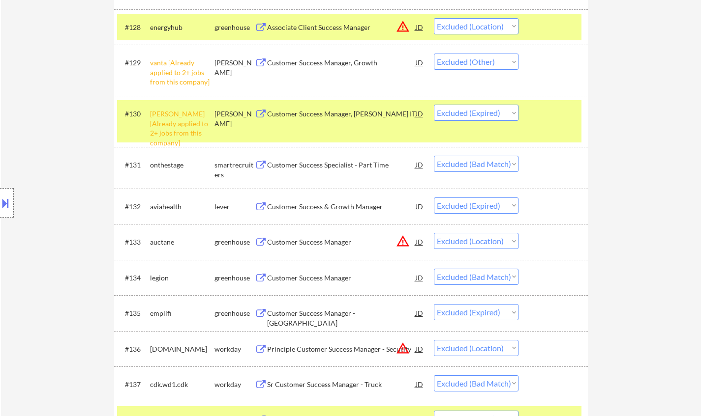
drag, startPoint x: 467, startPoint y: 164, endPoint x: 471, endPoint y: 170, distance: 6.8
click at [467, 164] on select "Choose an option... Pending Applied Excluded (Questions) Excluded (Expired) Exc…" at bounding box center [476, 164] width 85 height 16
click at [434, 156] on select "Choose an option... Pending Applied Excluded (Questions) Excluded (Expired) Exc…" at bounding box center [476, 164] width 85 height 16
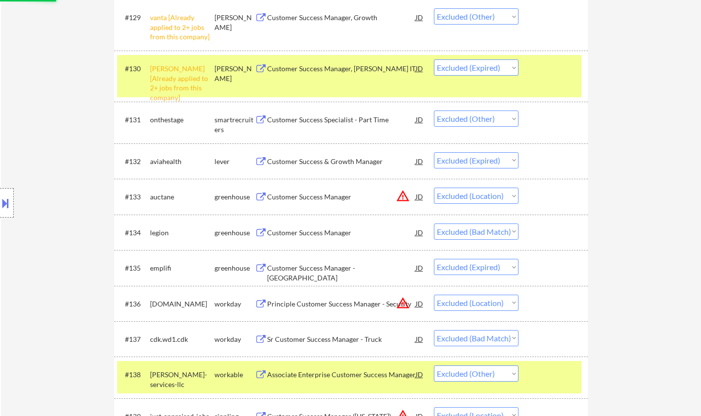
scroll to position [1426, 0]
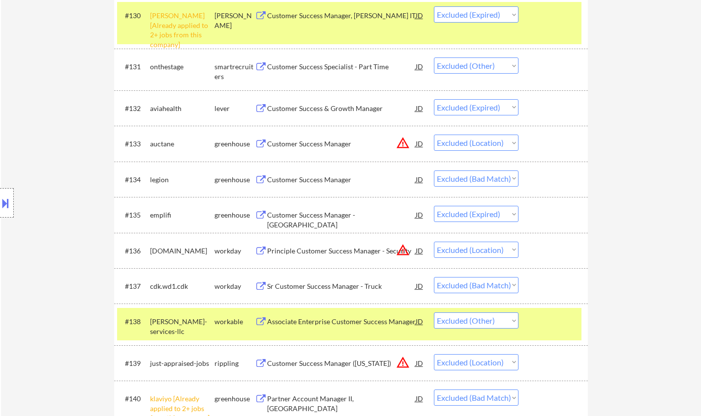
click at [313, 182] on div "Customer Success Manager" at bounding box center [341, 180] width 149 height 10
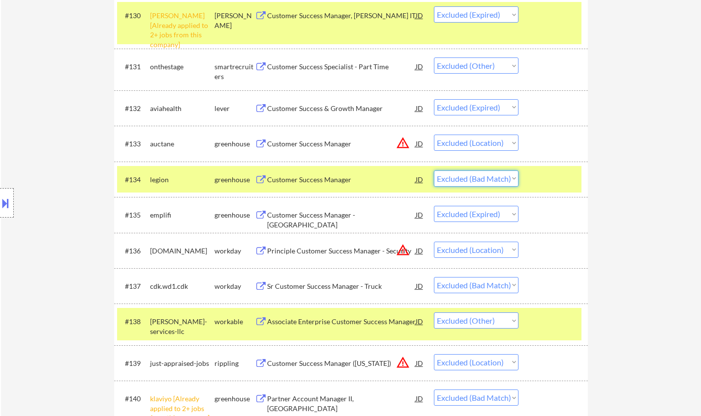
click at [466, 177] on select "Choose an option... Pending Applied Excluded (Questions) Excluded (Expired) Exc…" at bounding box center [476, 179] width 85 height 16
click at [434, 171] on select "Choose an option... Pending Applied Excluded (Questions) Excluded (Expired) Exc…" at bounding box center [476, 179] width 85 height 16
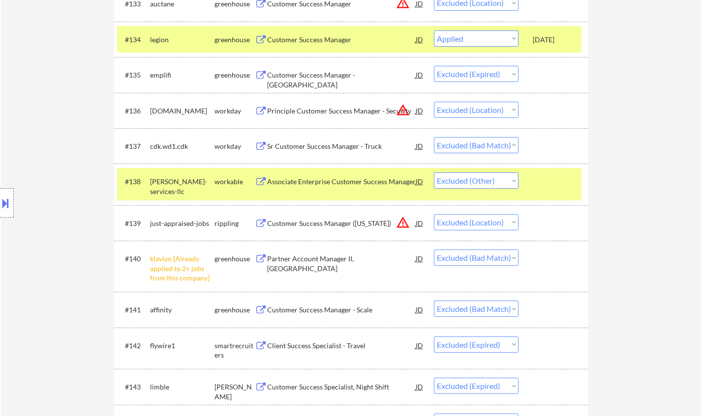
scroll to position [1623, 0]
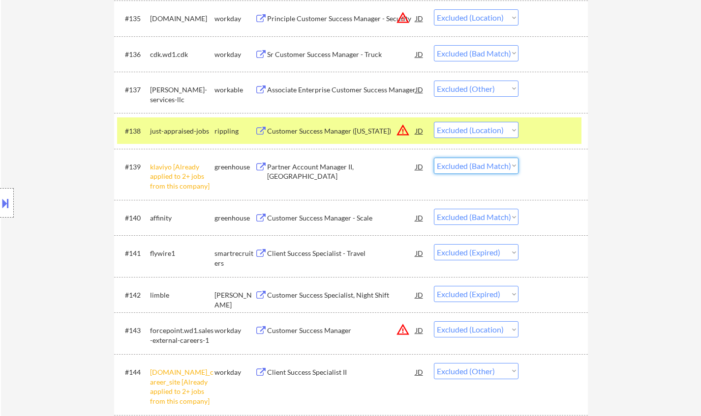
click at [471, 166] on select "Choose an option... Pending Applied Excluded (Questions) Excluded (Expired) Exc…" at bounding box center [476, 166] width 85 height 16
click at [434, 158] on select "Choose an option... Pending Applied Excluded (Questions) Excluded (Expired) Exc…" at bounding box center [476, 166] width 85 height 16
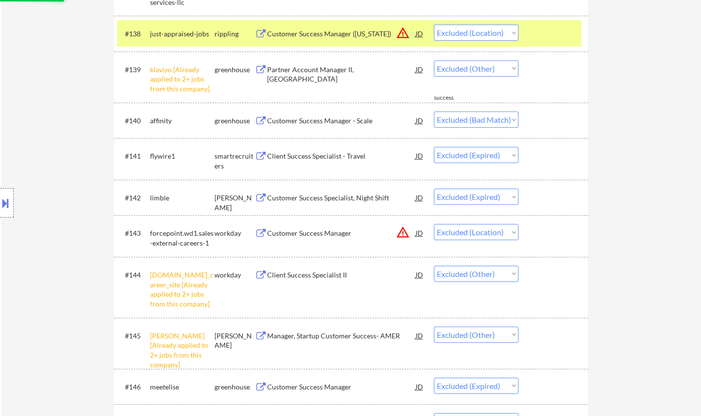
scroll to position [1721, 0]
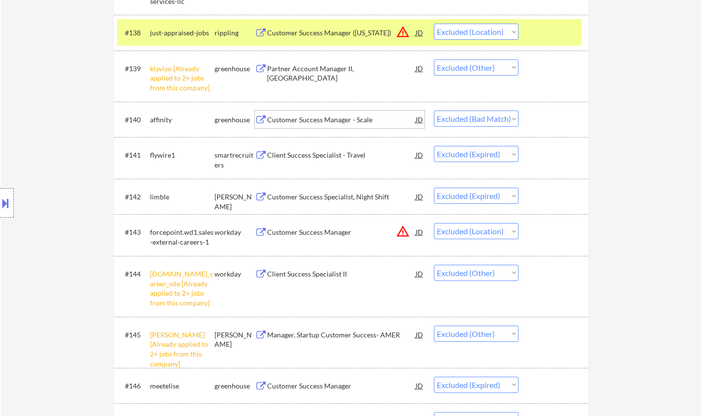
click at [326, 118] on div "Customer Success Manager - Scale" at bounding box center [341, 120] width 149 height 10
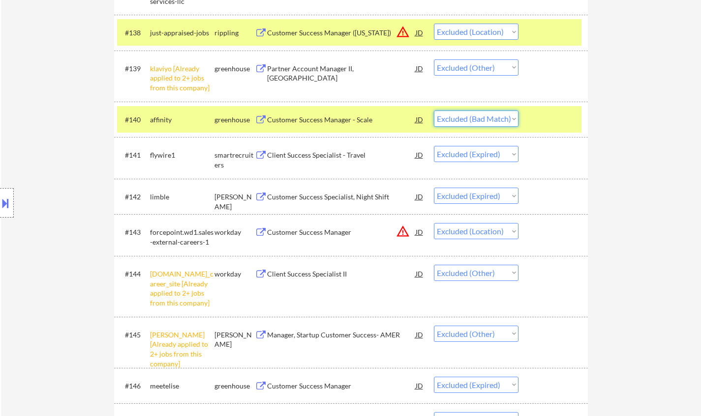
click at [487, 118] on select "Choose an option... Pending Applied Excluded (Questions) Excluded (Expired) Exc…" at bounding box center [476, 119] width 85 height 16
click at [434, 111] on select "Choose an option... Pending Applied Excluded (Questions) Excluded (Expired) Exc…" at bounding box center [476, 119] width 85 height 16
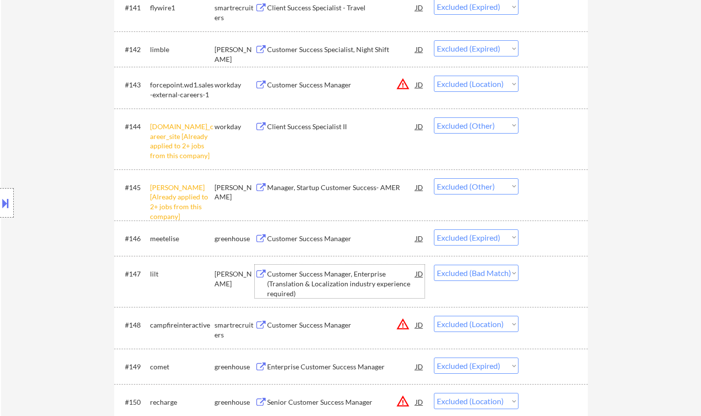
click at [303, 278] on div "Customer Success Manager, Enterprise (Translation & Localization industry exper…" at bounding box center [341, 283] width 149 height 29
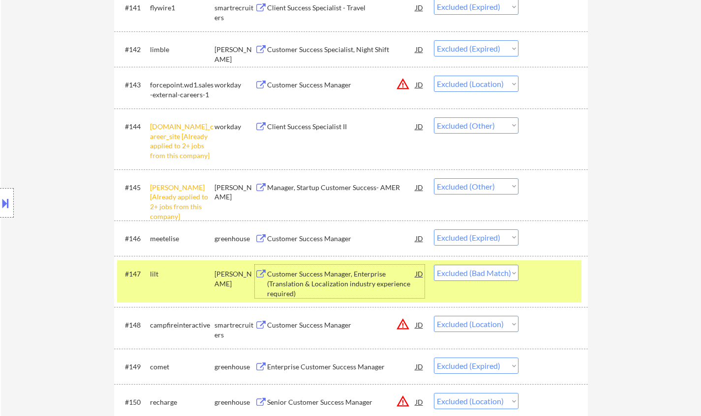
click at [469, 272] on select "Choose an option... Pending Applied Excluded (Questions) Excluded (Expired) Exc…" at bounding box center [476, 273] width 85 height 16
click at [434, 265] on select "Choose an option... Pending Applied Excluded (Questions) Excluded (Expired) Exc…" at bounding box center [476, 273] width 85 height 16
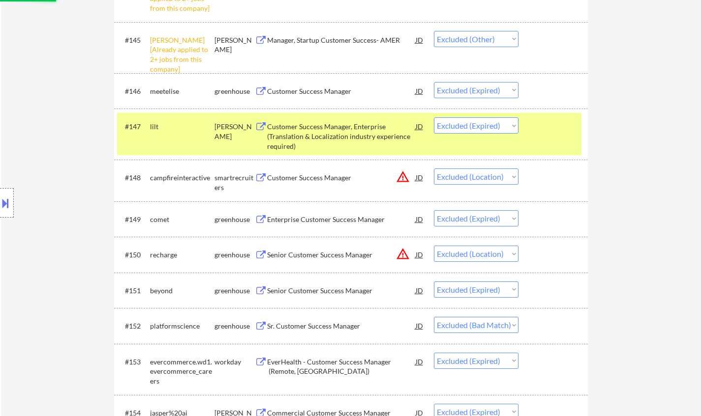
scroll to position [2065, 0]
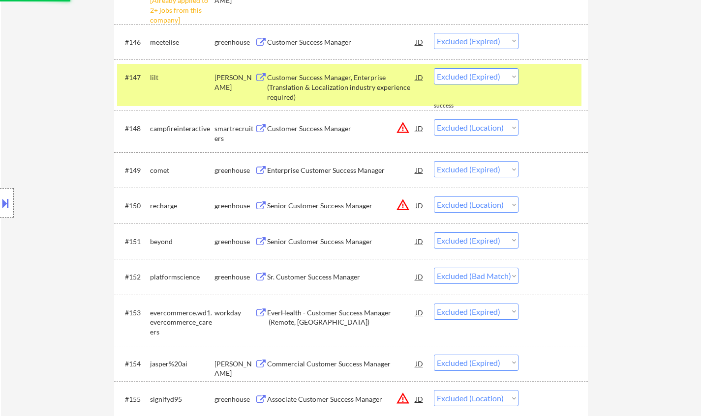
click at [324, 277] on div "Sr. Customer Success Manager" at bounding box center [341, 277] width 149 height 10
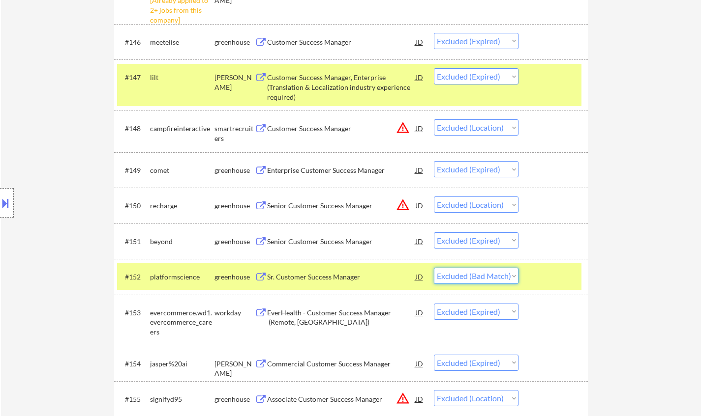
click at [474, 276] on select "Choose an option... Pending Applied Excluded (Questions) Excluded (Expired) Exc…" at bounding box center [476, 276] width 85 height 16
click at [645, 313] on div "← Return to /applysquad Mailslurp Inbox Job Search Builder [PERSON_NAME] User E…" at bounding box center [351, 120] width 700 height 4292
click at [480, 277] on select "Choose an option... Pending Applied Excluded (Questions) Excluded (Expired) Exc…" at bounding box center [476, 276] width 85 height 16
click at [434, 268] on select "Choose an option... Pending Applied Excluded (Questions) Excluded (Expired) Exc…" at bounding box center [476, 276] width 85 height 16
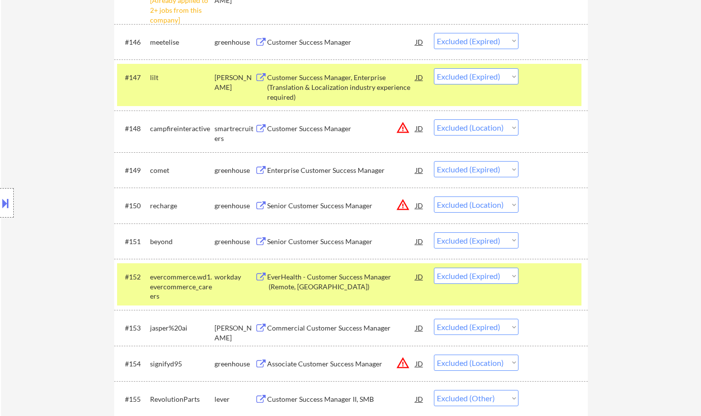
scroll to position [2213, 0]
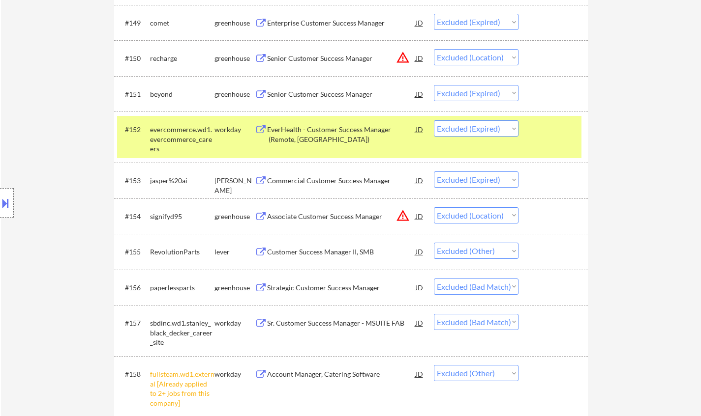
click at [321, 288] on div "Strategic Customer Success Manager" at bounding box center [341, 288] width 149 height 10
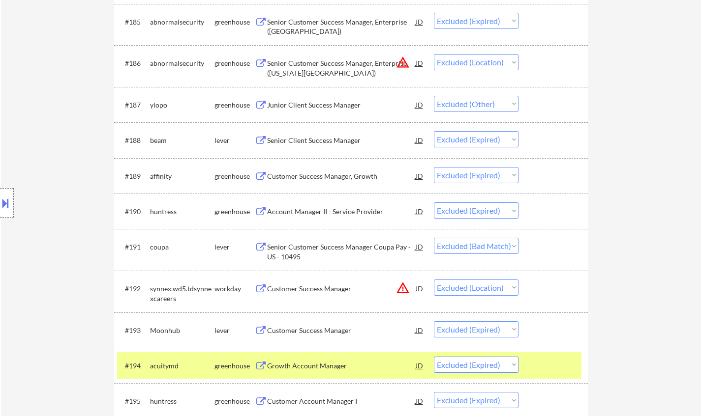
scroll to position [3737, 0]
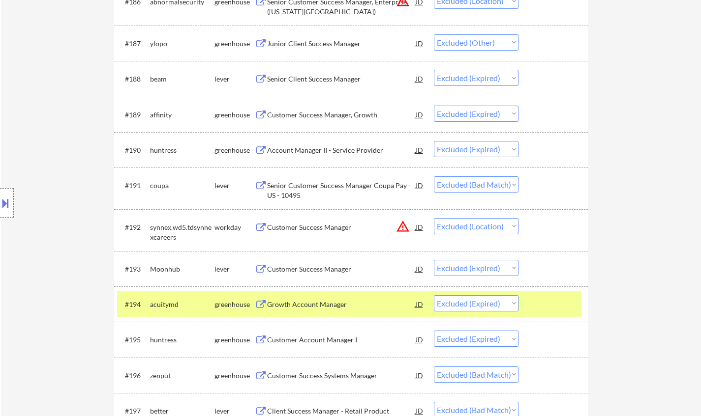
click at [305, 187] on div "Senior Customer Success Manager Coupa Pay - US - 10495" at bounding box center [341, 190] width 149 height 19
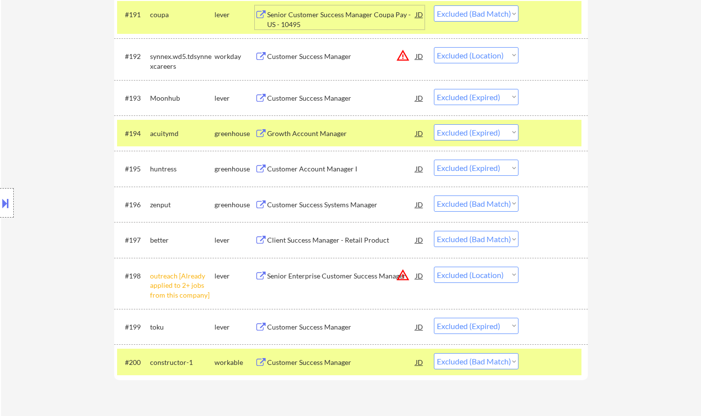
scroll to position [3934, 0]
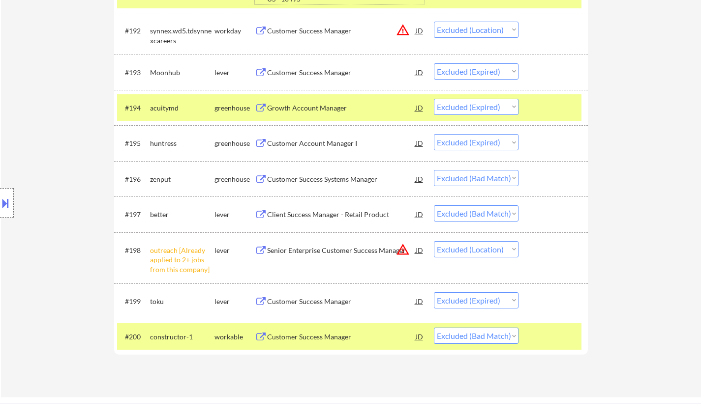
click at [313, 181] on div "Customer Success Systems Manager" at bounding box center [341, 180] width 149 height 10
